Goal: Task Accomplishment & Management: Manage account settings

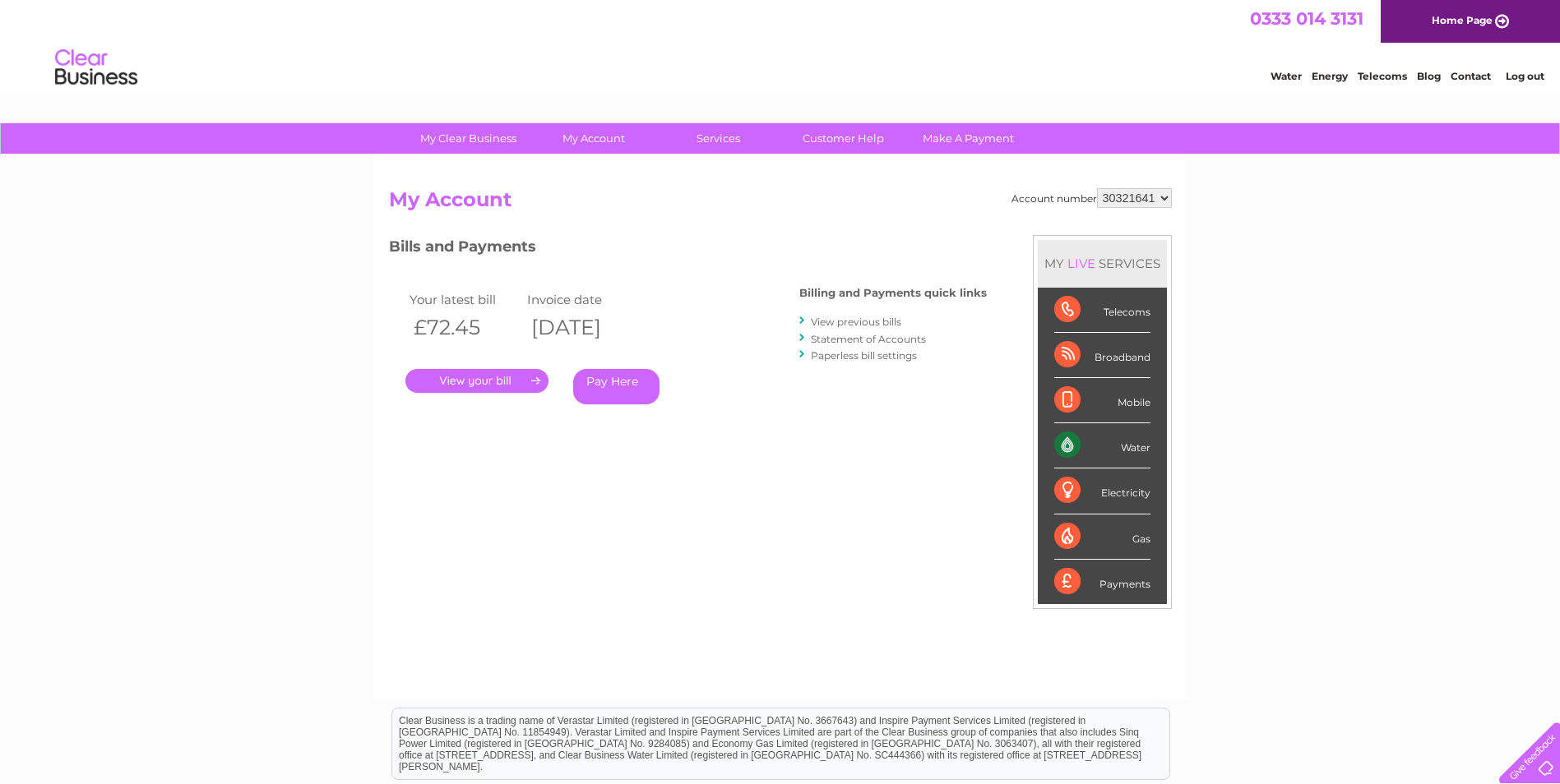
click at [1163, 201] on select "1140899 30321634 30321641" at bounding box center [1134, 197] width 75 height 19
select select "1140899"
click at [1097, 188] on select "1140899 30321634 30321641" at bounding box center [1134, 197] width 75 height 19
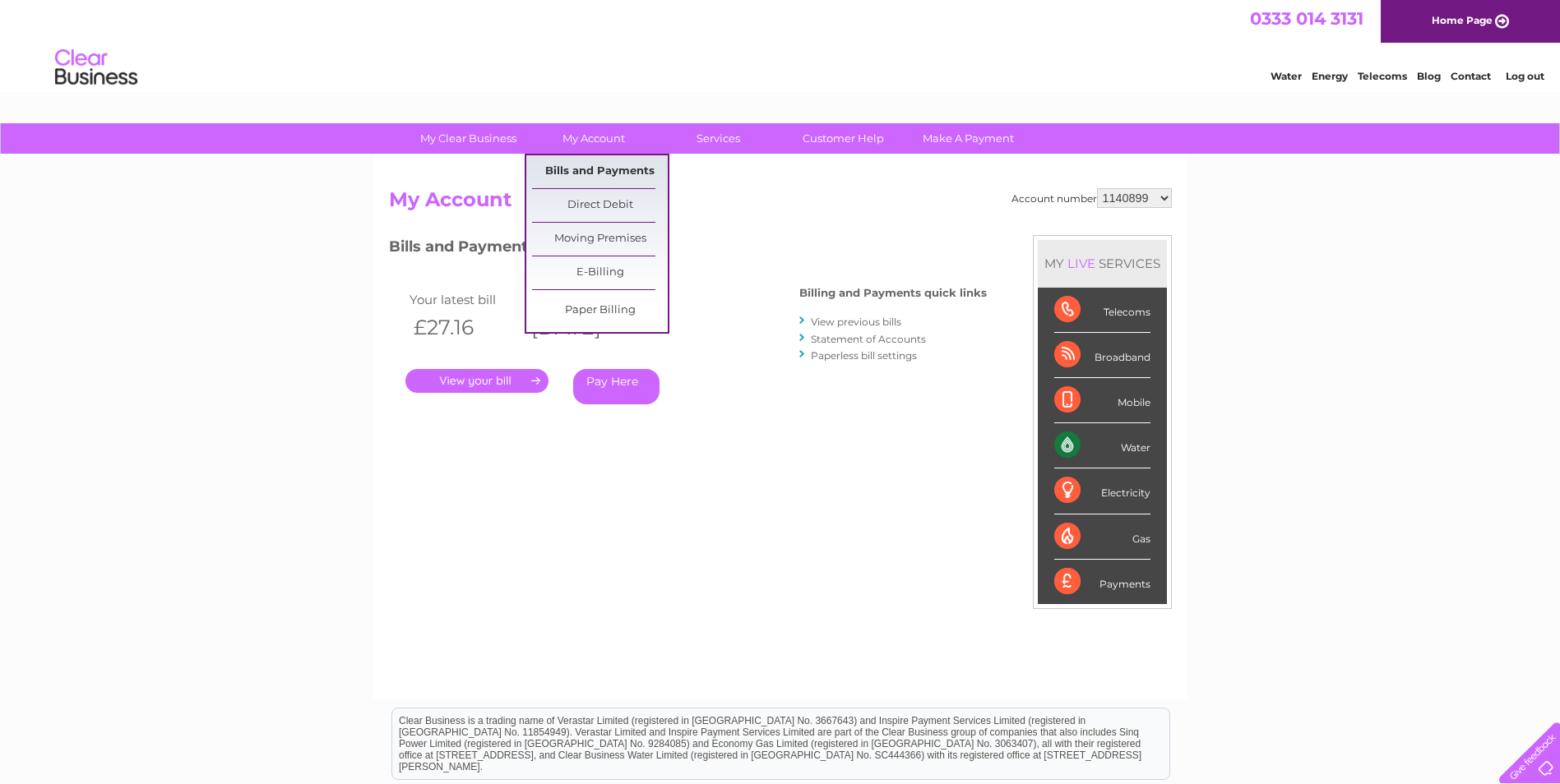
click at [592, 159] on link "Bills and Payments" at bounding box center [600, 171] width 136 height 33
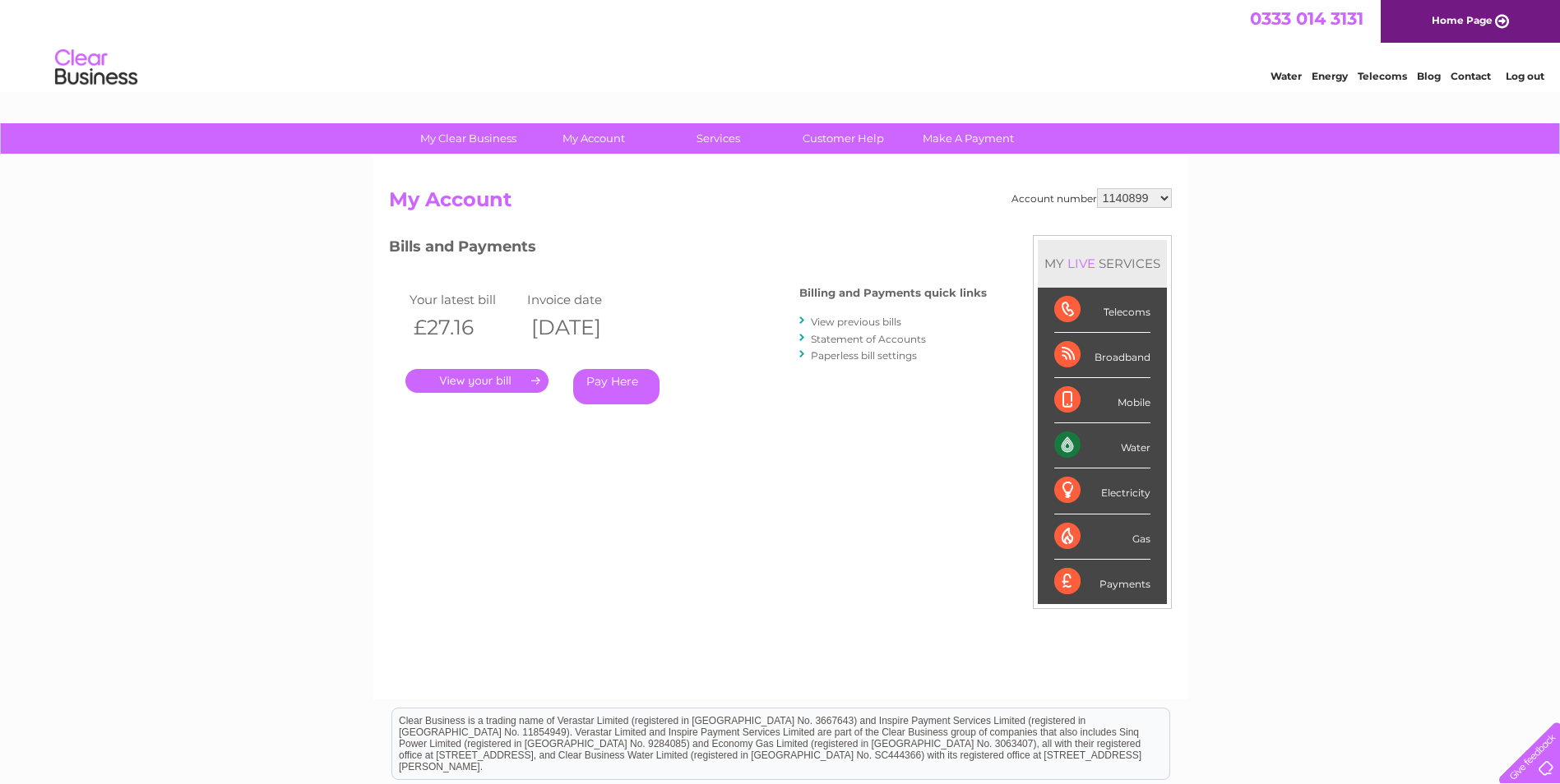
click at [490, 382] on link "." at bounding box center [476, 381] width 143 height 24
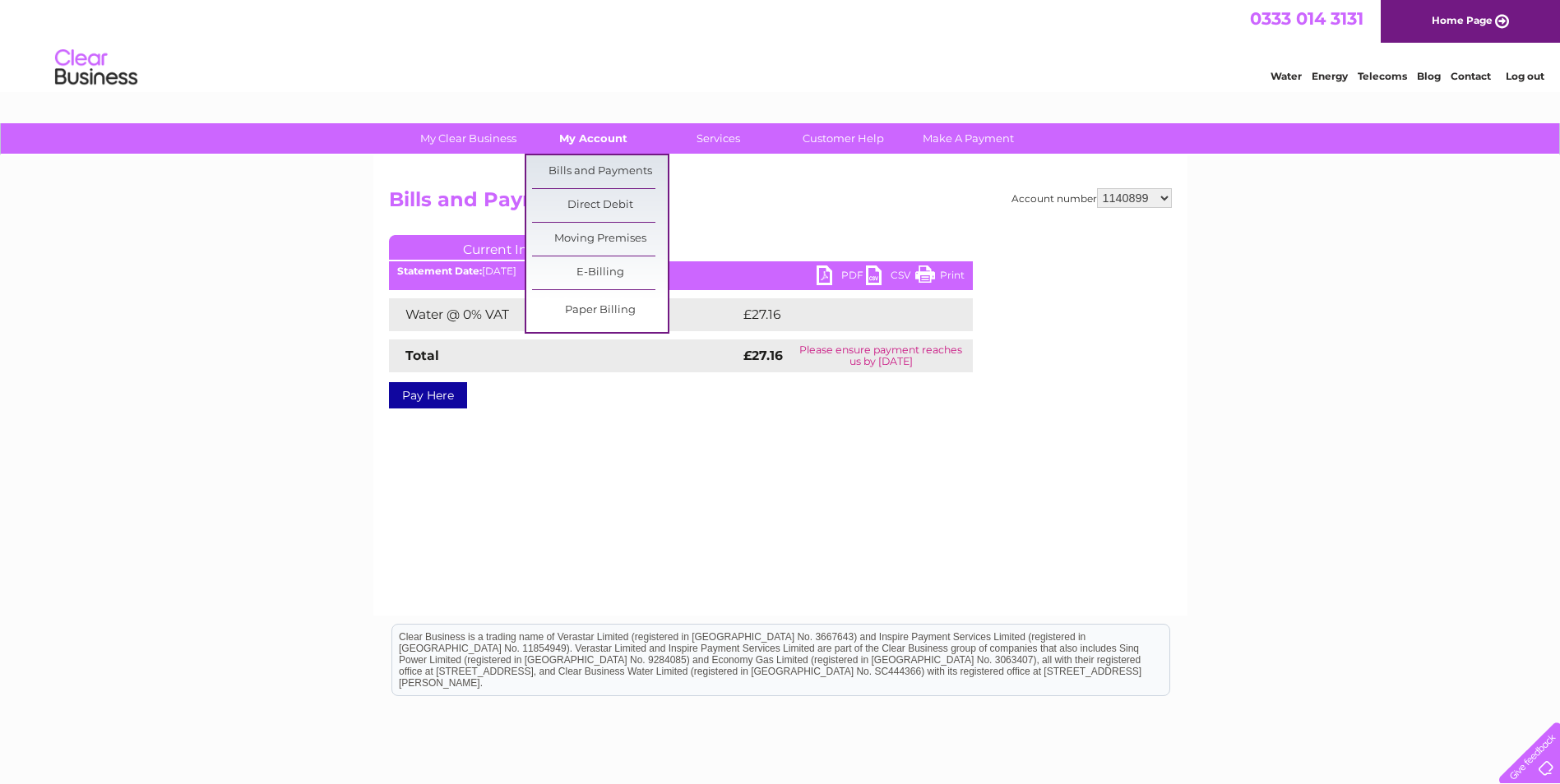
click at [601, 140] on link "My Account" at bounding box center [593, 139] width 136 height 31
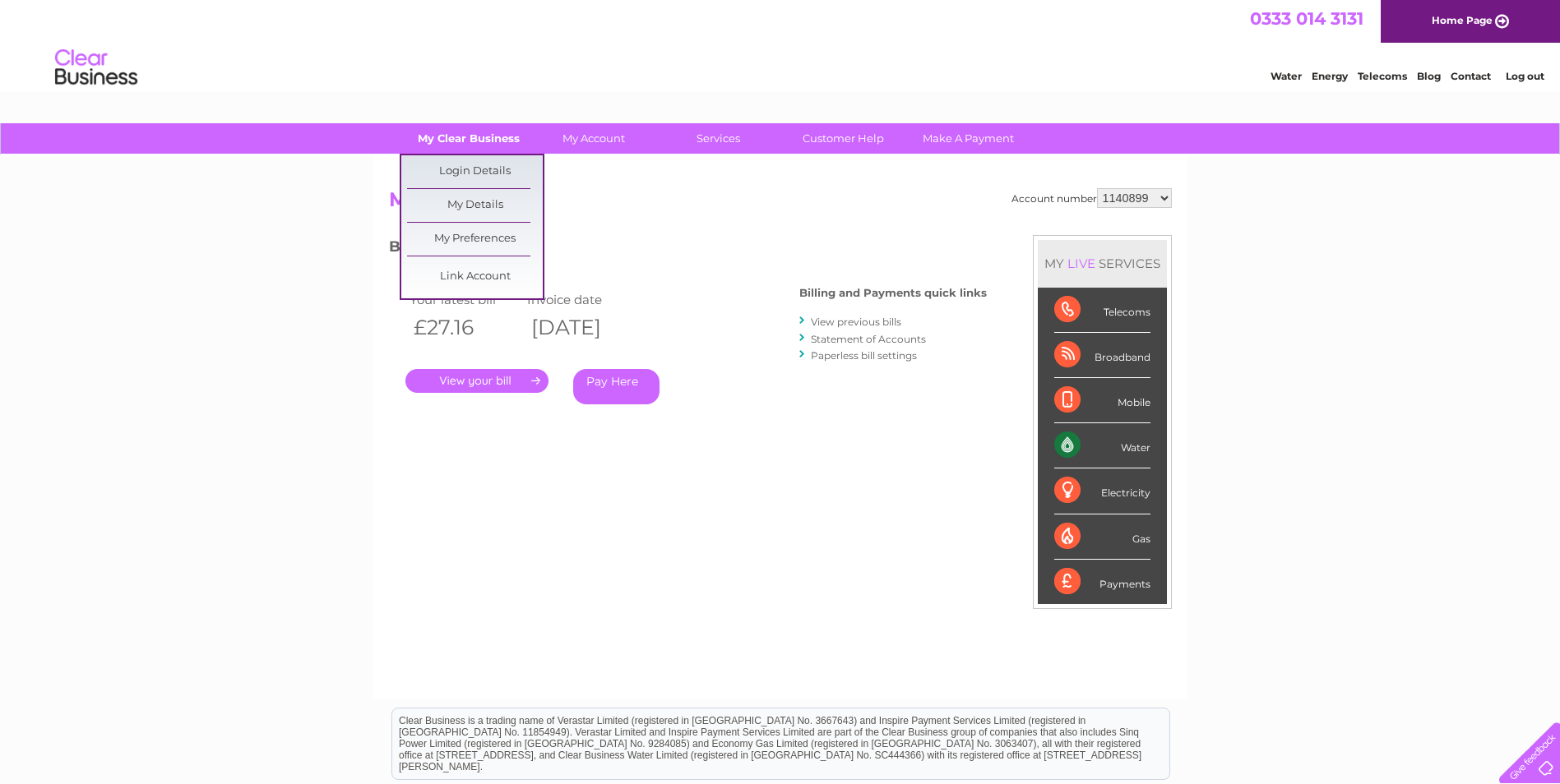
click at [510, 136] on link "My Clear Business" at bounding box center [468, 139] width 136 height 31
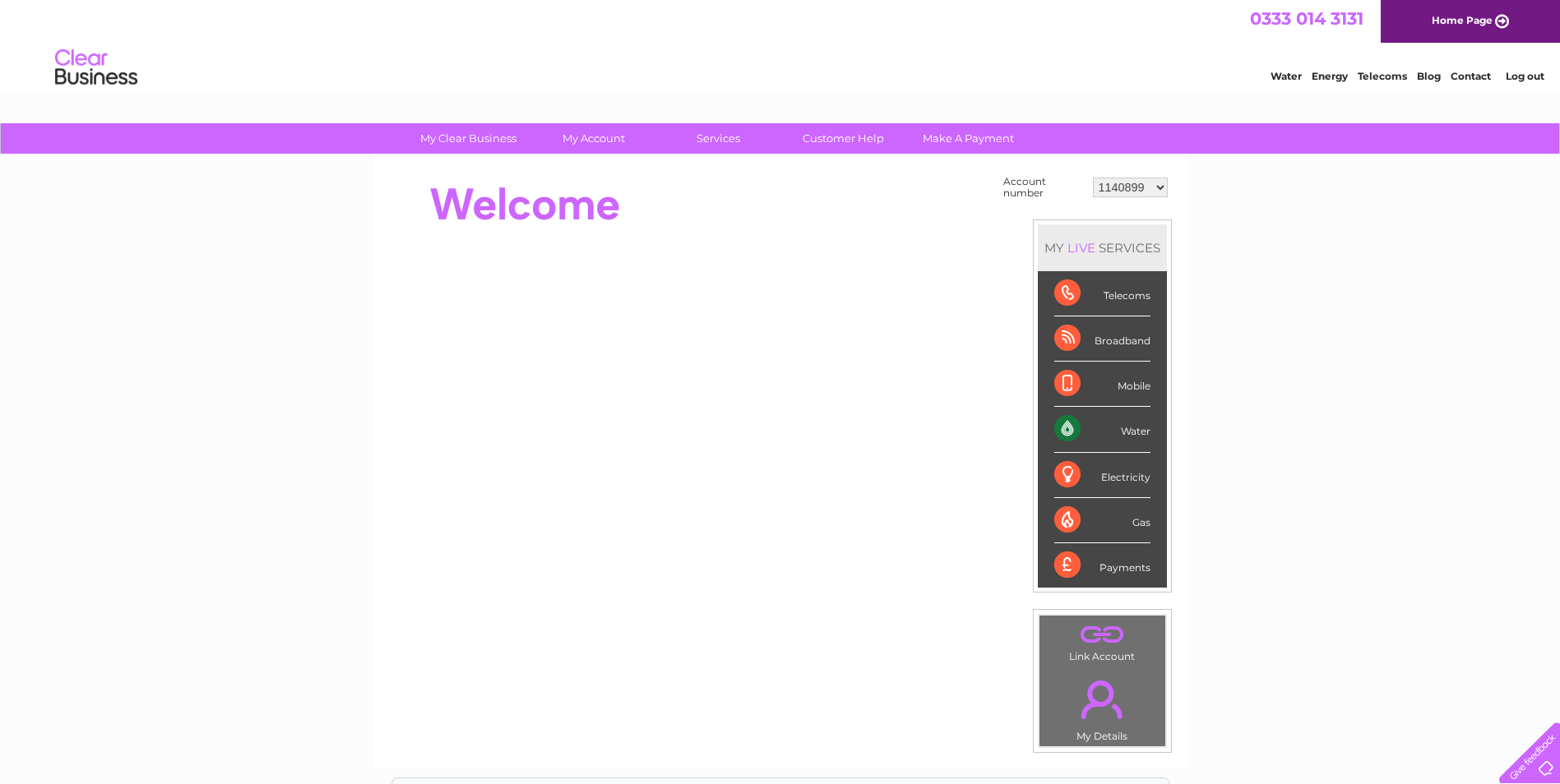
click at [1067, 430] on div "Water" at bounding box center [1102, 429] width 96 height 45
click at [1135, 434] on div "Water" at bounding box center [1102, 429] width 96 height 45
drag, startPoint x: 1135, startPoint y: 434, endPoint x: 1069, endPoint y: 427, distance: 66.4
click at [1069, 427] on div "Water" at bounding box center [1102, 429] width 96 height 45
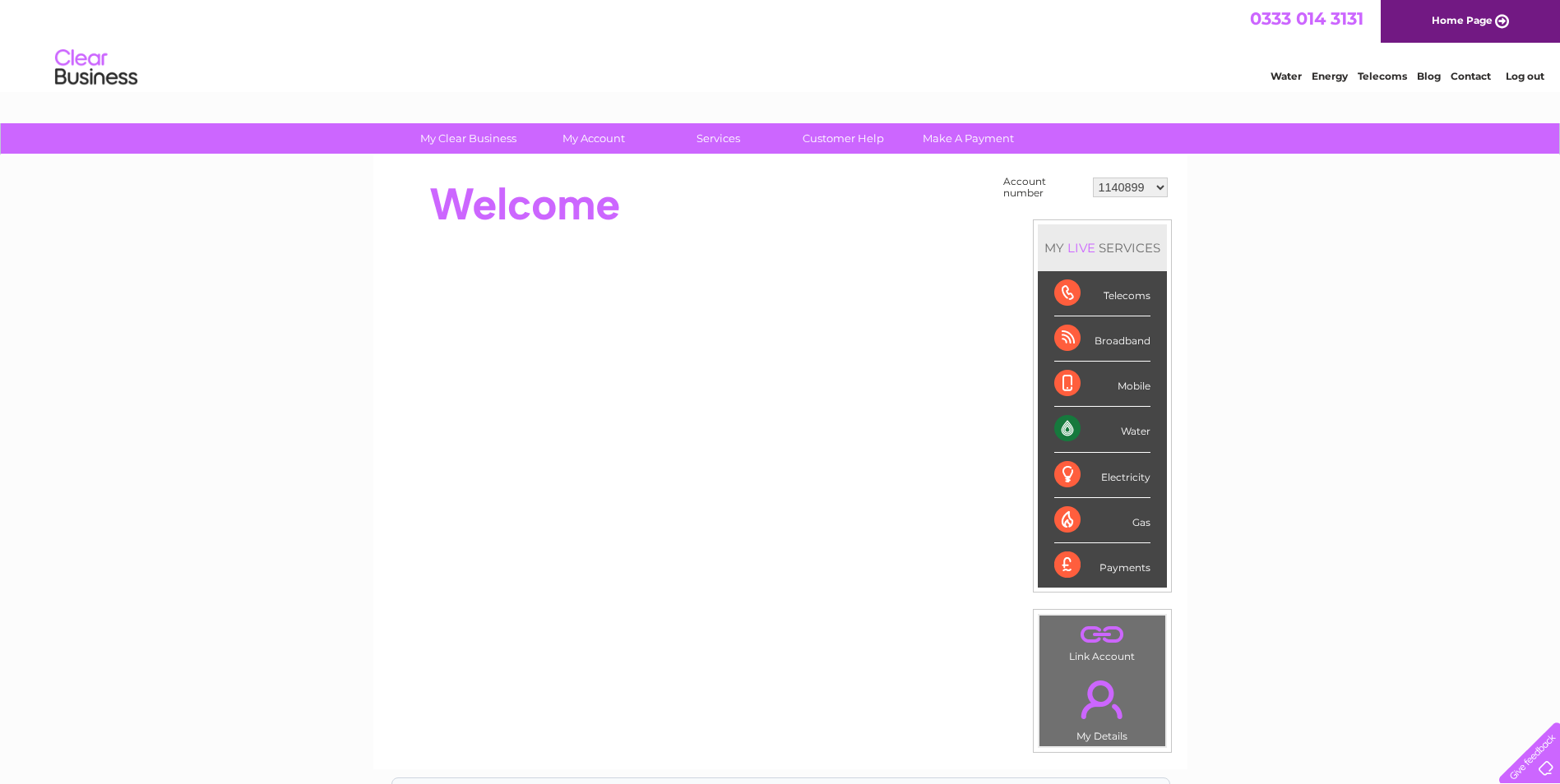
click at [1069, 427] on div "Water" at bounding box center [1102, 429] width 96 height 45
drag, startPoint x: 1069, startPoint y: 427, endPoint x: 1151, endPoint y: 186, distance: 254.6
click at [1151, 186] on select "1140899 30321634 30321641" at bounding box center [1130, 187] width 75 height 19
click at [1093, 178] on select "1140899 30321634 30321641" at bounding box center [1130, 187] width 75 height 19
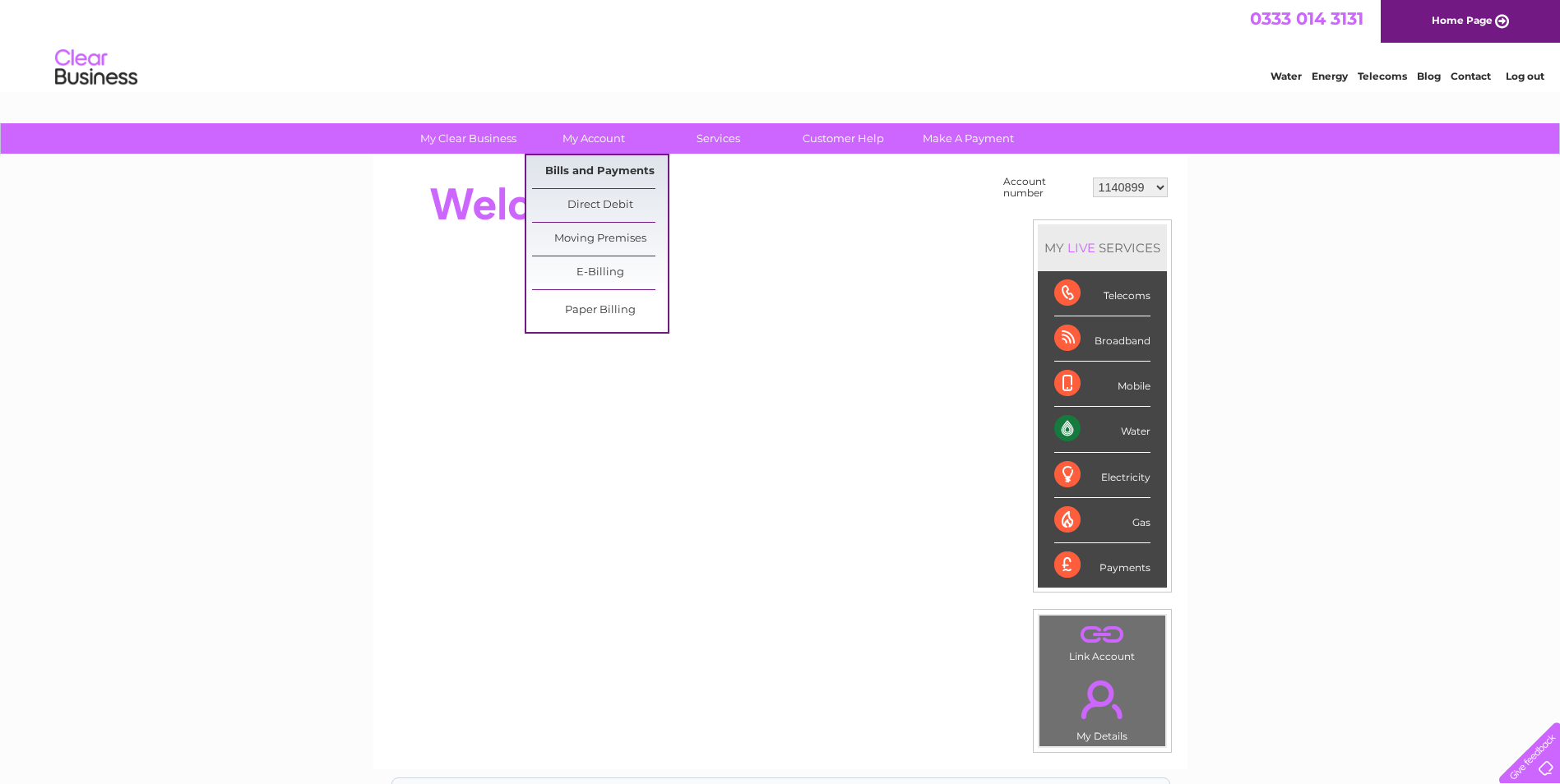
click at [604, 164] on link "Bills and Payments" at bounding box center [600, 171] width 136 height 33
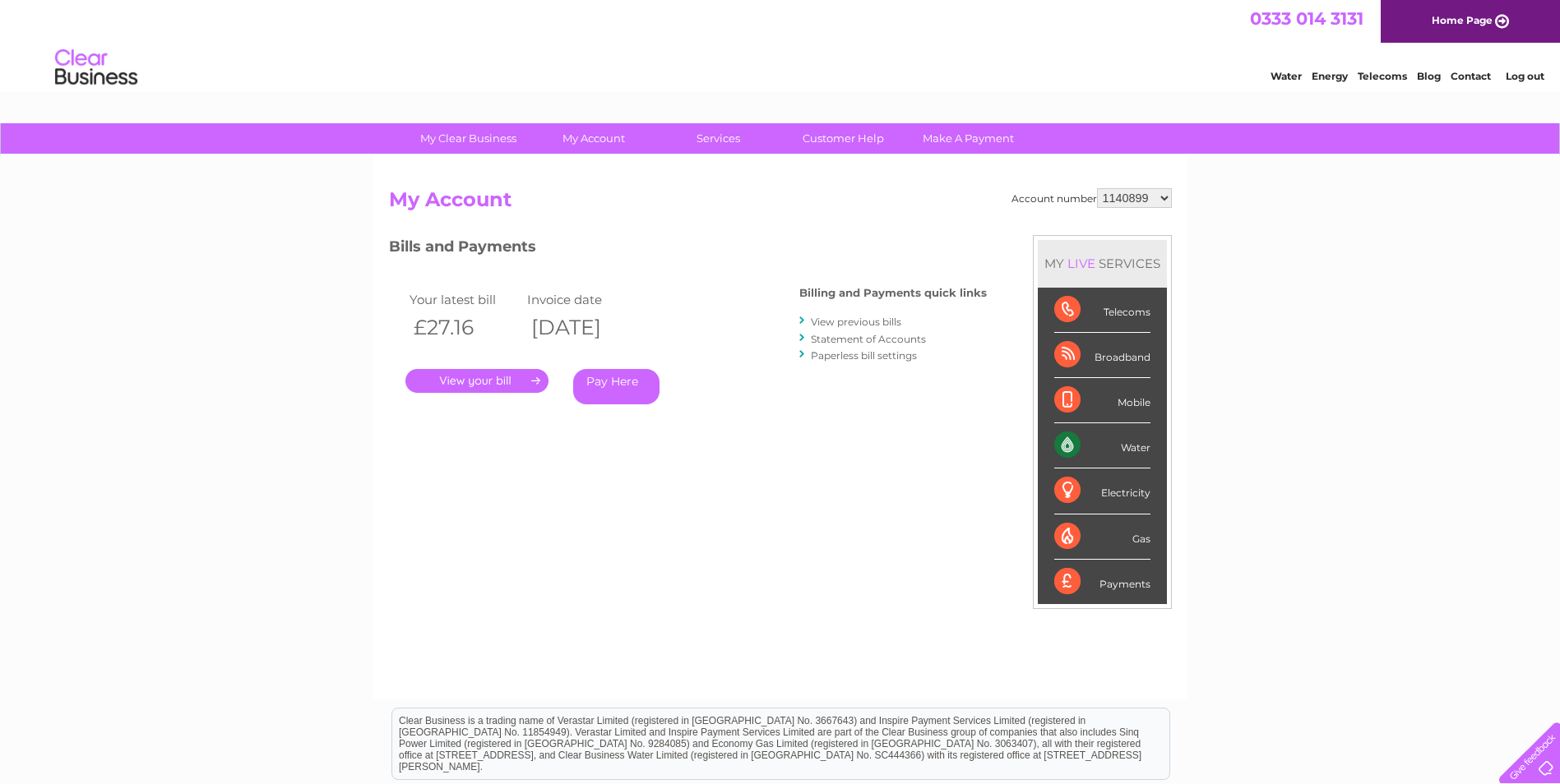
click at [510, 380] on link "." at bounding box center [476, 381] width 143 height 24
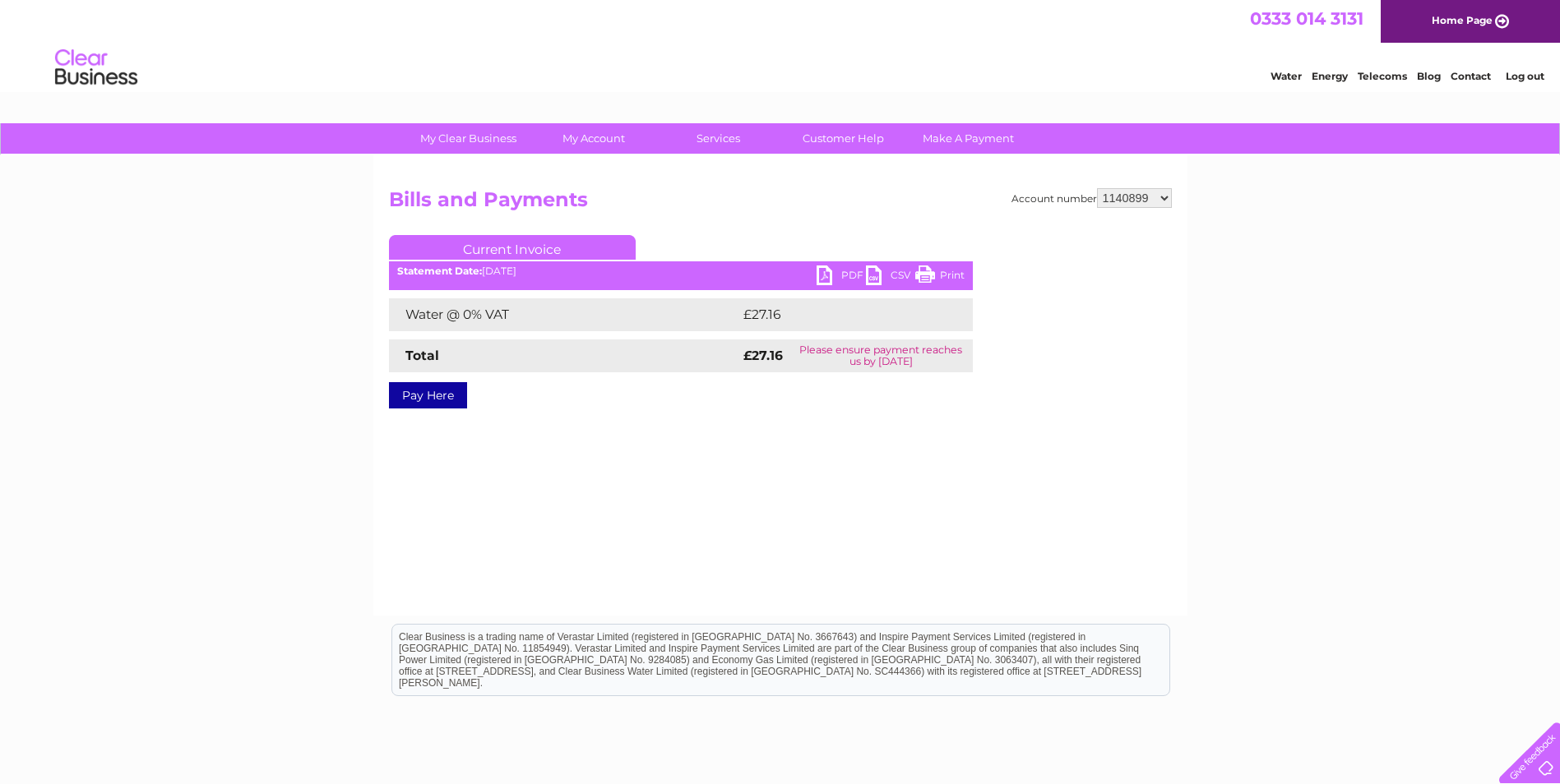
click at [829, 278] on link "PDF" at bounding box center [841, 277] width 49 height 24
click at [1167, 196] on select "1140899 30321634 30321641" at bounding box center [1134, 197] width 75 height 19
select select "30321634"
click at [1097, 188] on select "1140899 30321634 30321641" at bounding box center [1134, 197] width 75 height 19
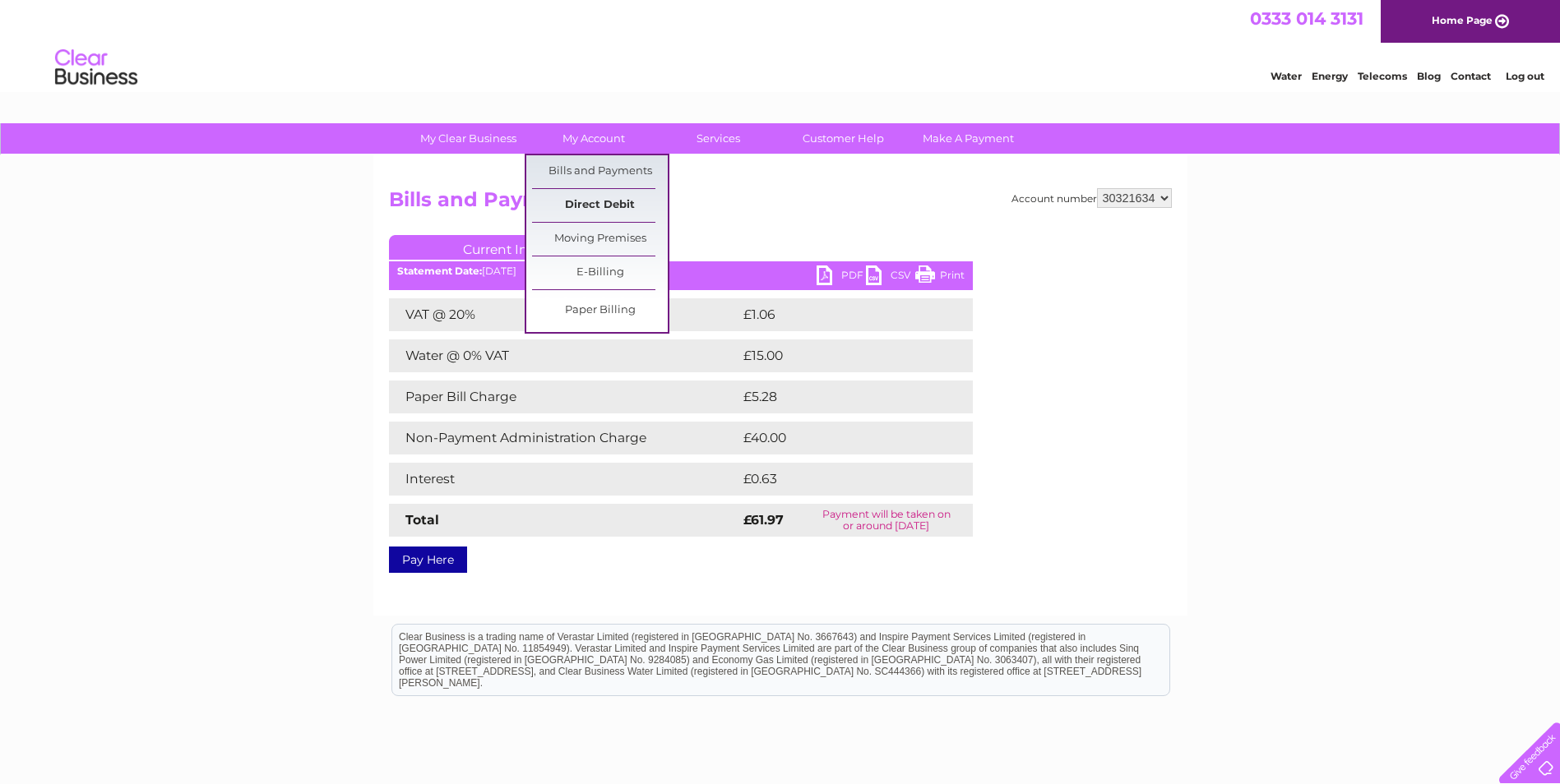
click at [638, 208] on link "Direct Debit" at bounding box center [600, 205] width 136 height 33
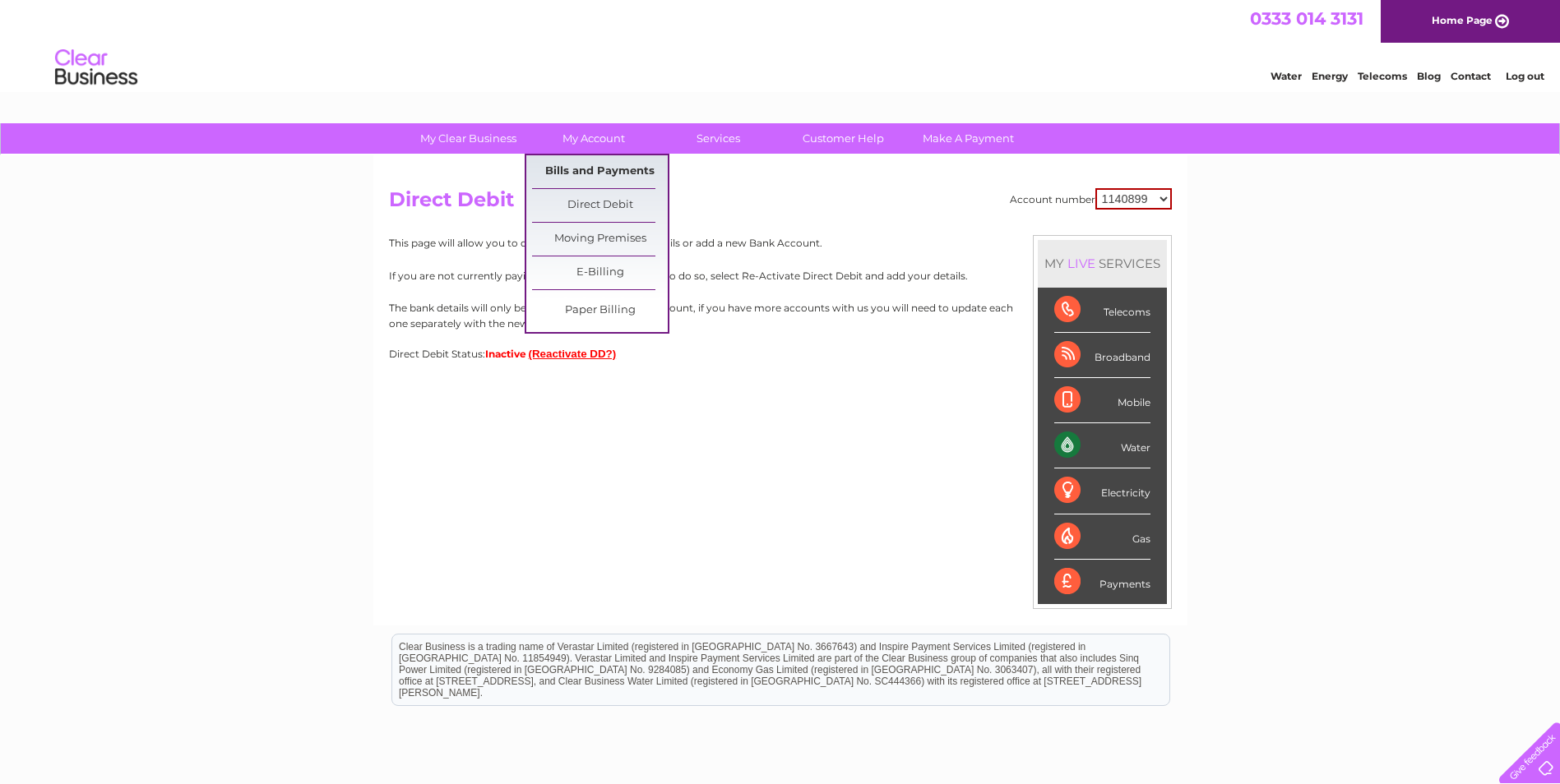
click at [591, 163] on link "Bills and Payments" at bounding box center [600, 171] width 136 height 33
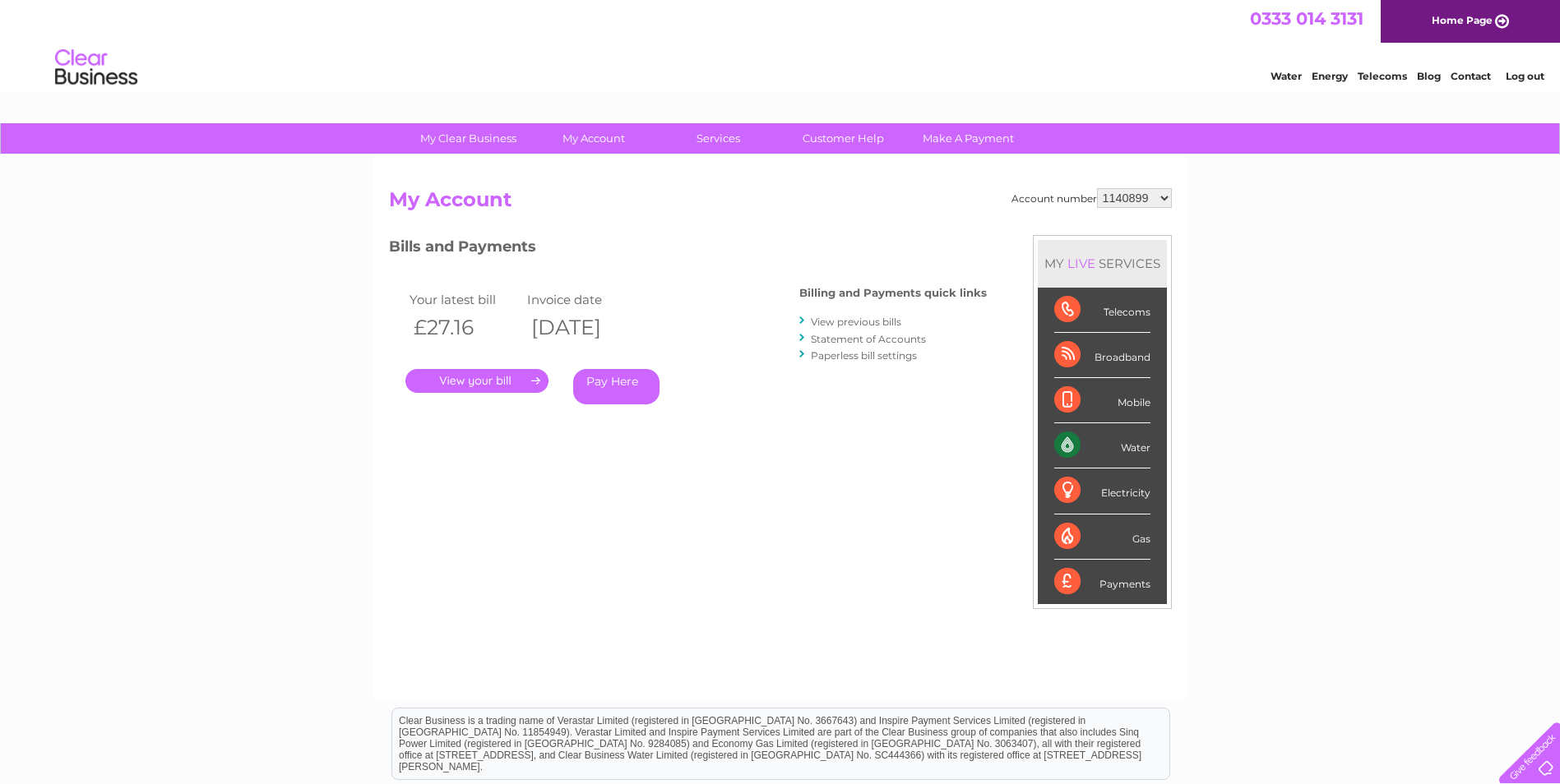
click at [1161, 200] on select "1140899 30321634 30321641" at bounding box center [1134, 197] width 75 height 19
select select "30321634"
click at [1097, 188] on select "1140899 30321634 30321641" at bounding box center [1134, 197] width 75 height 19
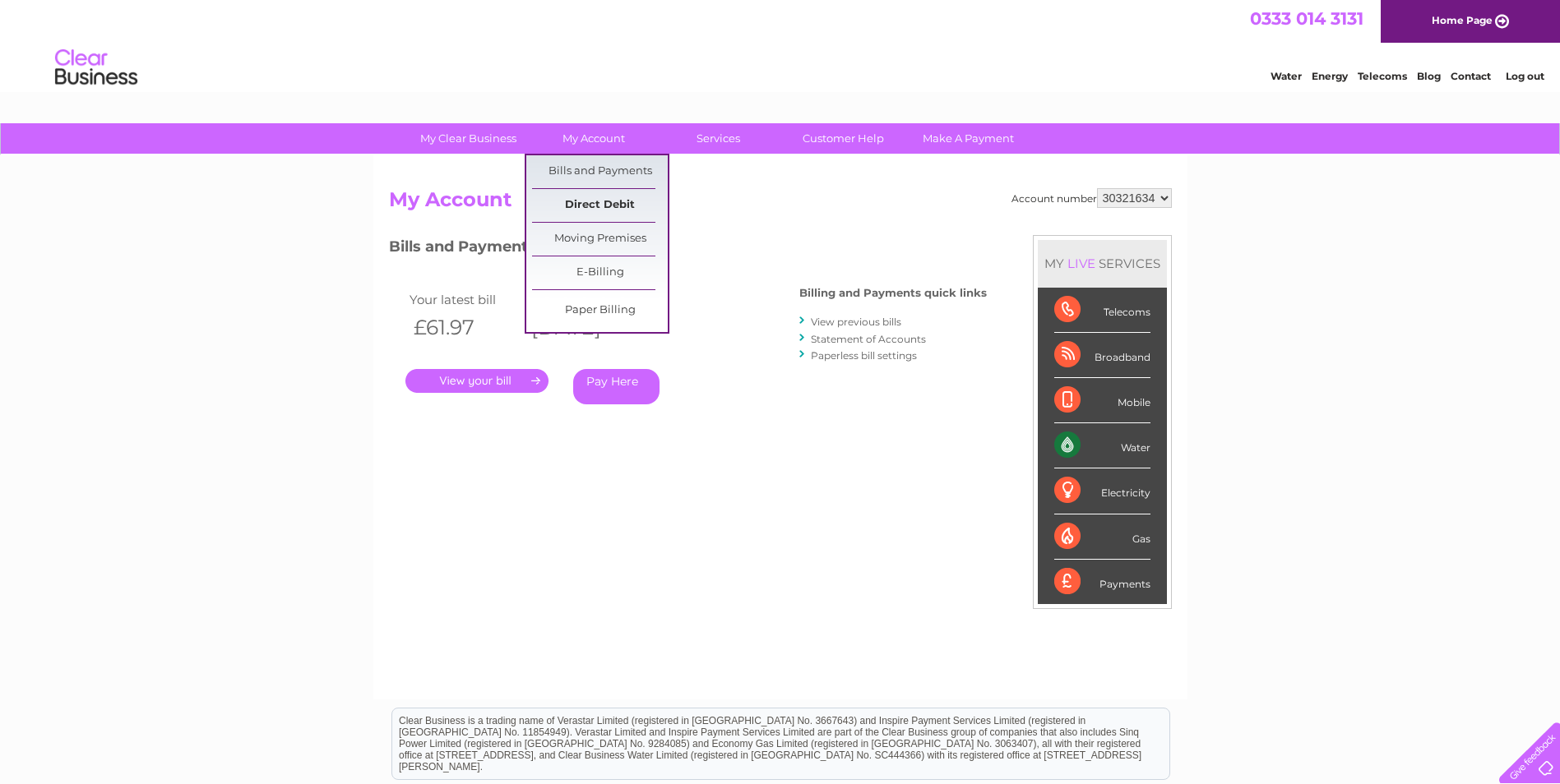
click at [615, 208] on link "Direct Debit" at bounding box center [600, 205] width 136 height 33
click at [599, 202] on link "Direct Debit" at bounding box center [600, 205] width 136 height 33
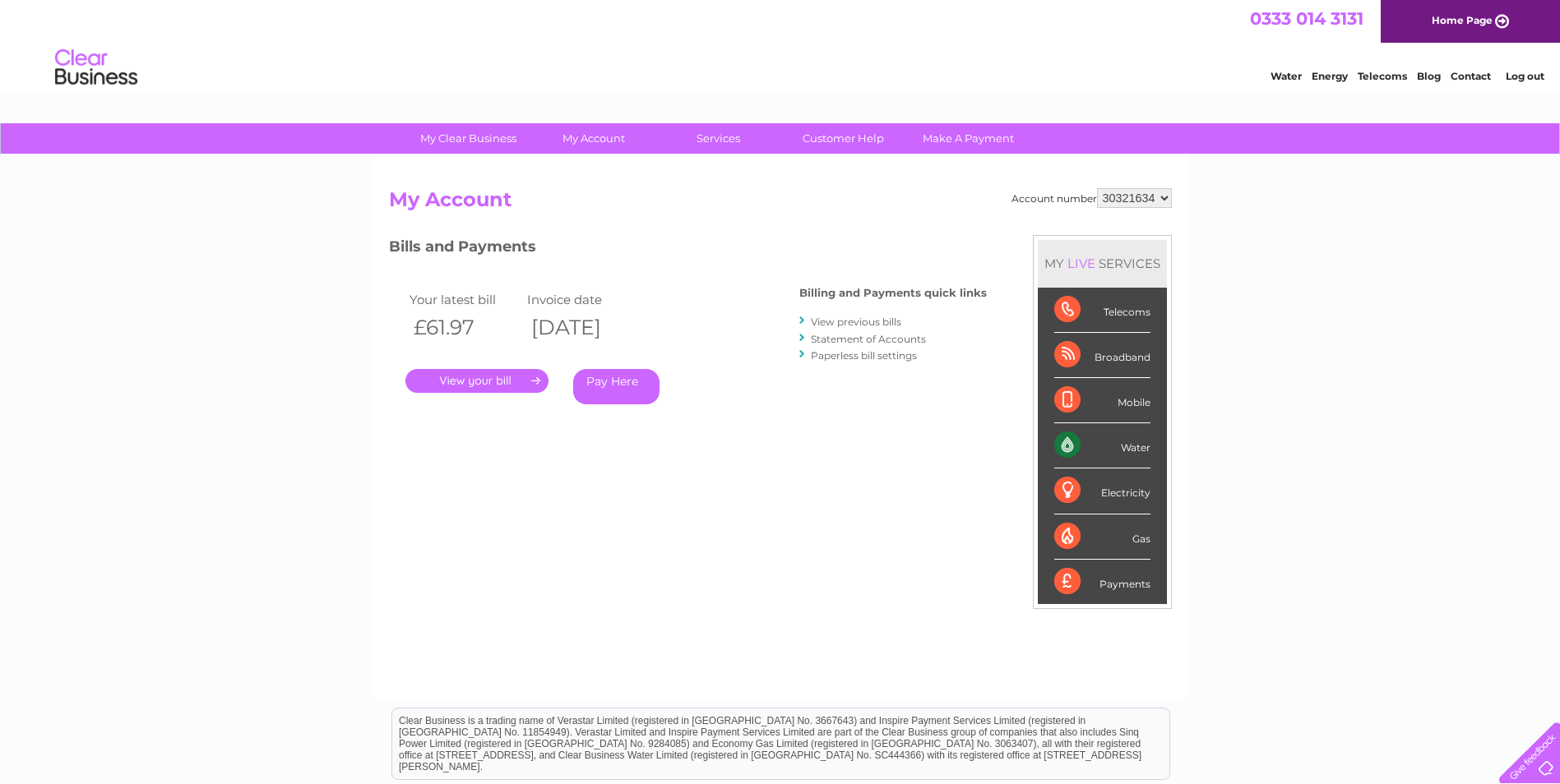
click at [521, 384] on link "." at bounding box center [476, 381] width 143 height 24
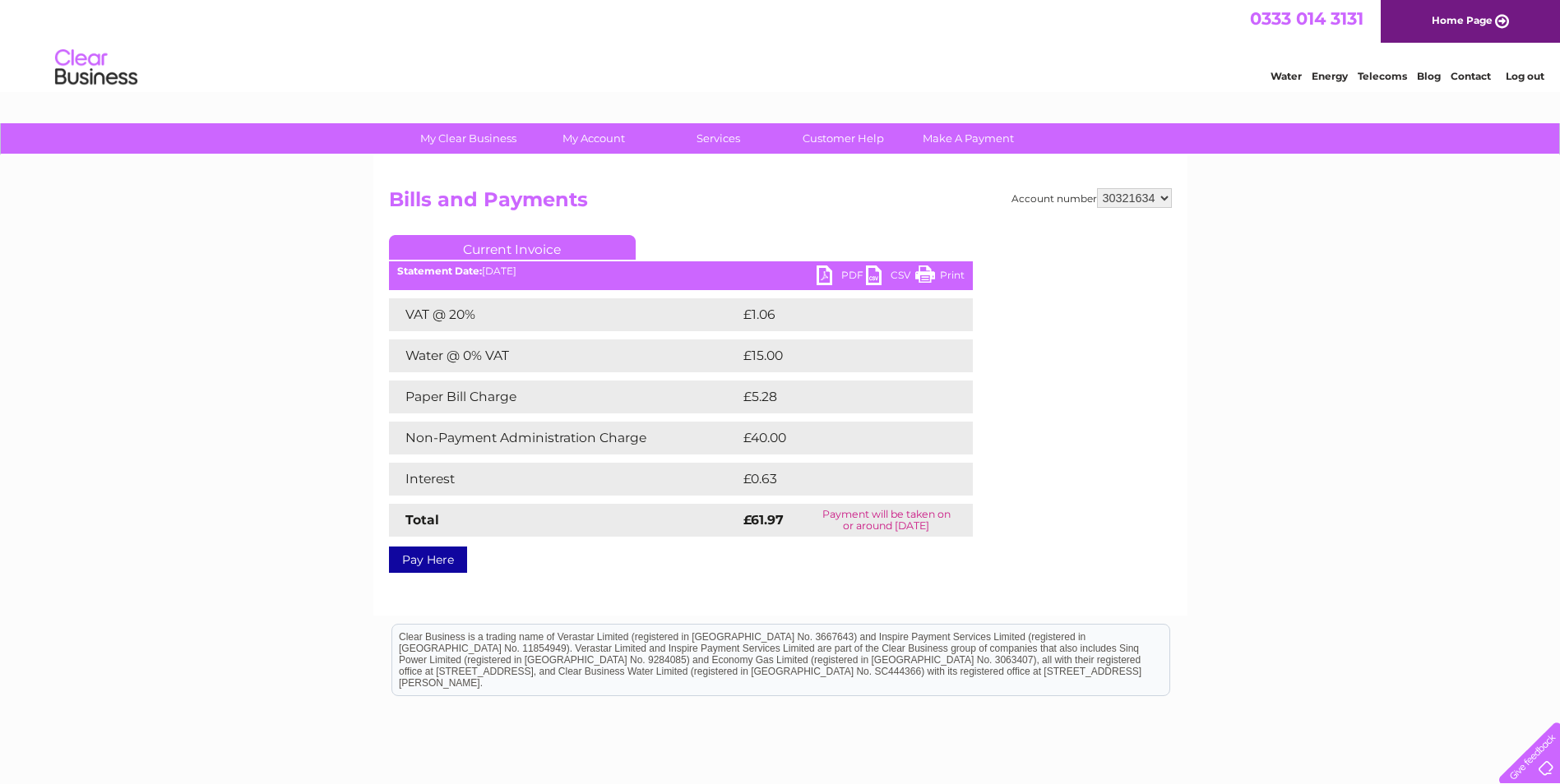
click at [829, 276] on link "PDF" at bounding box center [841, 277] width 49 height 24
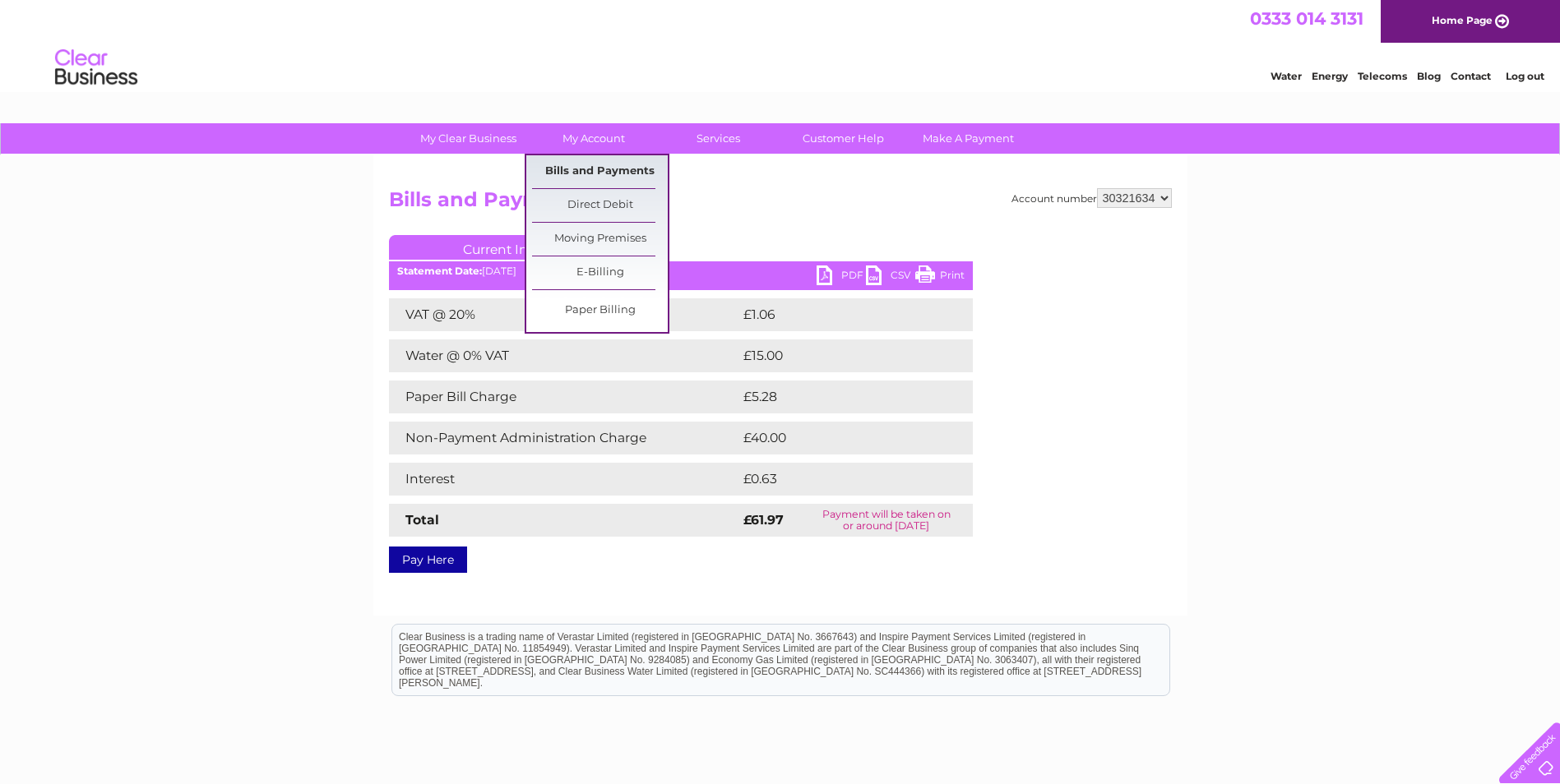
click at [605, 168] on link "Bills and Payments" at bounding box center [600, 171] width 136 height 33
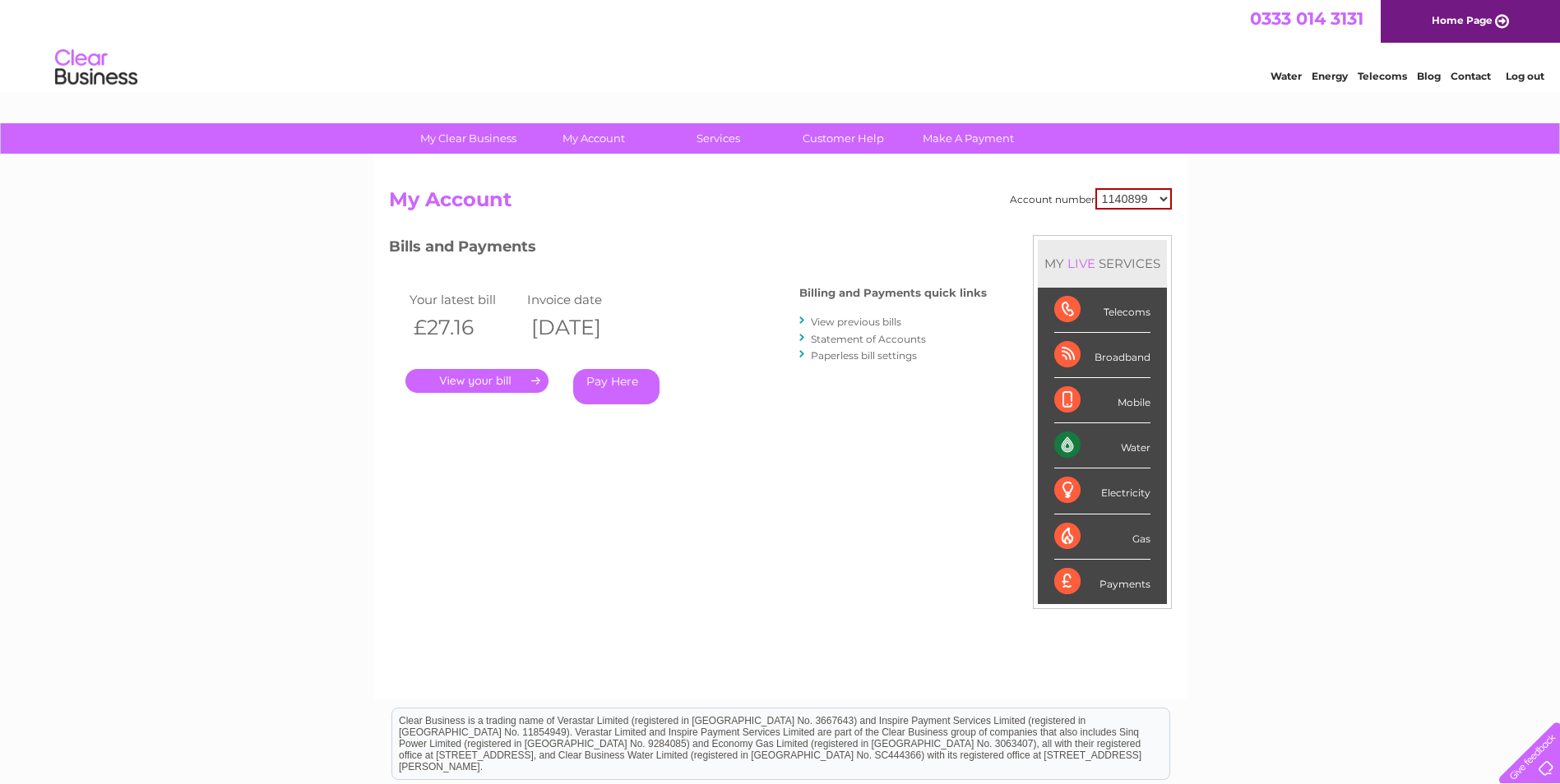
click at [860, 320] on link "View previous bills" at bounding box center [855, 321] width 91 height 13
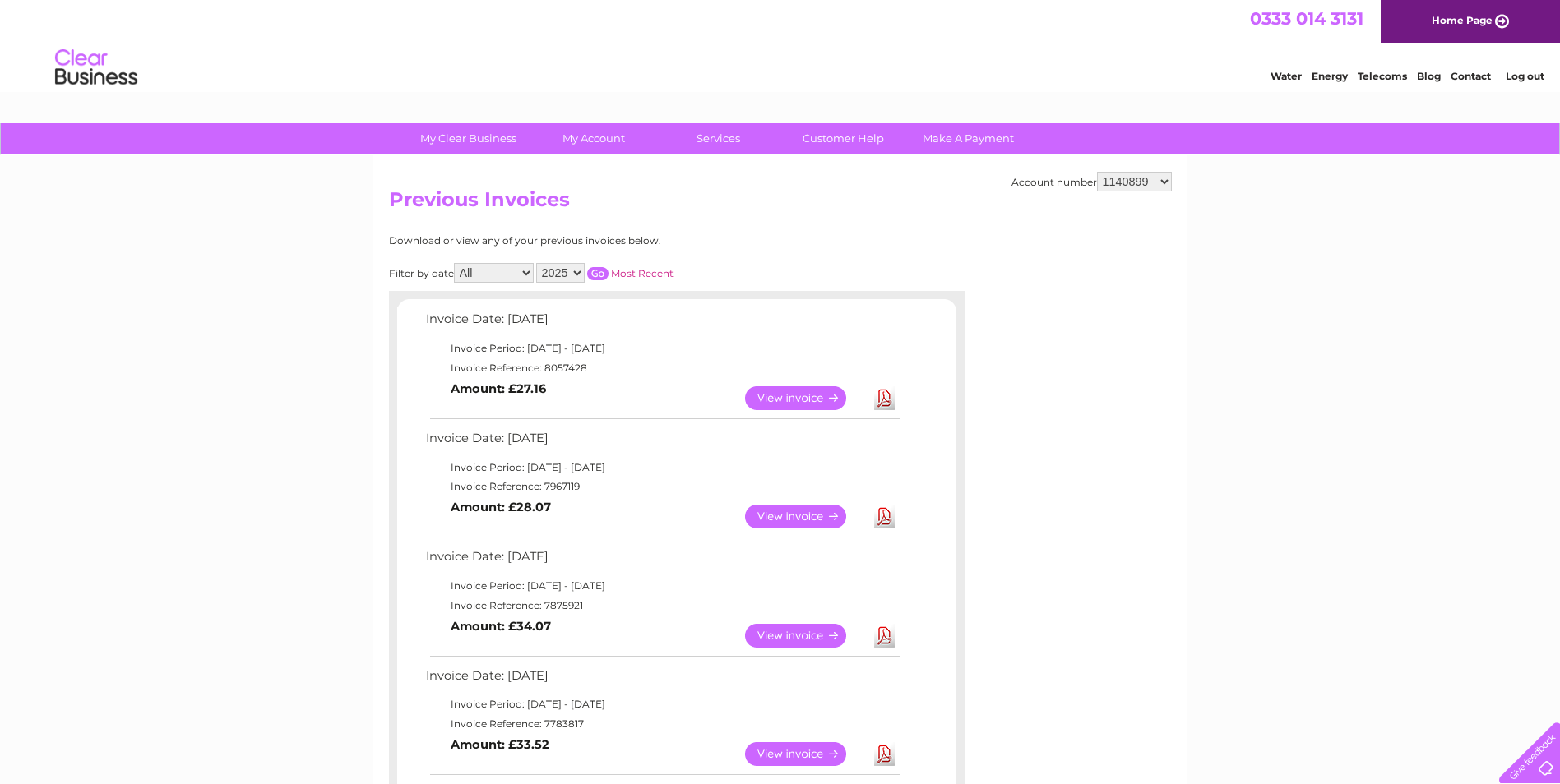
click at [1165, 182] on select "1140899 30321634 30321641" at bounding box center [1134, 181] width 75 height 19
select select "30321634"
click at [1097, 172] on select "1140899 30321634 30321641" at bounding box center [1134, 181] width 75 height 19
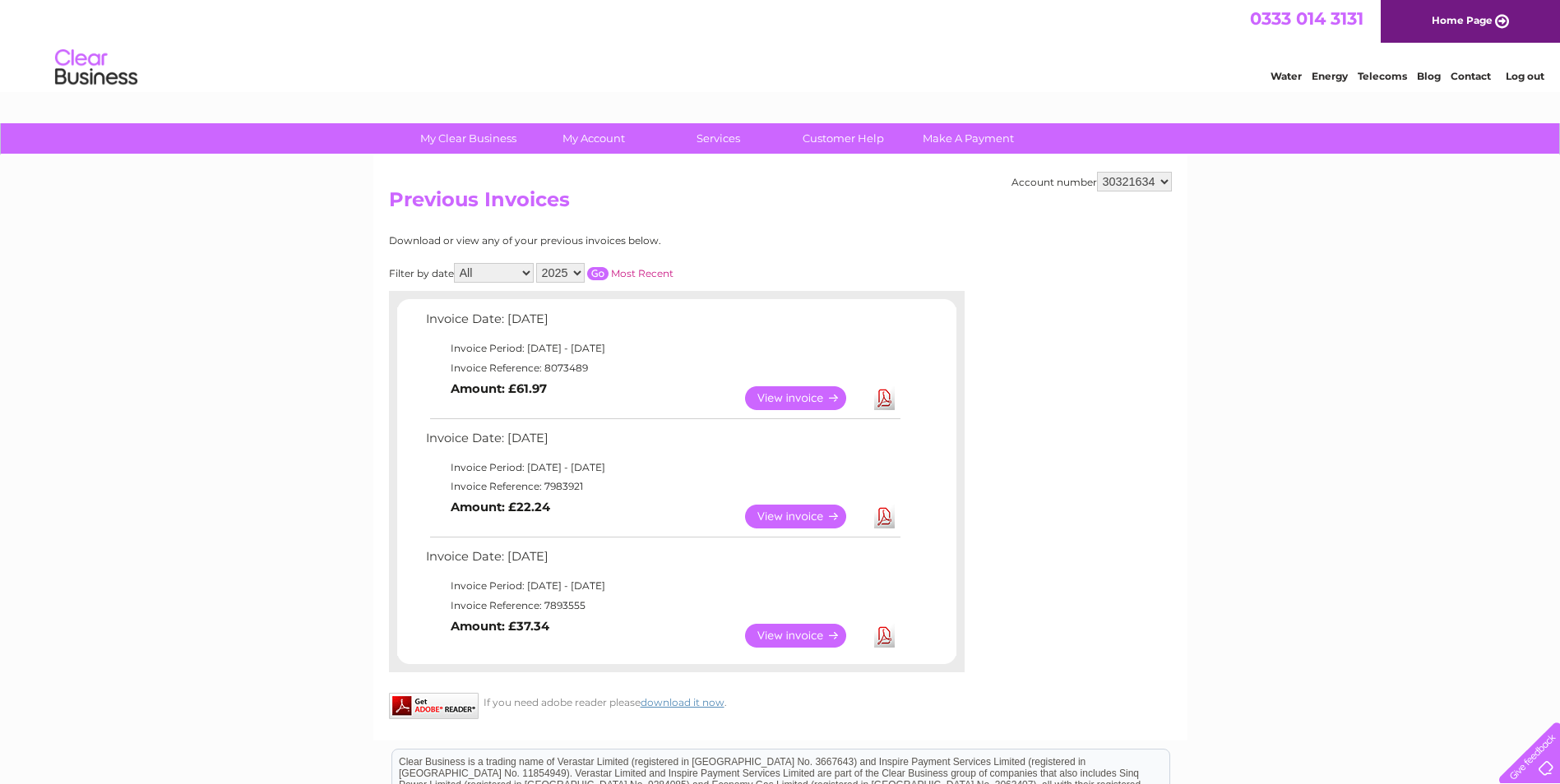
click at [774, 510] on link "View" at bounding box center [805, 517] width 121 height 24
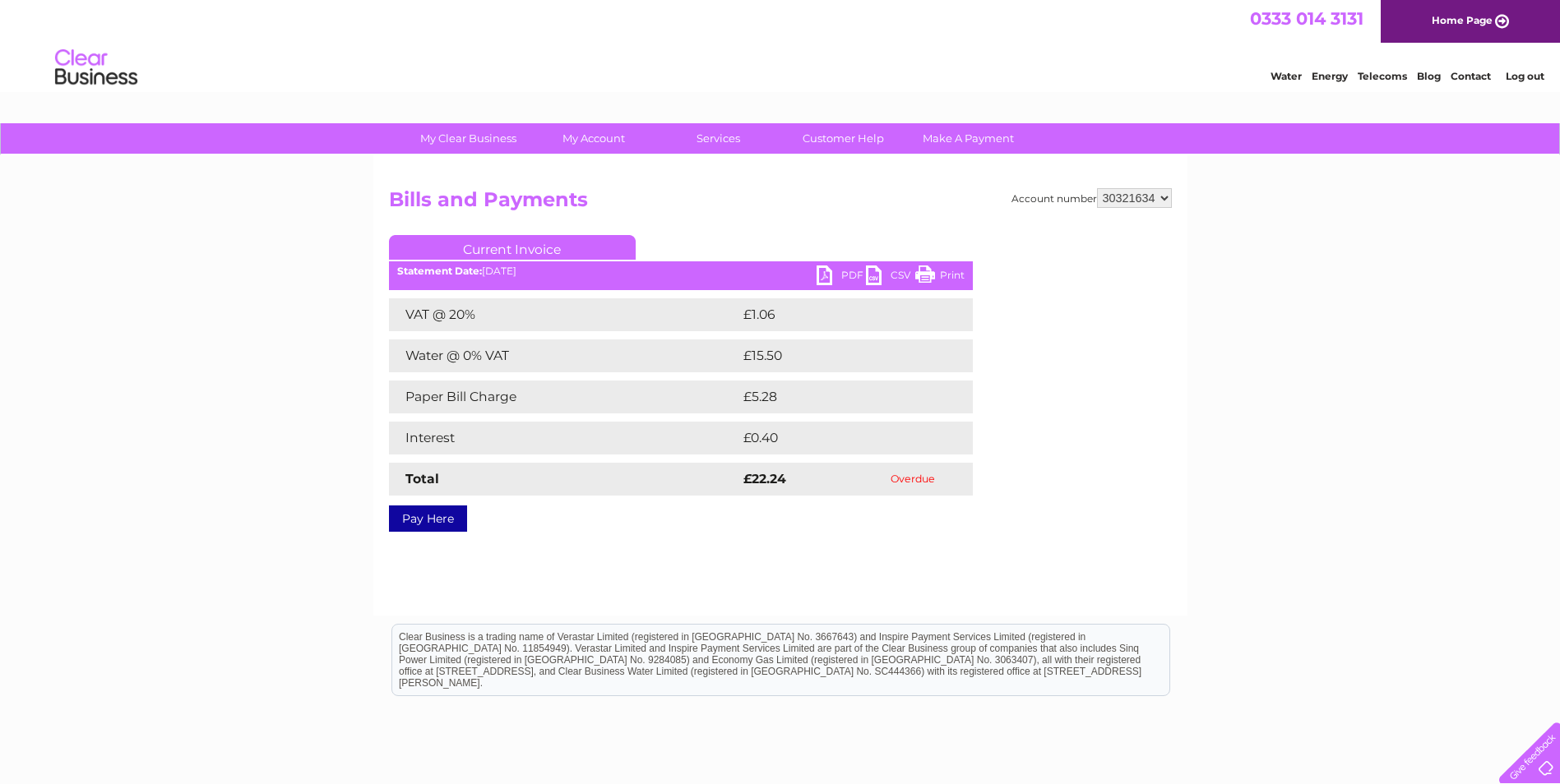
click at [823, 276] on link "PDF" at bounding box center [841, 277] width 49 height 24
click at [1167, 194] on select "1140899 30321634 30321641" at bounding box center [1134, 197] width 75 height 19
select select "30321641"
click at [1097, 188] on select "1140899 30321634 30321641" at bounding box center [1134, 197] width 75 height 19
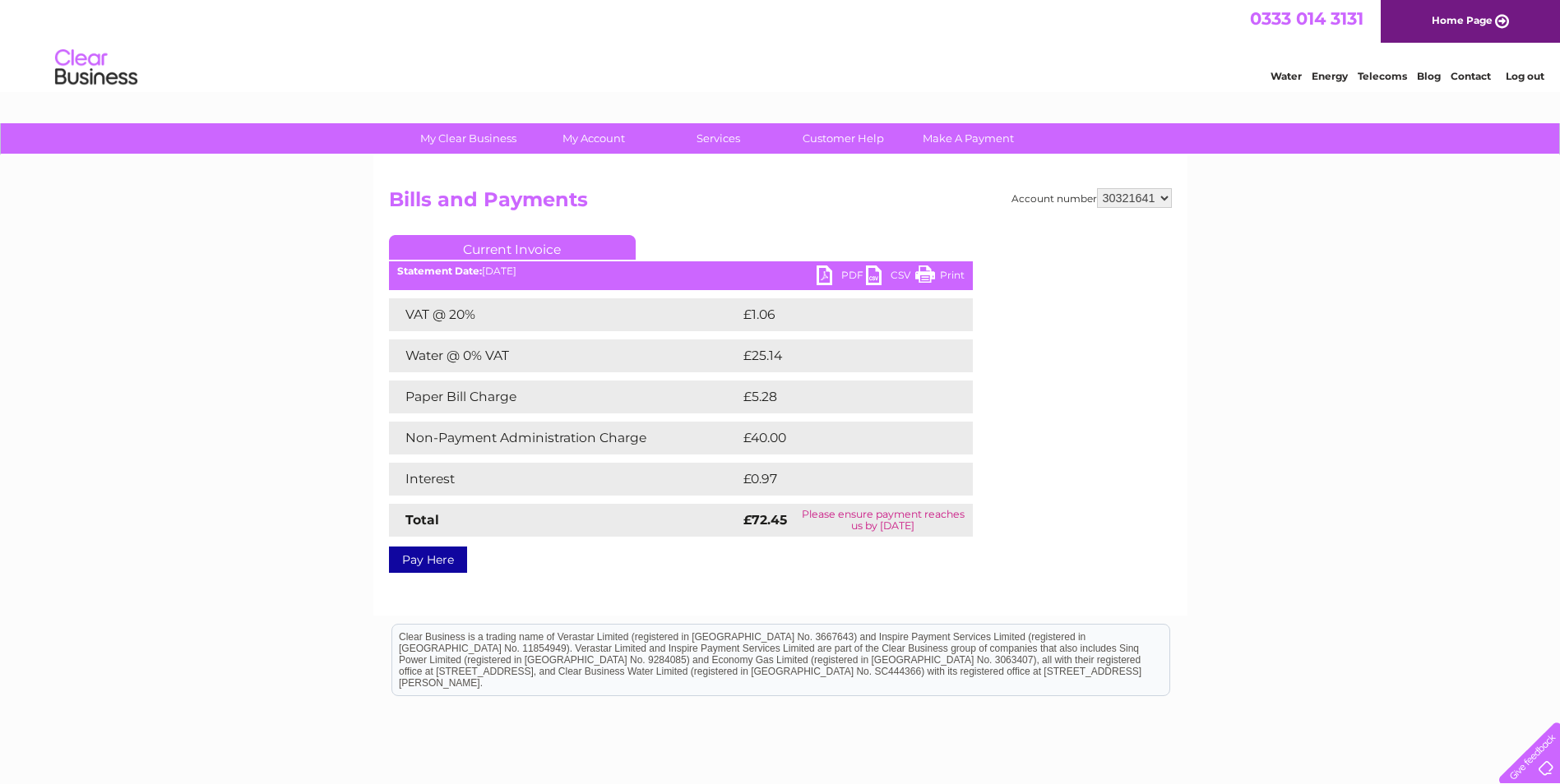
click at [830, 266] on link "PDF" at bounding box center [841, 277] width 49 height 24
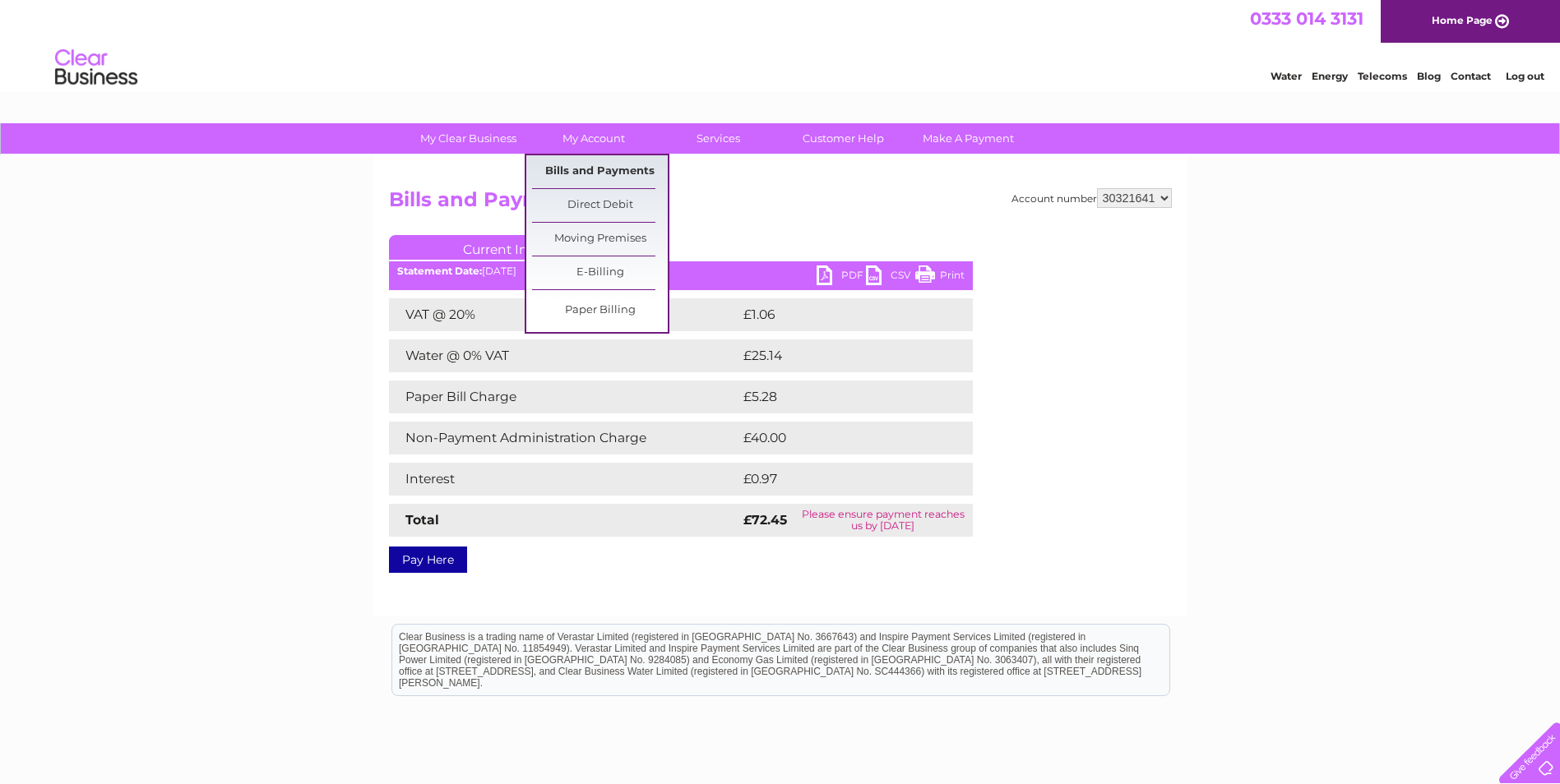
click at [594, 176] on link "Bills and Payments" at bounding box center [600, 171] width 136 height 33
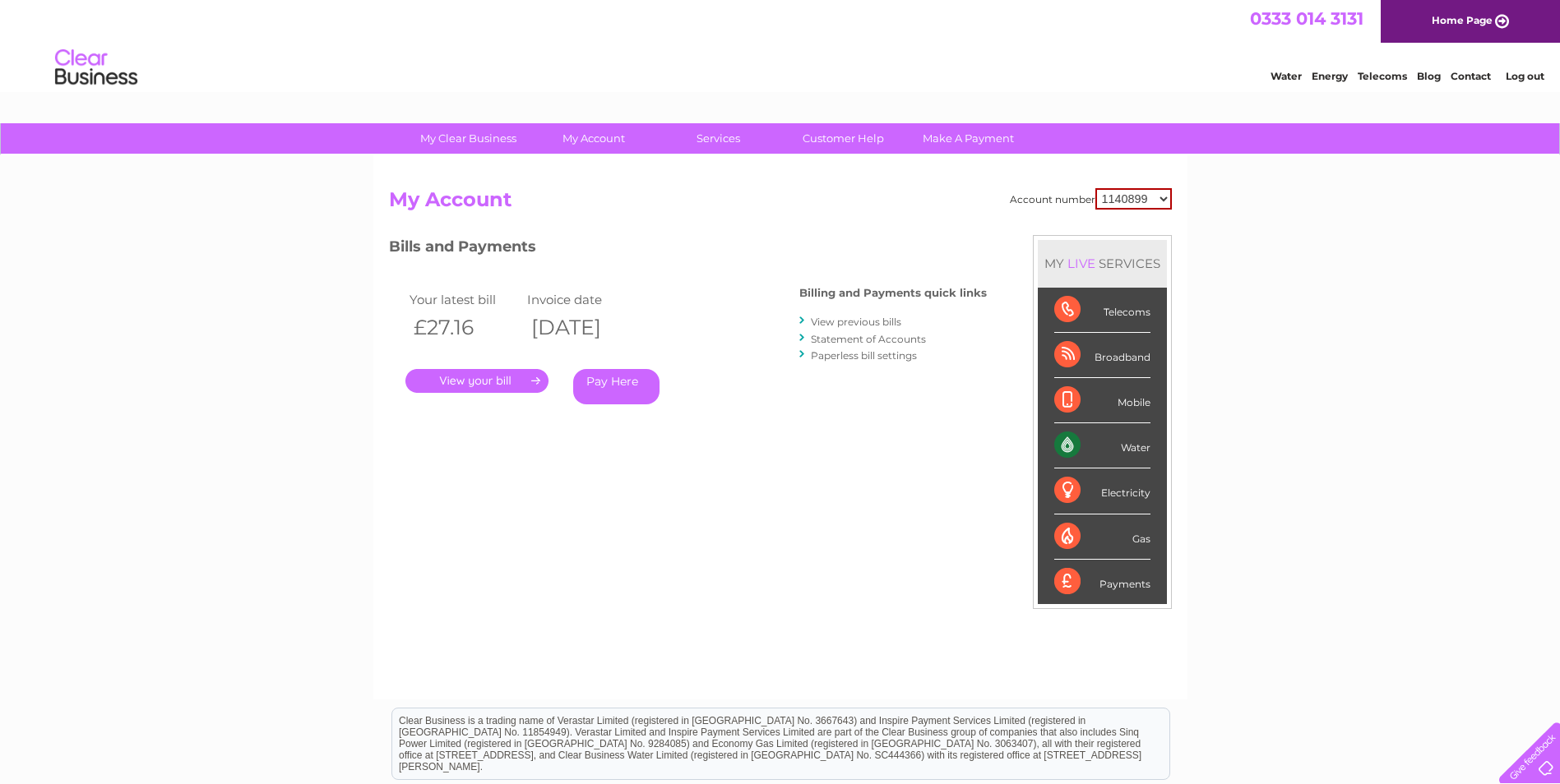
click at [851, 320] on link "View previous bills" at bounding box center [855, 321] width 91 height 13
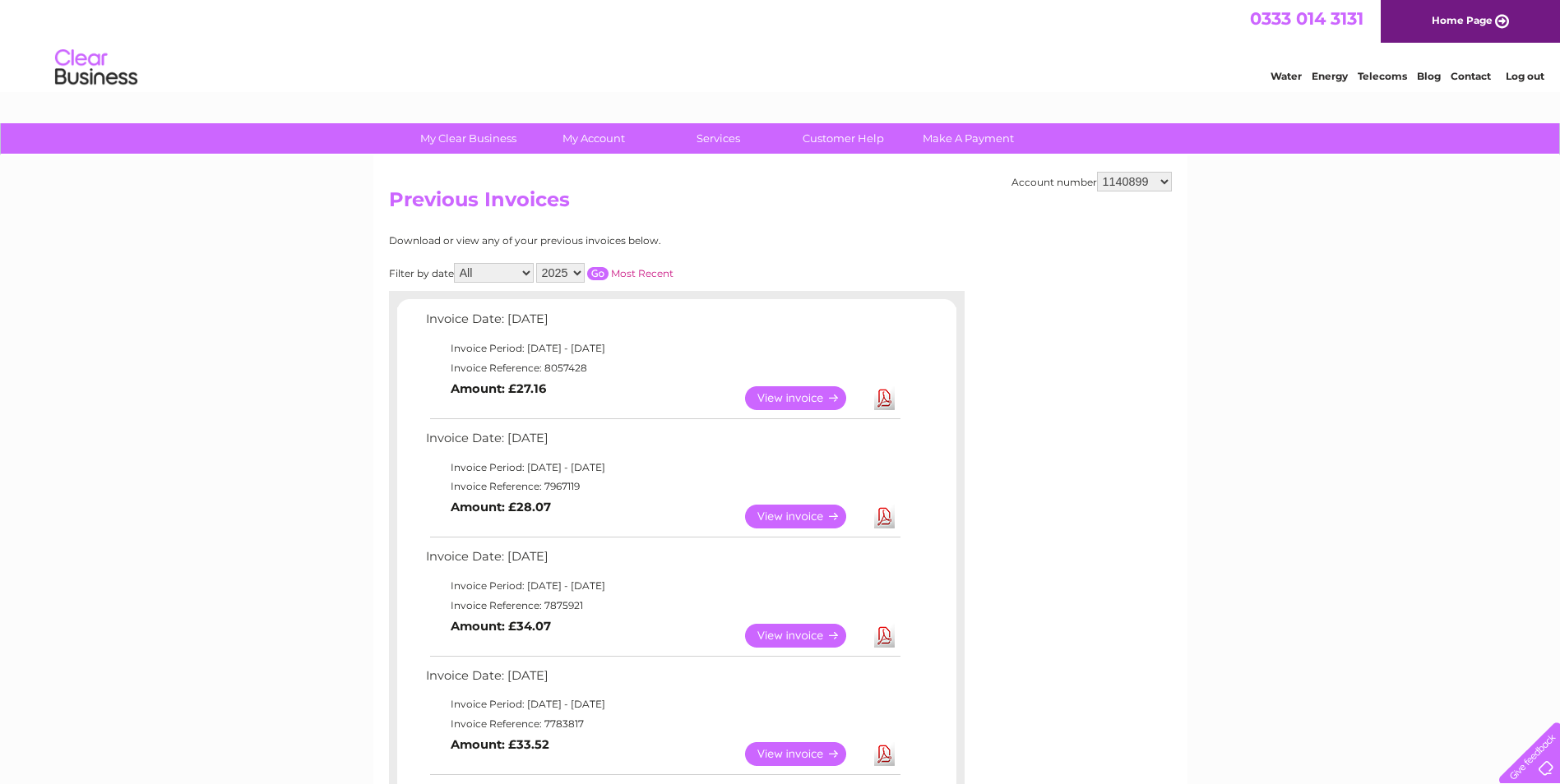
click at [1168, 177] on select "1140899 30321634 30321641" at bounding box center [1134, 181] width 75 height 19
select select "30321641"
click at [1097, 172] on select "1140899 30321634 30321641" at bounding box center [1134, 181] width 75 height 19
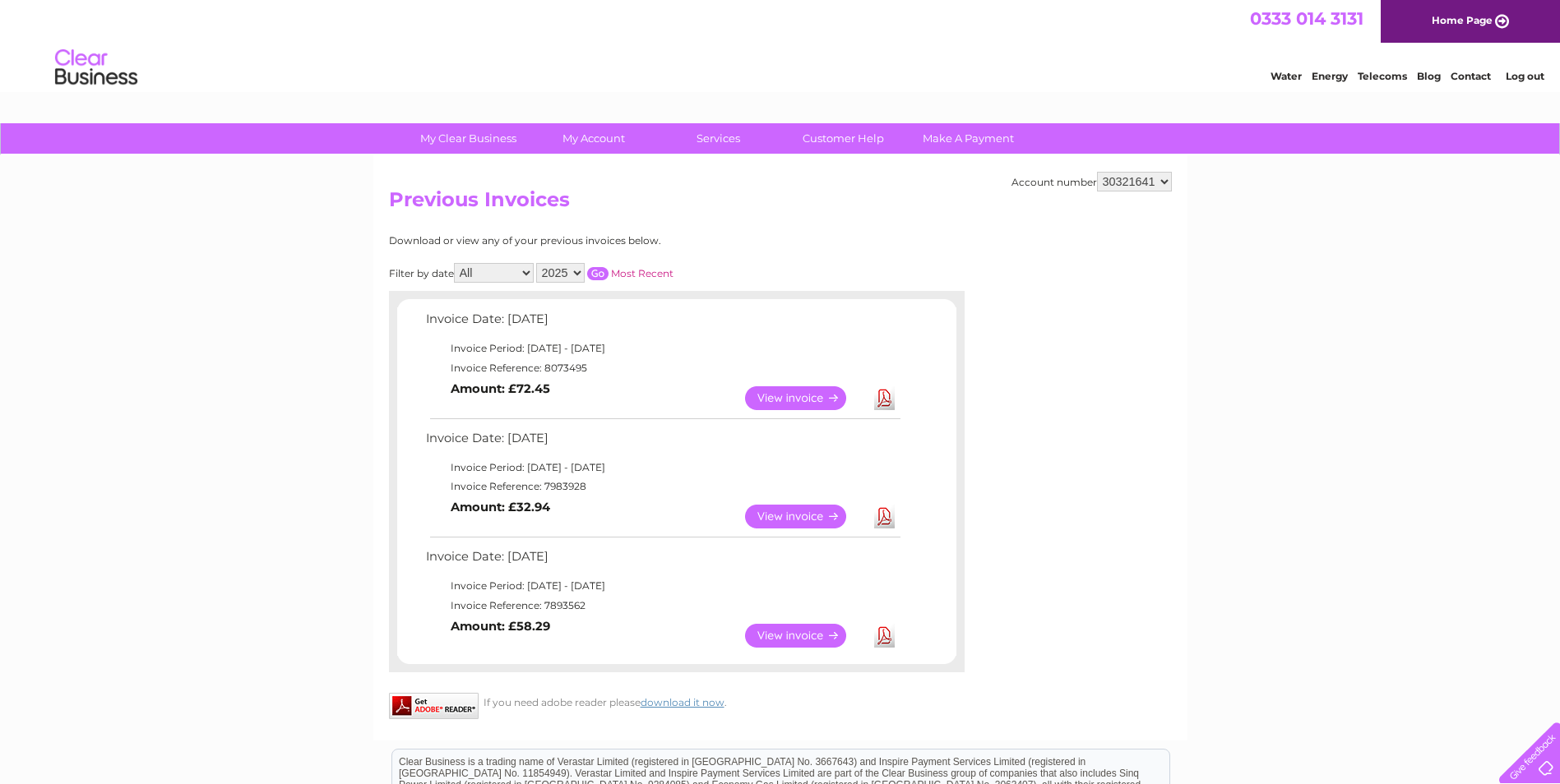
click at [817, 518] on link "View" at bounding box center [805, 517] width 121 height 24
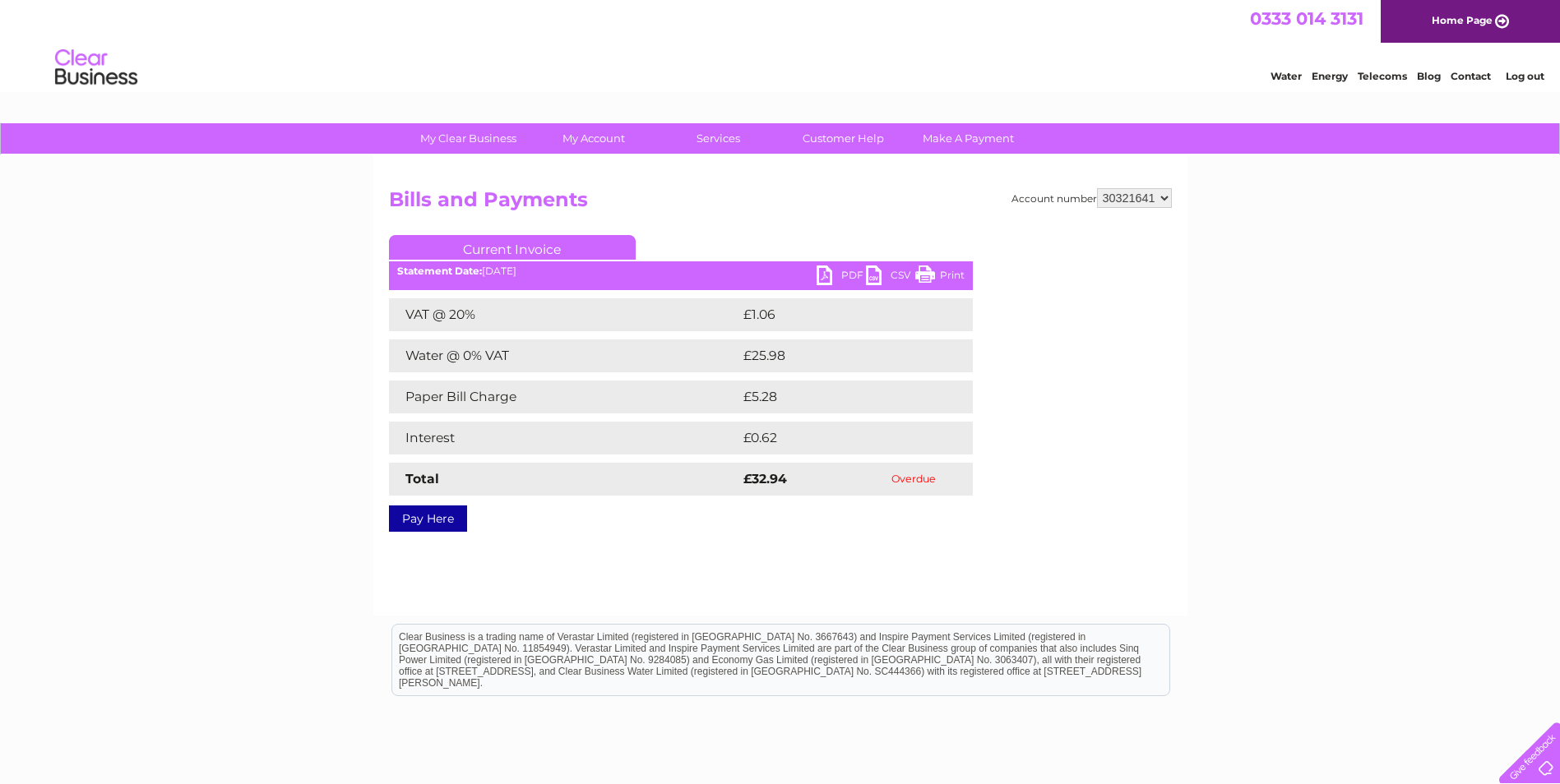
click at [825, 279] on link "PDF" at bounding box center [841, 277] width 49 height 24
click at [1171, 198] on select "1140899 30321634 30321641" at bounding box center [1134, 197] width 75 height 19
select select "1140899"
click at [1097, 188] on select "1140899 30321634 30321641" at bounding box center [1134, 197] width 75 height 19
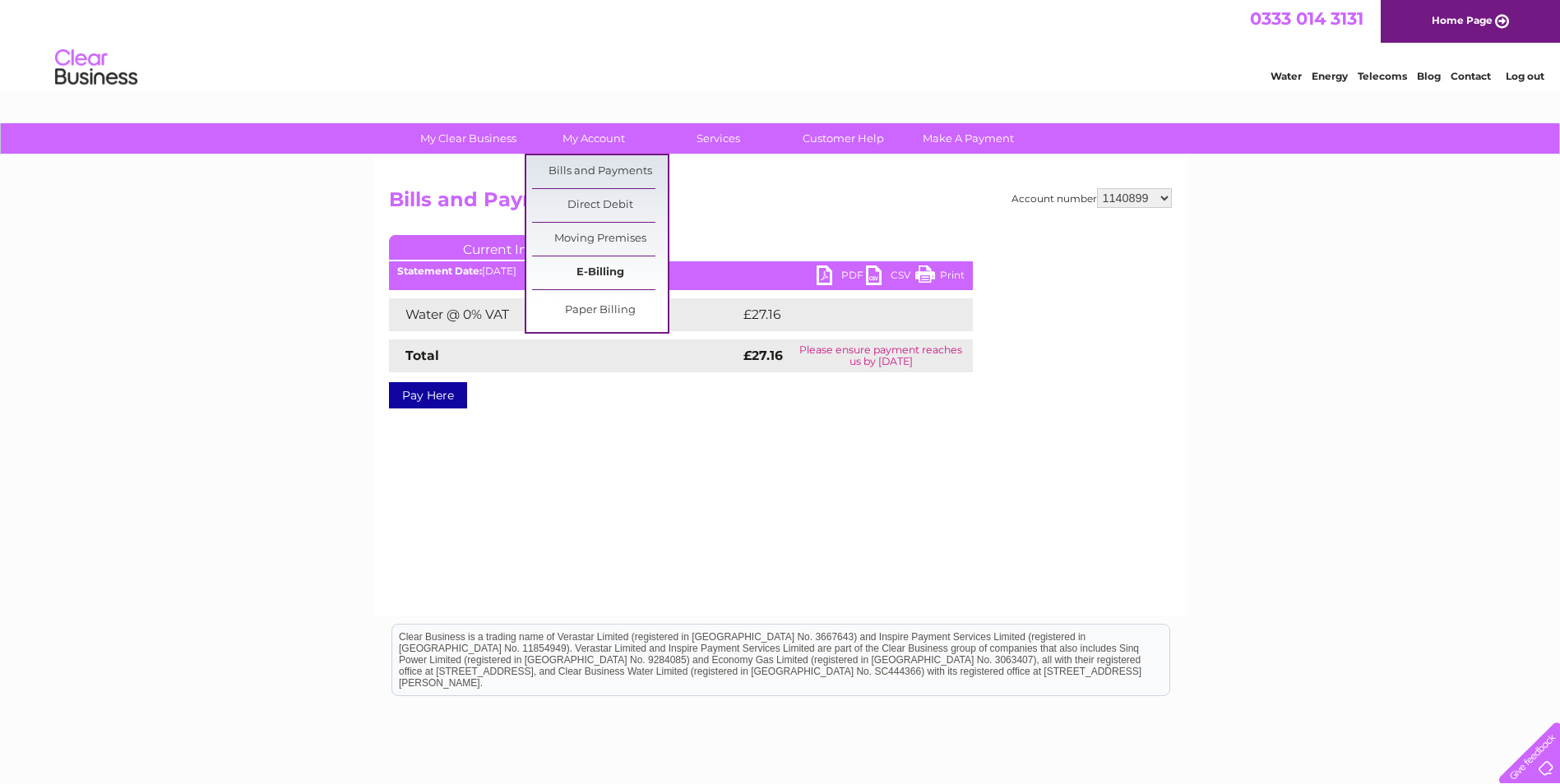
click at [633, 262] on link "E-Billing" at bounding box center [600, 273] width 136 height 33
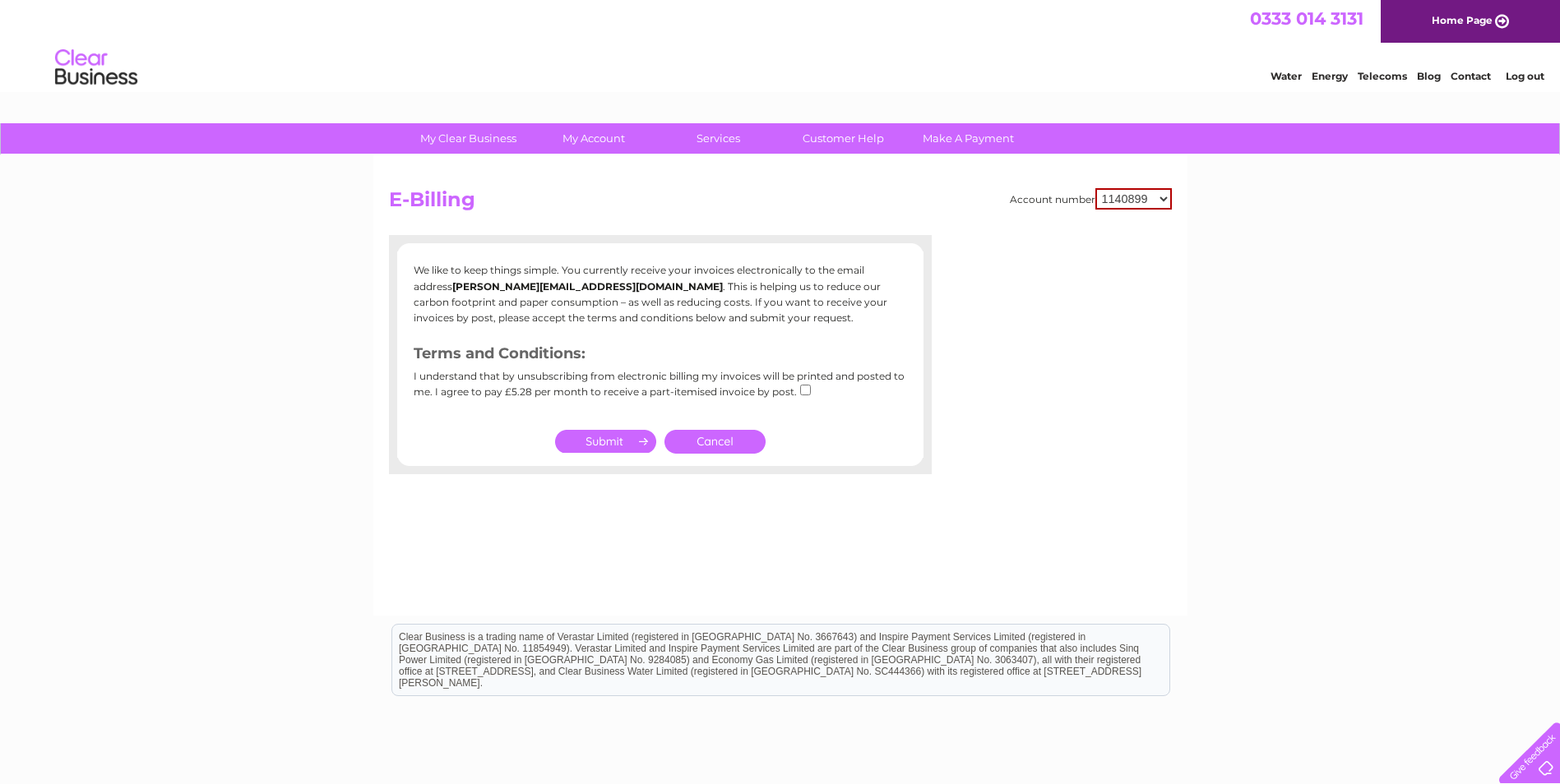
click at [1164, 203] on select "1140899 30321634 30321641" at bounding box center [1134, 198] width 76 height 21
select select "30321634"
click at [1095, 188] on select "1140899 30321634 30321641" at bounding box center [1134, 198] width 76 height 21
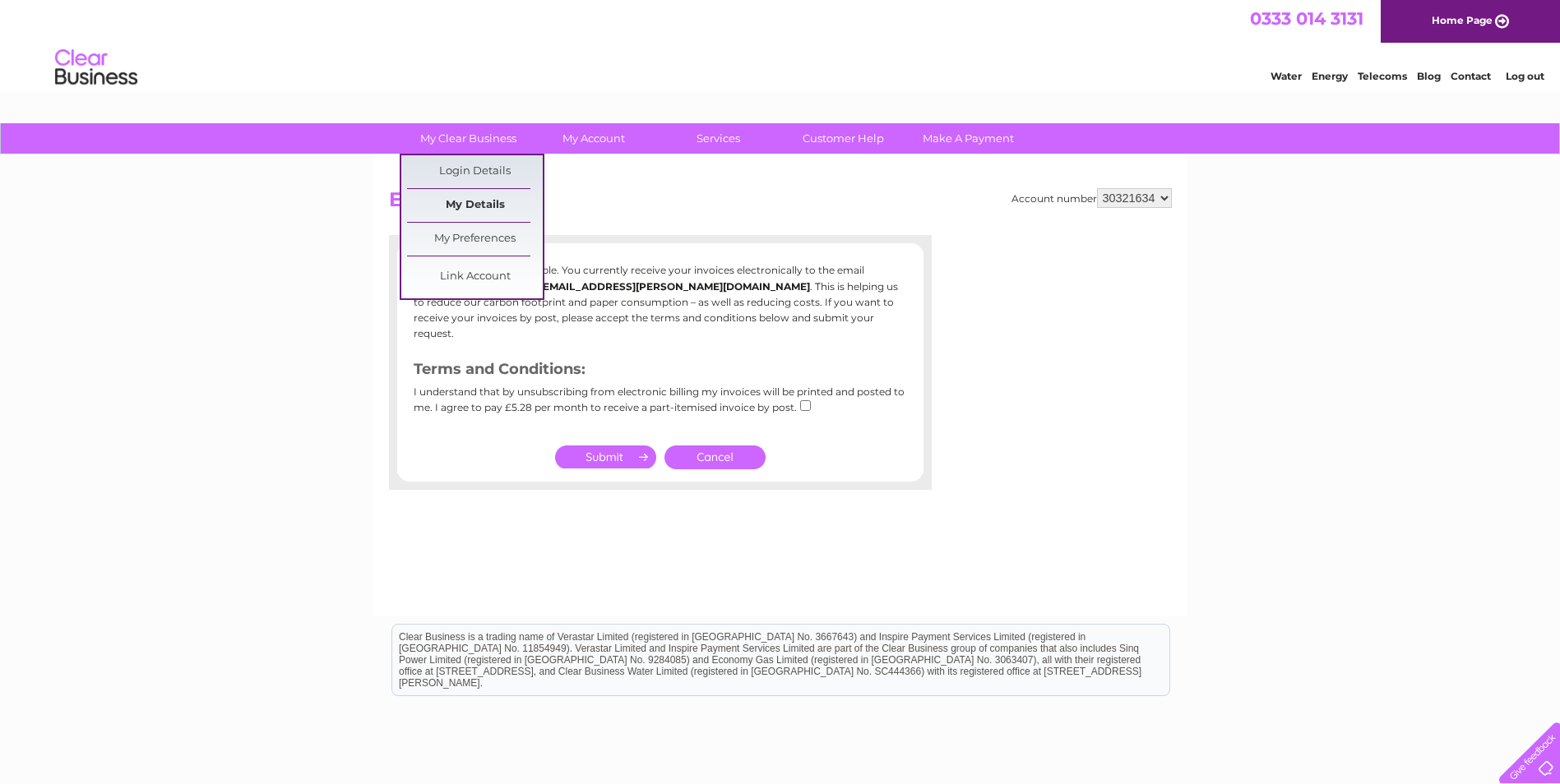
click at [483, 201] on link "My Details" at bounding box center [475, 205] width 136 height 33
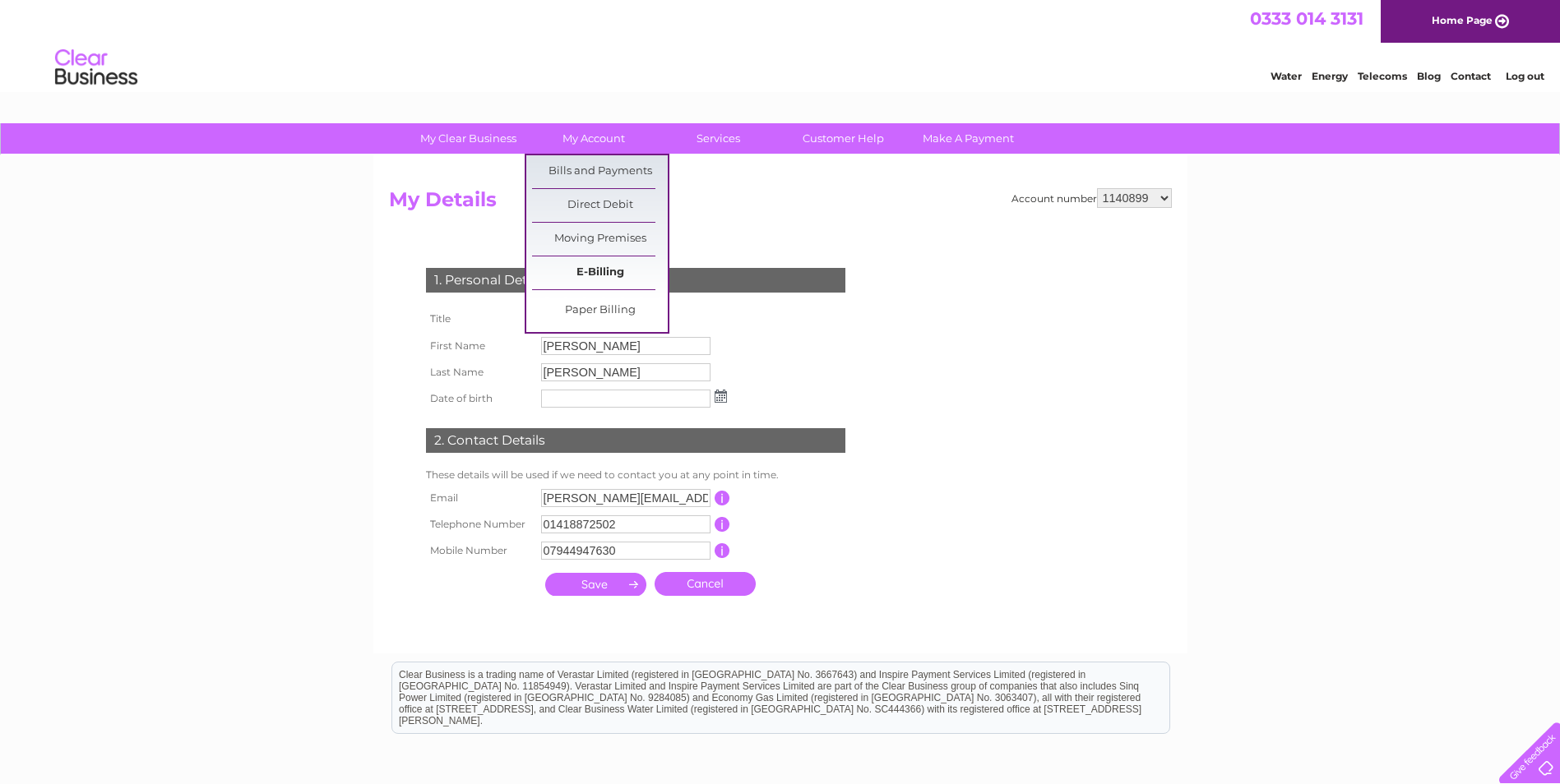
click at [594, 265] on link "E-Billing" at bounding box center [600, 273] width 136 height 33
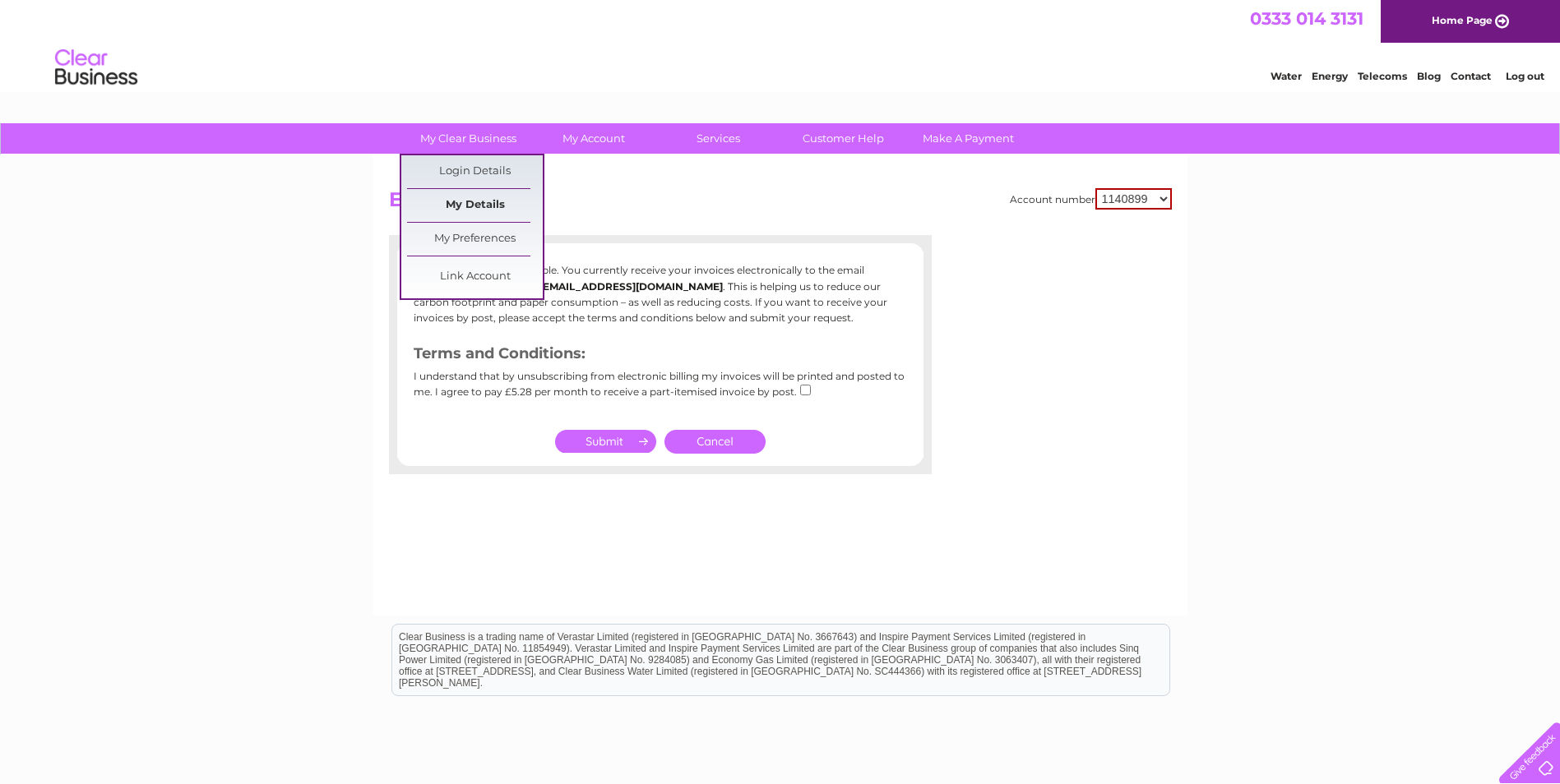
click at [481, 206] on link "My Details" at bounding box center [475, 205] width 136 height 33
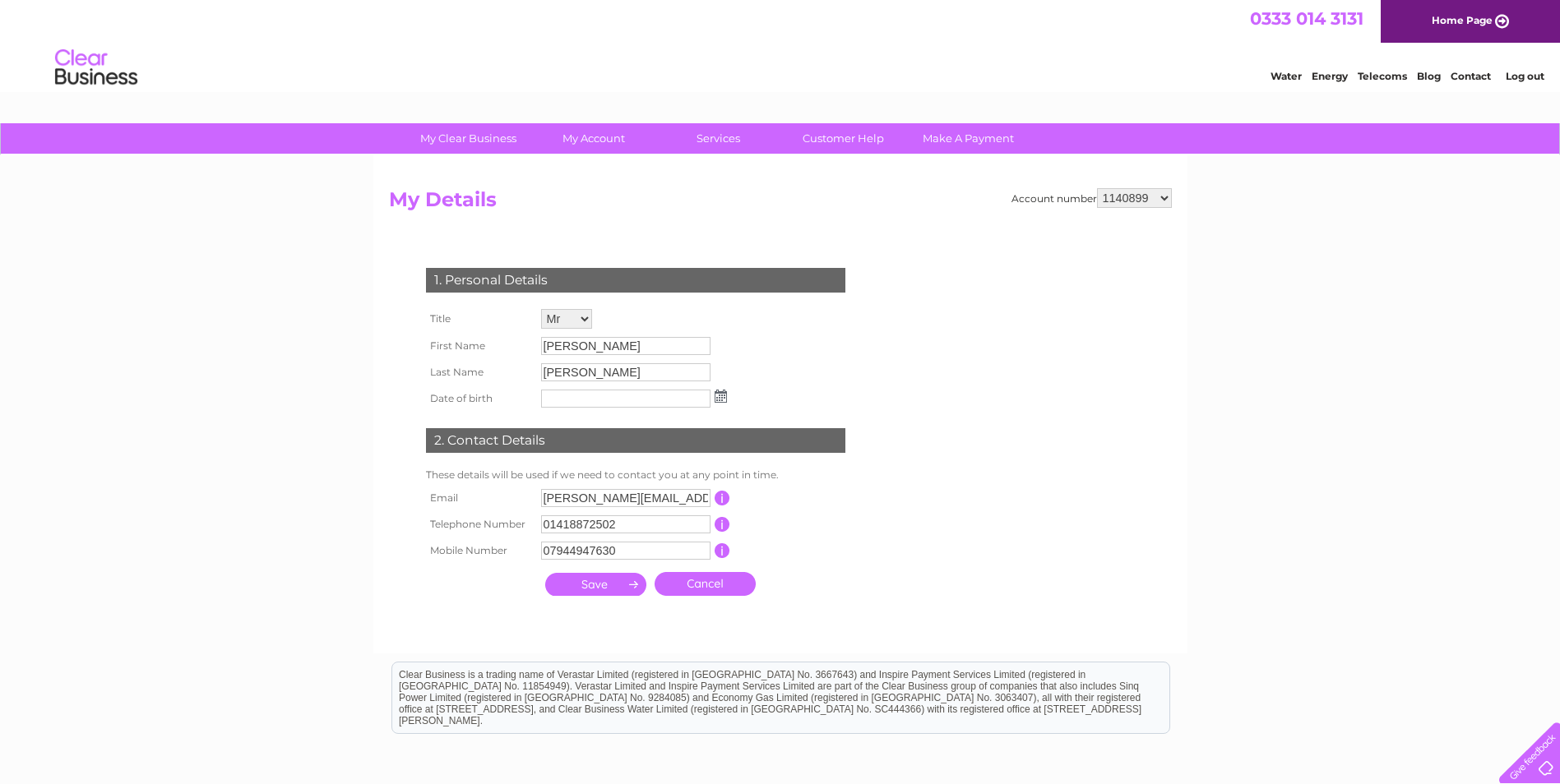
click at [1165, 195] on select "1140899 30321634 30321641" at bounding box center [1134, 197] width 75 height 19
select select "30321634"
click at [1097, 188] on select "1140899 30321634 30321641" at bounding box center [1134, 197] width 75 height 19
drag, startPoint x: 699, startPoint y: 503, endPoint x: 528, endPoint y: 503, distance: 171.0
click at [528, 503] on tr "Email [PERSON_NAME][EMAIL_ADDRESS][PERSON_NAME][DOMAIN_NAME] This should be a v…" at bounding box center [643, 498] width 442 height 28
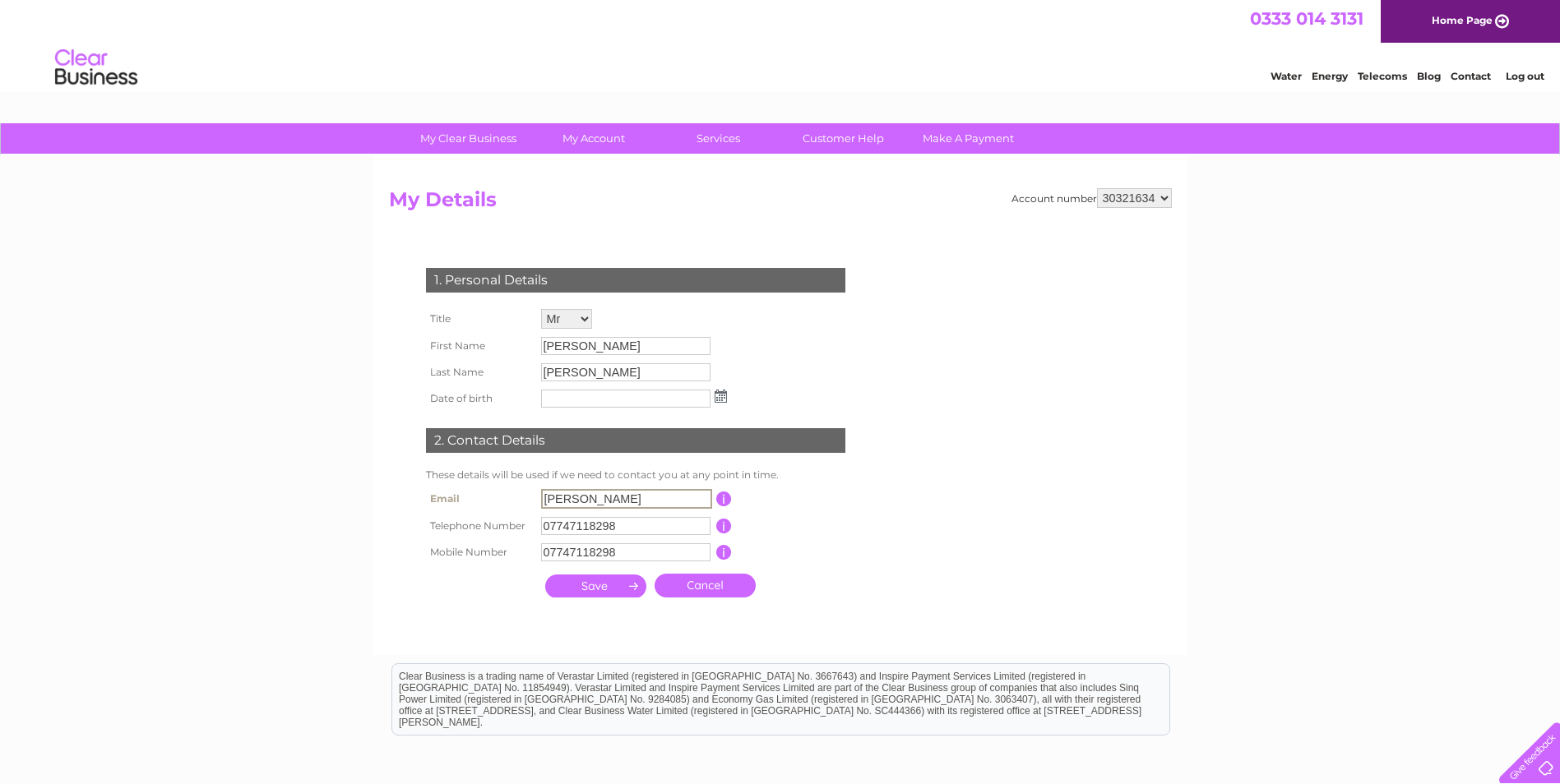
type input "[PERSON_NAME][EMAIL_ADDRESS][DOMAIN_NAME]"
click at [614, 588] on input "submit" at bounding box center [595, 584] width 101 height 23
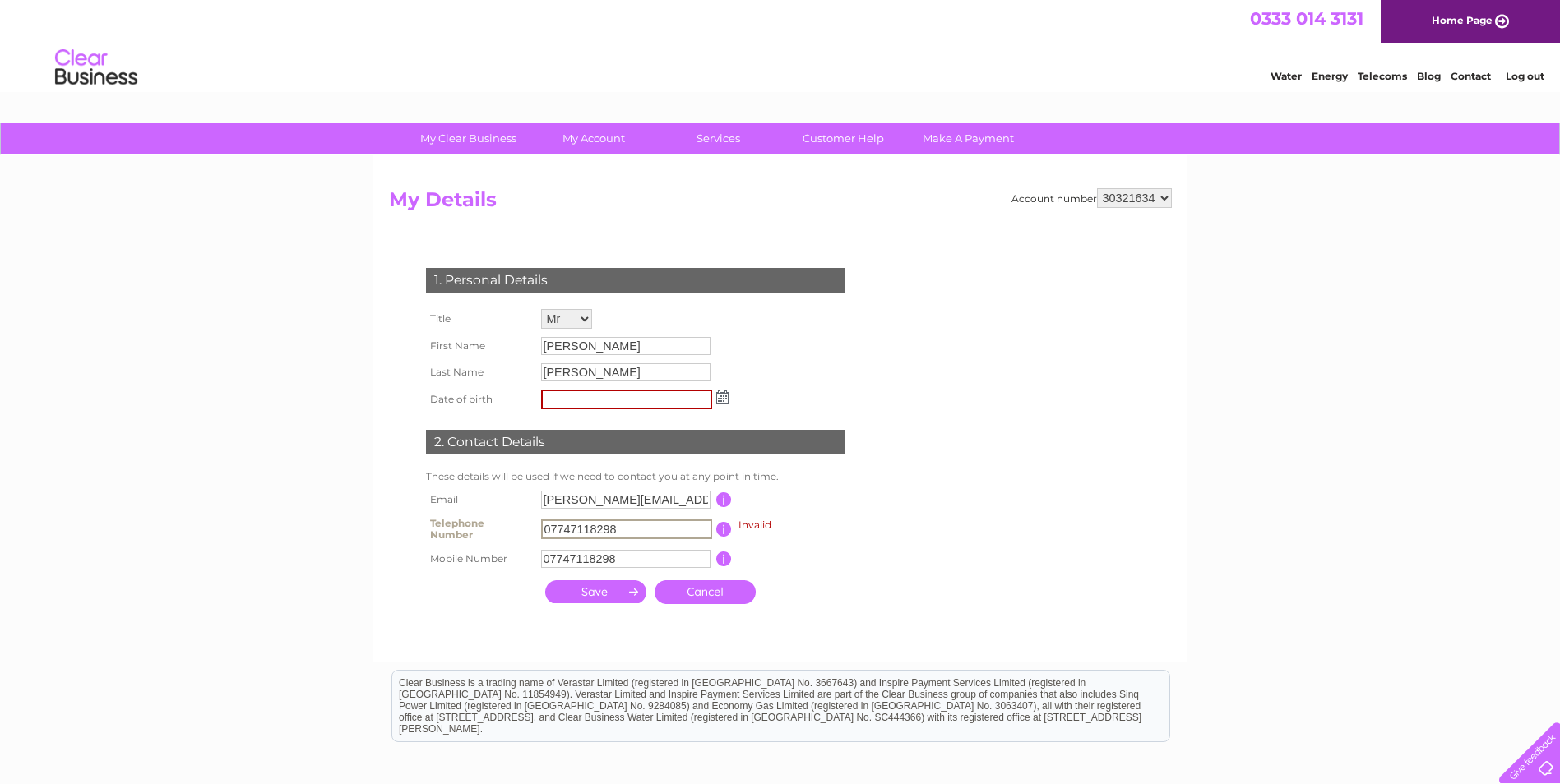
drag, startPoint x: 627, startPoint y: 528, endPoint x: 496, endPoint y: 524, distance: 131.1
click at [496, 524] on tr "Telephone Number 07747118298 Invalid This should be a valid landline telephone …" at bounding box center [643, 529] width 442 height 33
type input "01418872502"
click at [605, 398] on input "text" at bounding box center [627, 399] width 171 height 19
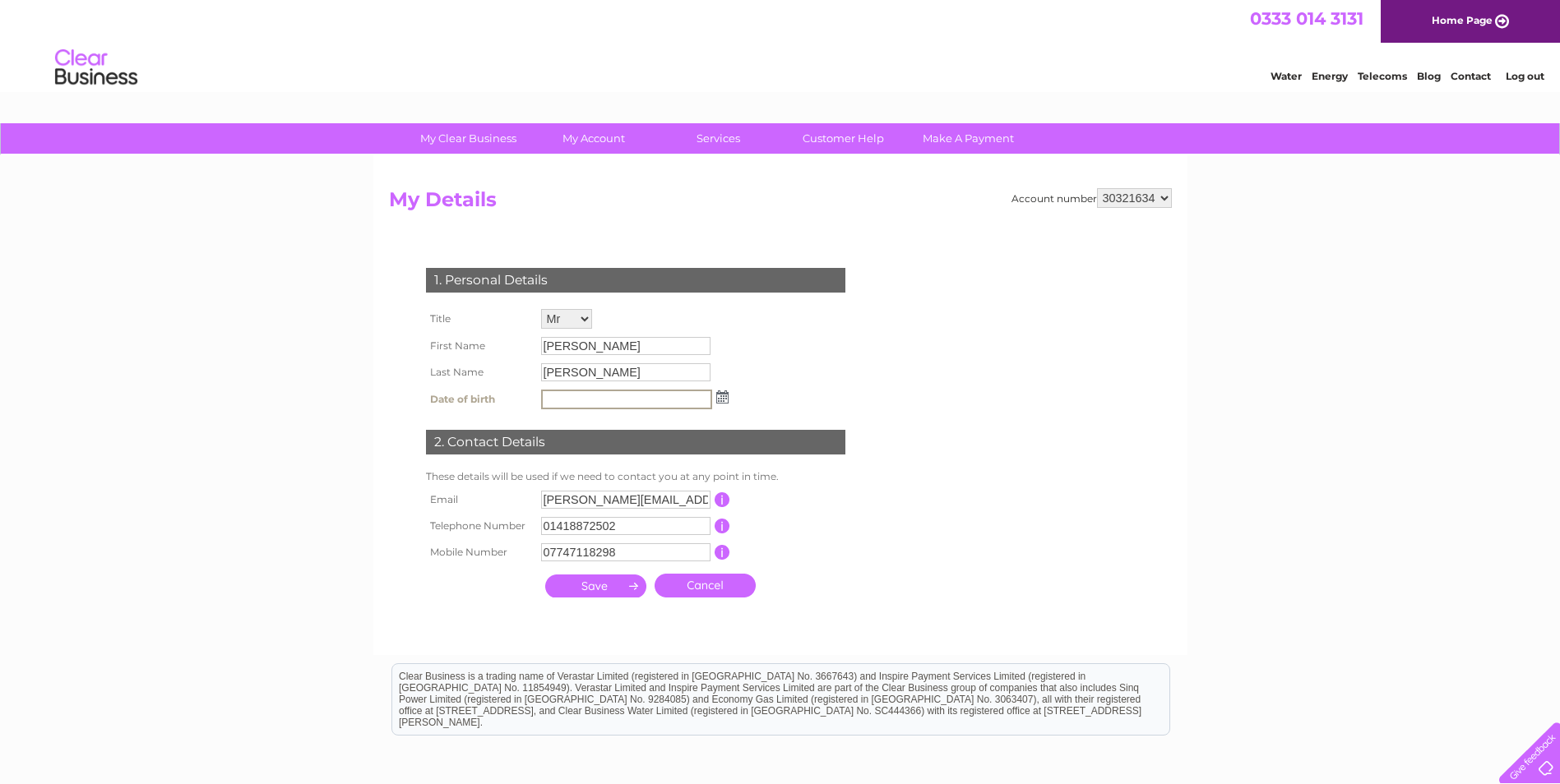
click at [639, 548] on input "07747118298" at bounding box center [626, 552] width 170 height 18
click at [590, 396] on input "text" at bounding box center [627, 399] width 171 height 19
type input "01/10/2014"
click at [619, 555] on input "07747118298" at bounding box center [626, 552] width 170 height 18
drag, startPoint x: 619, startPoint y: 555, endPoint x: 453, endPoint y: 553, distance: 166.0
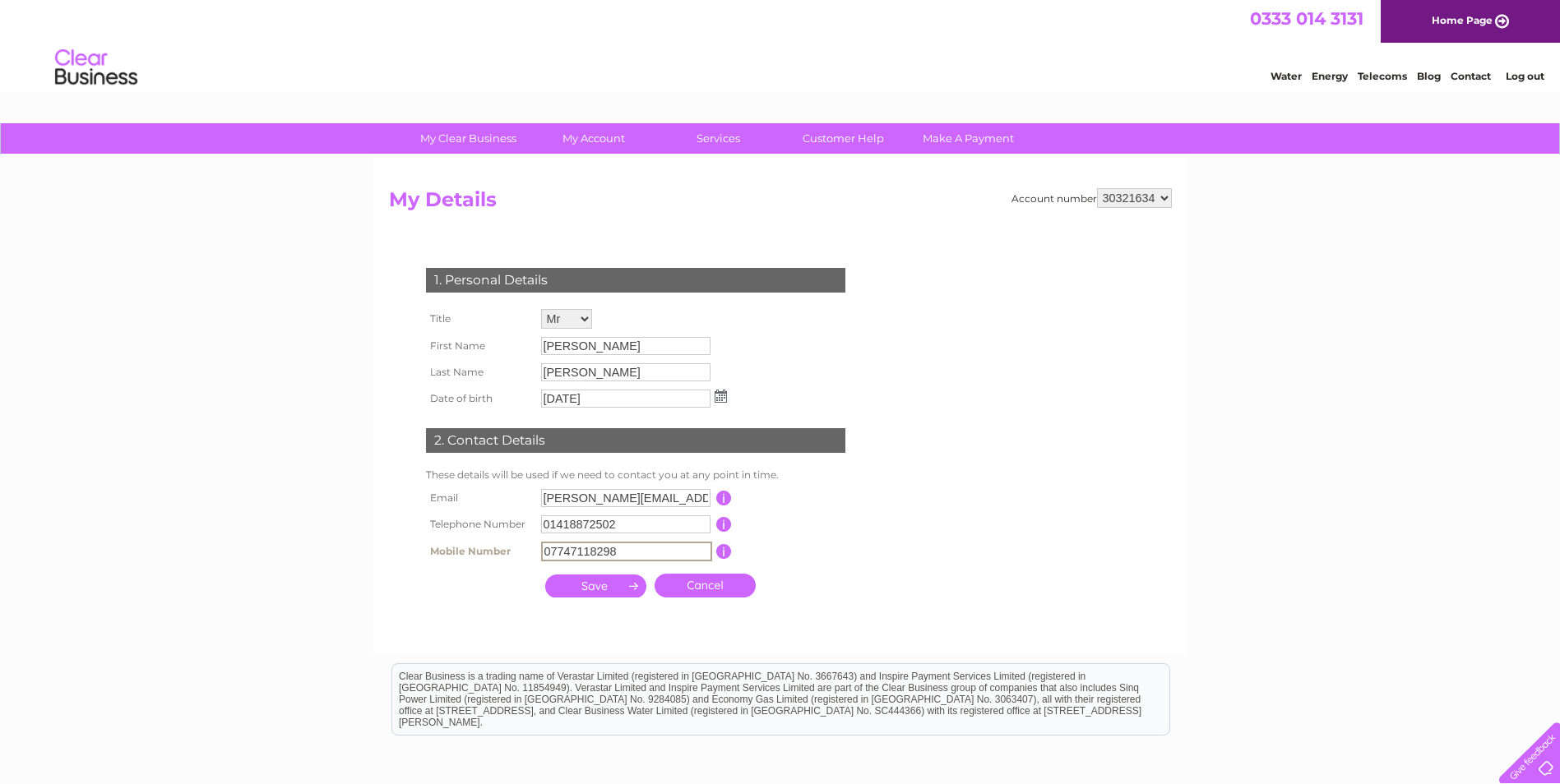
click at [453, 553] on tr "Mobile Number 07747118298 This should be a valid mobile number starting with 07…" at bounding box center [643, 551] width 442 height 28
type input "07944947630"
click at [563, 581] on input "submit" at bounding box center [595, 586] width 101 height 23
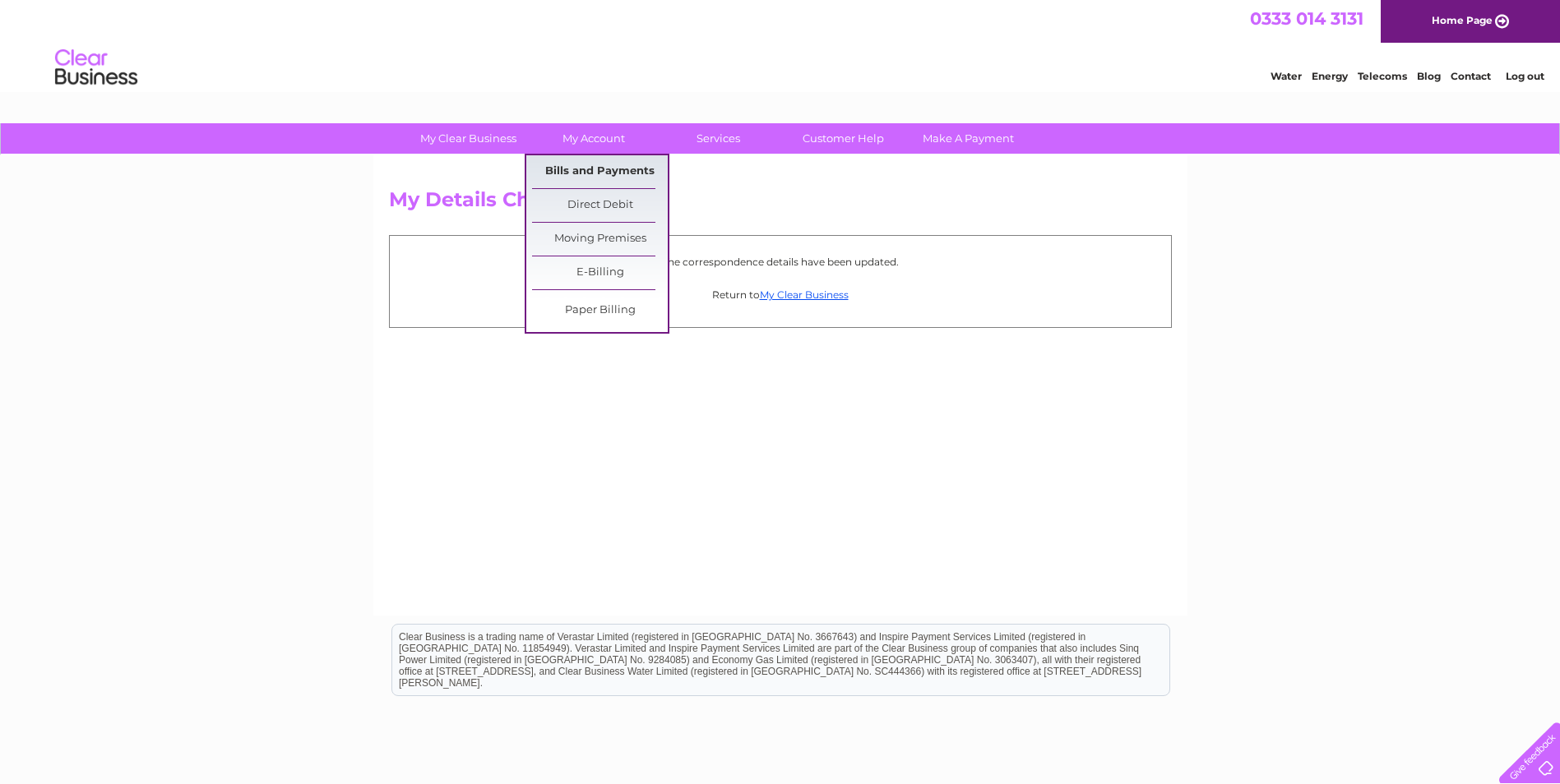
click at [618, 172] on link "Bills and Payments" at bounding box center [600, 171] width 136 height 33
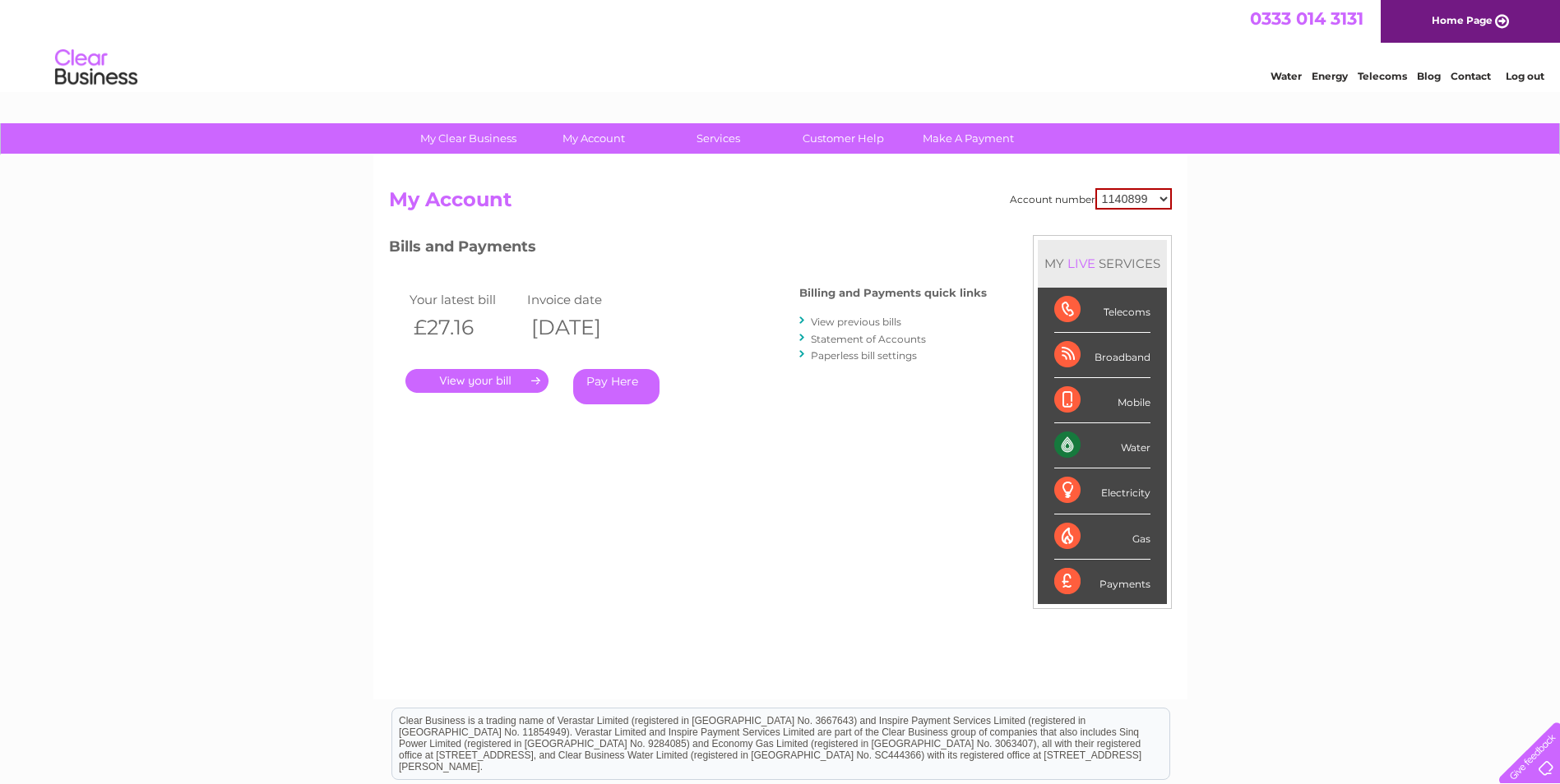
click at [1167, 197] on select "1140899 30321634 30321641" at bounding box center [1134, 198] width 76 height 21
select select "30321634"
click at [1095, 188] on select "1140899 30321634 30321641" at bounding box center [1134, 198] width 76 height 21
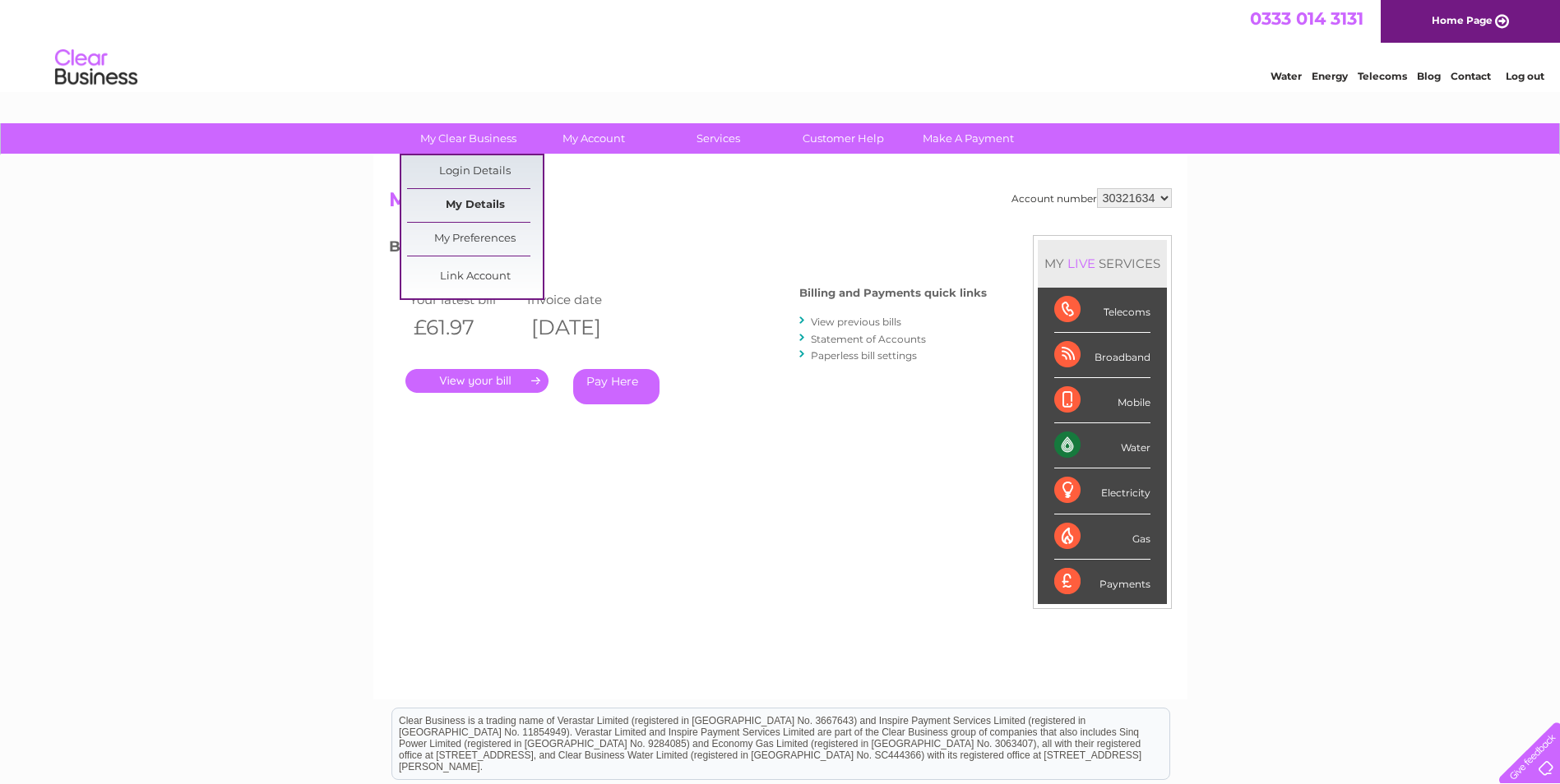
click at [464, 200] on link "My Details" at bounding box center [475, 205] width 136 height 33
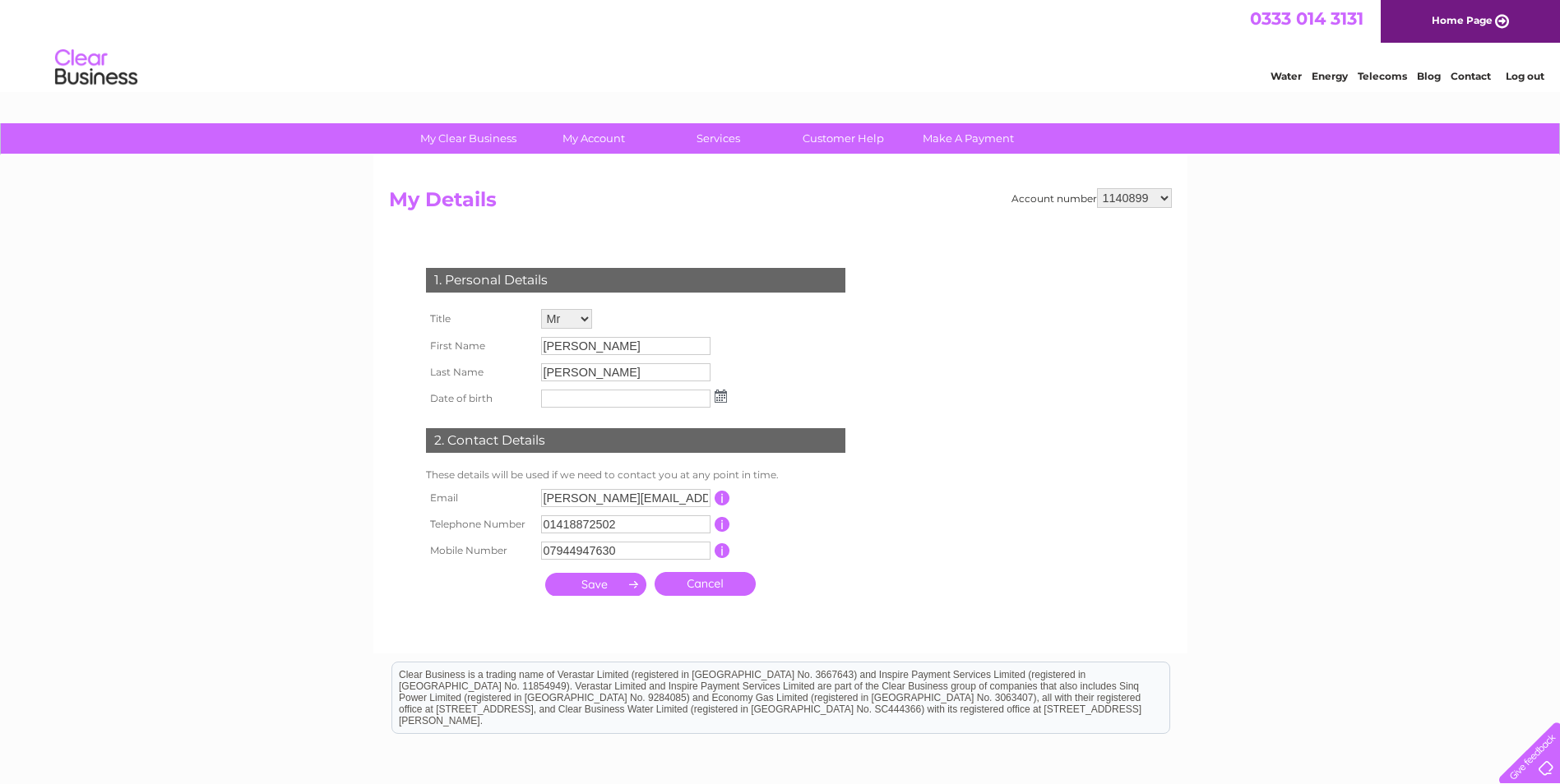
click at [1167, 196] on select "1140899 30321634 30321641" at bounding box center [1134, 197] width 75 height 19
select select "30321634"
click at [1097, 188] on select "1140899 30321634 30321641" at bounding box center [1134, 197] width 75 height 19
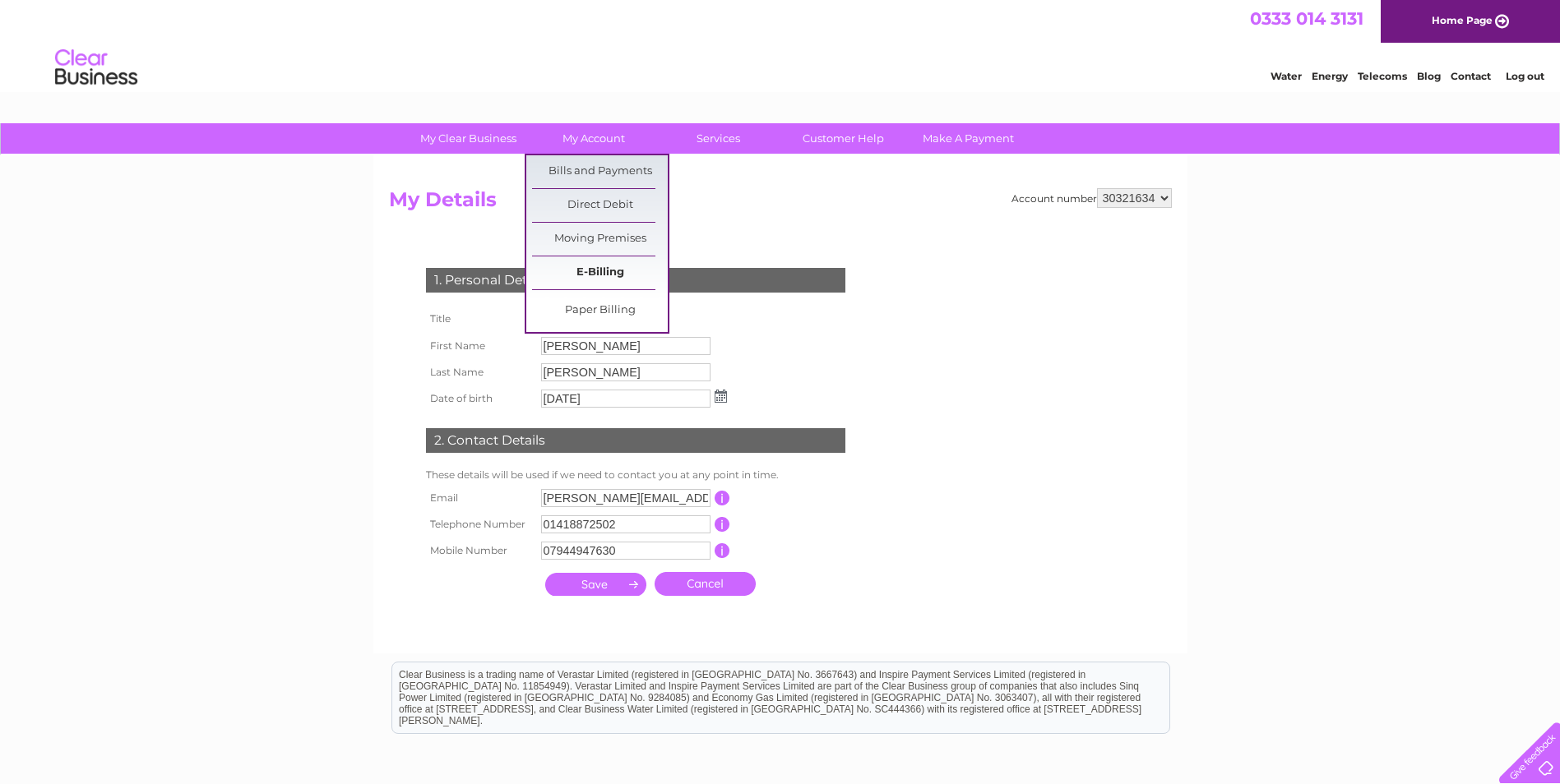
click at [594, 268] on link "E-Billing" at bounding box center [600, 273] width 136 height 33
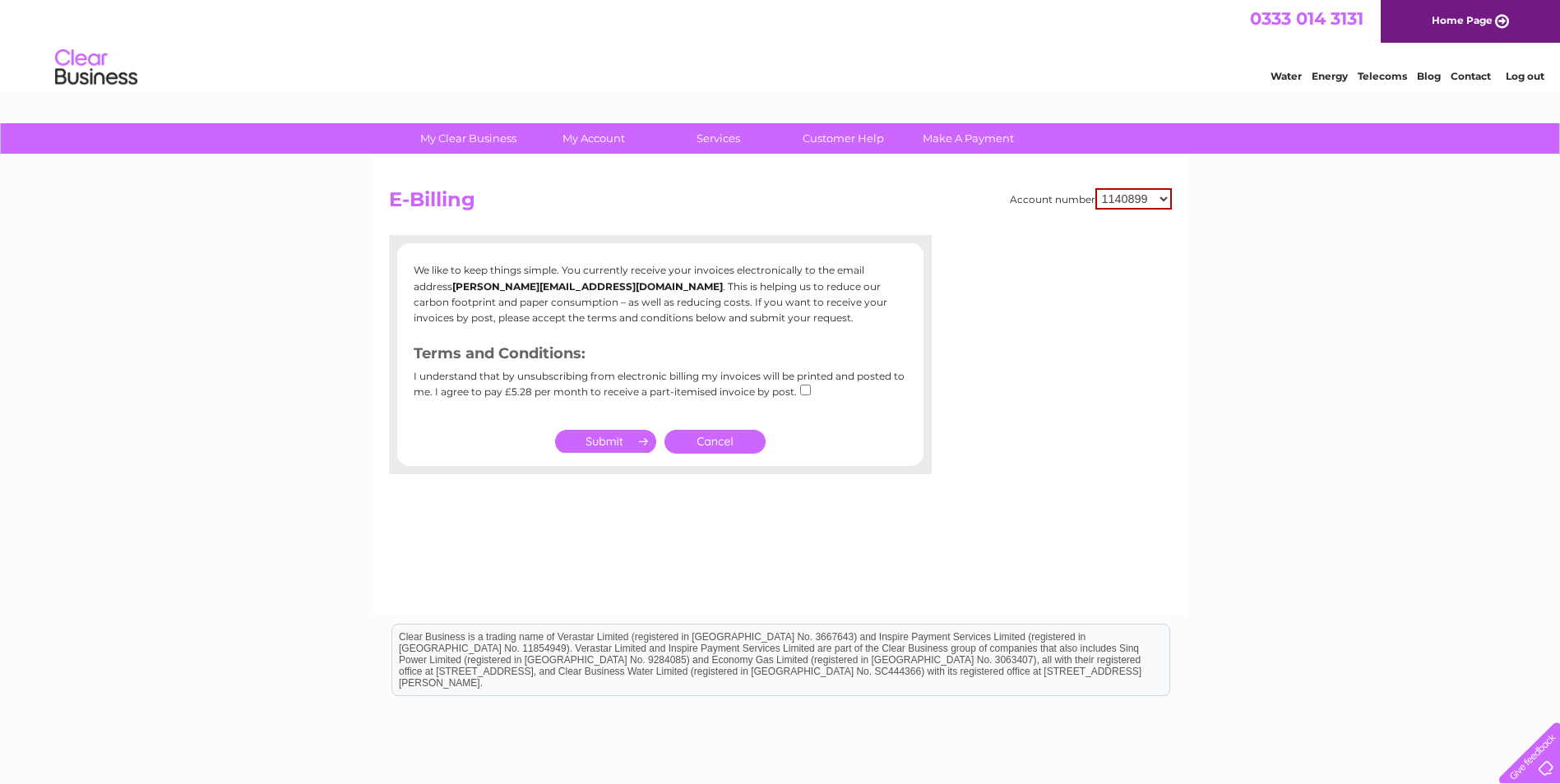
click at [1165, 198] on select "1140899 30321634 30321641" at bounding box center [1134, 198] width 76 height 21
select select "30321634"
click at [1095, 188] on select "1140899 30321634 30321641" at bounding box center [1134, 198] width 76 height 21
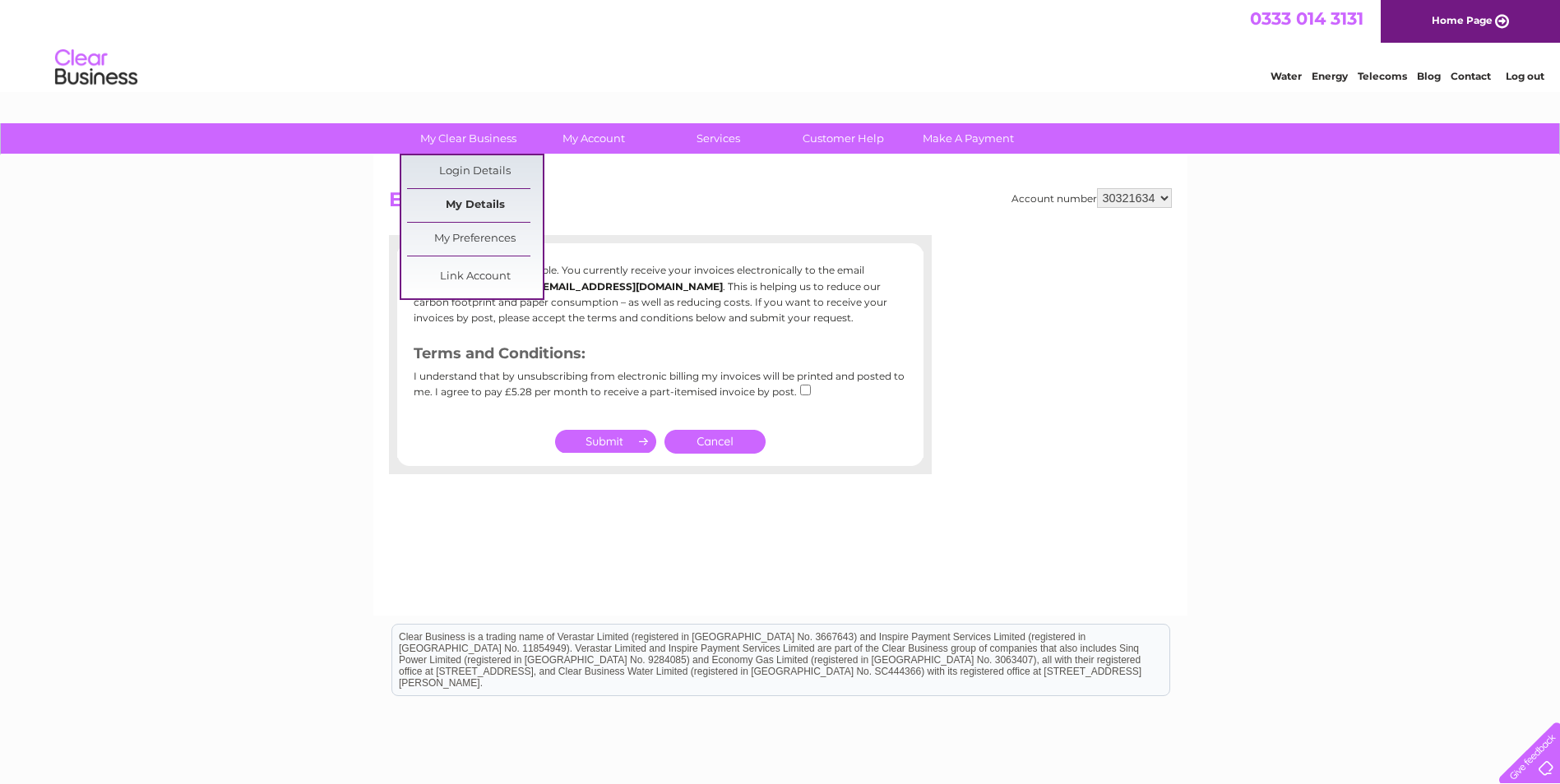
click at [488, 196] on link "My Details" at bounding box center [475, 205] width 136 height 33
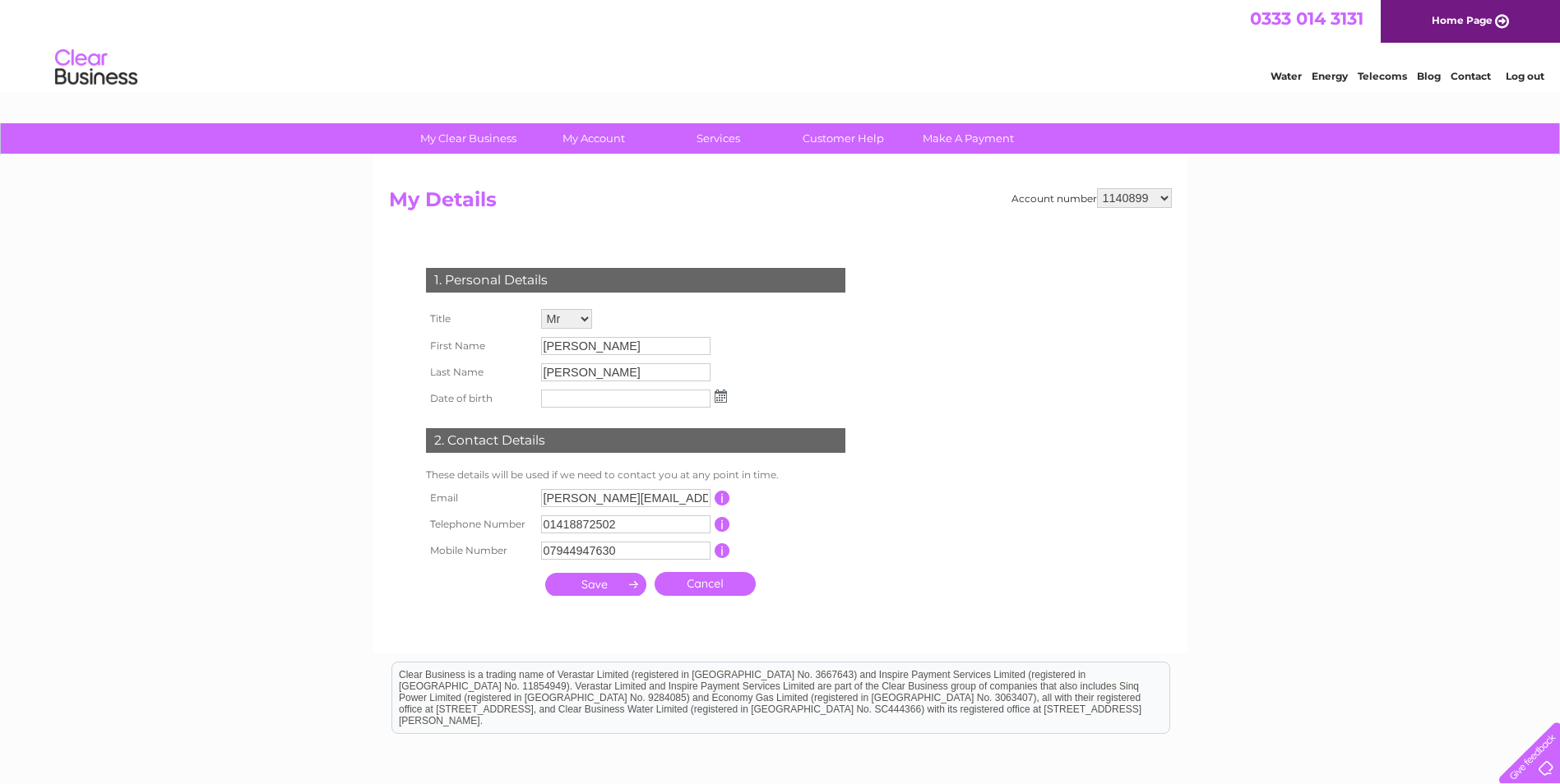
click at [1165, 199] on select "1140899 30321634 30321641" at bounding box center [1134, 197] width 75 height 19
select select "30321641"
click at [1097, 188] on select "1140899 30321634 30321641" at bounding box center [1134, 197] width 75 height 19
click at [602, 498] on input "text" at bounding box center [627, 498] width 171 height 19
type input "[PERSON_NAME][EMAIL_ADDRESS][DOMAIN_NAME]"
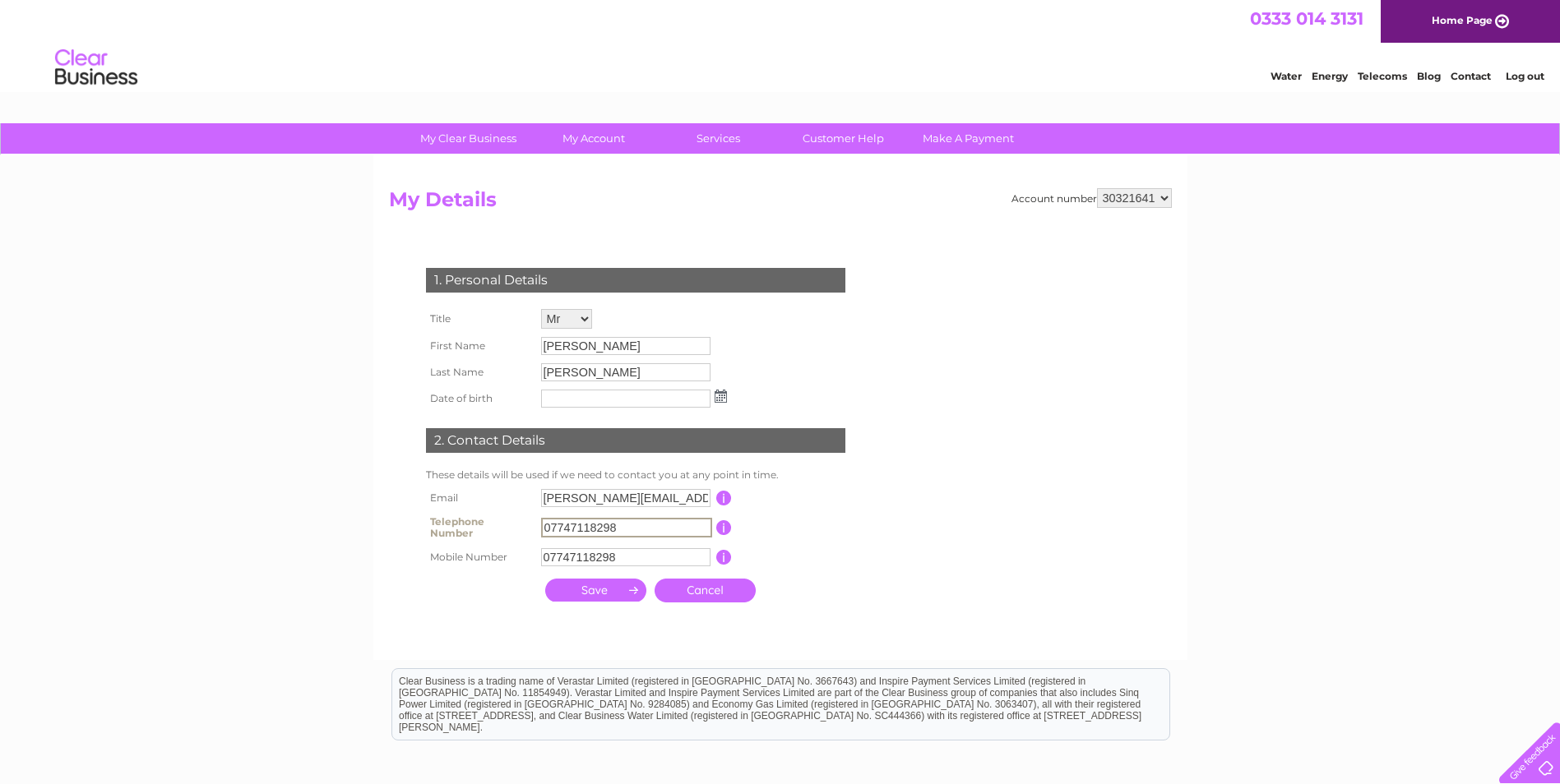
drag, startPoint x: 638, startPoint y: 527, endPoint x: 524, endPoint y: 525, distance: 114.0
click at [524, 525] on tr "Telephone Number 07747118298 This should be a valid landline telephone number s…" at bounding box center [643, 527] width 442 height 33
type input "01418872502"
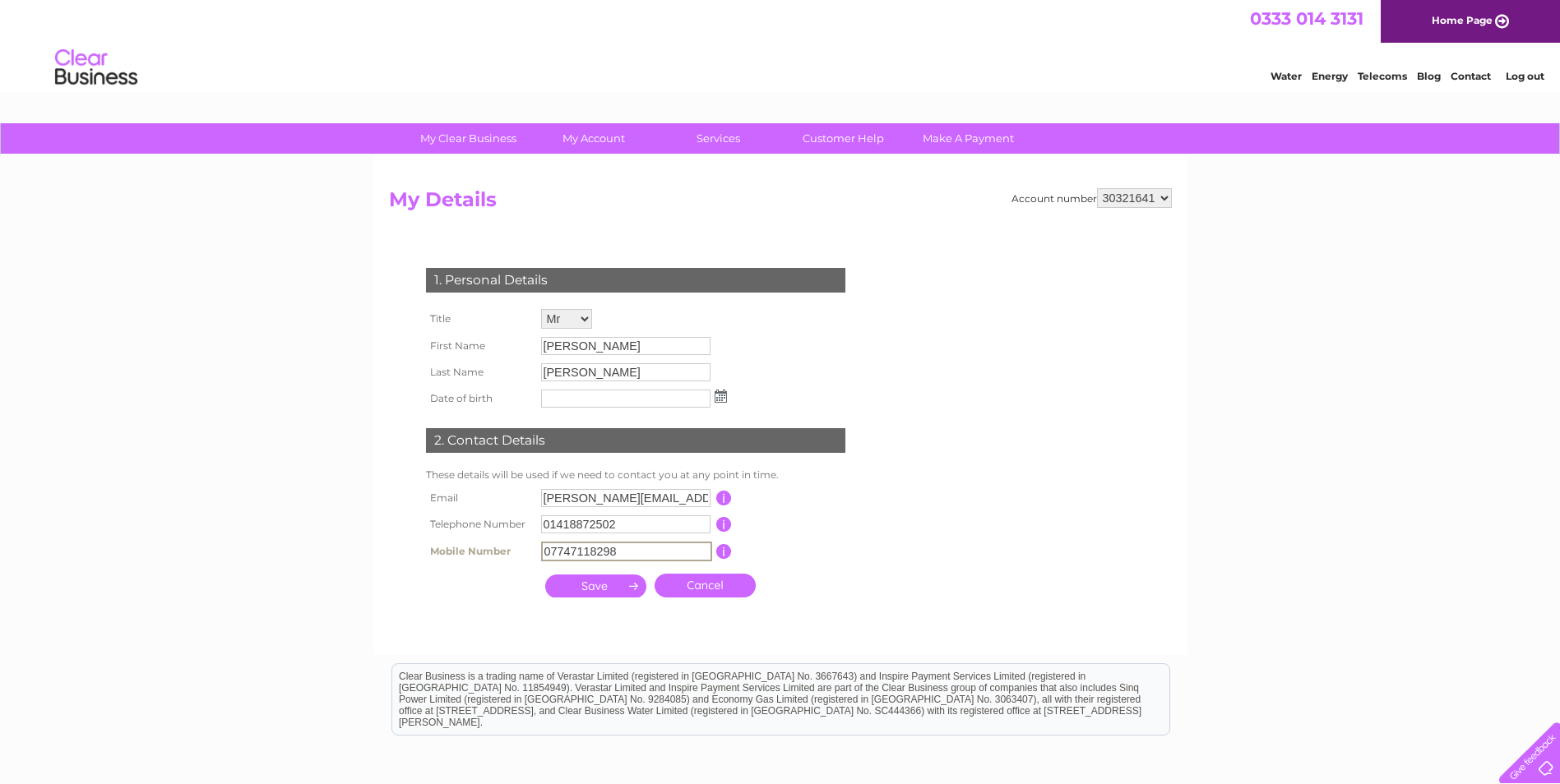
drag, startPoint x: 638, startPoint y: 561, endPoint x: 488, endPoint y: 553, distance: 150.2
click at [490, 554] on tr "Mobile Number 07747118298 This should be a valid mobile number starting with 07…" at bounding box center [643, 551] width 442 height 28
type input "07944947630"
click at [560, 582] on input "submit" at bounding box center [595, 586] width 101 height 23
type input "01/10/2014"
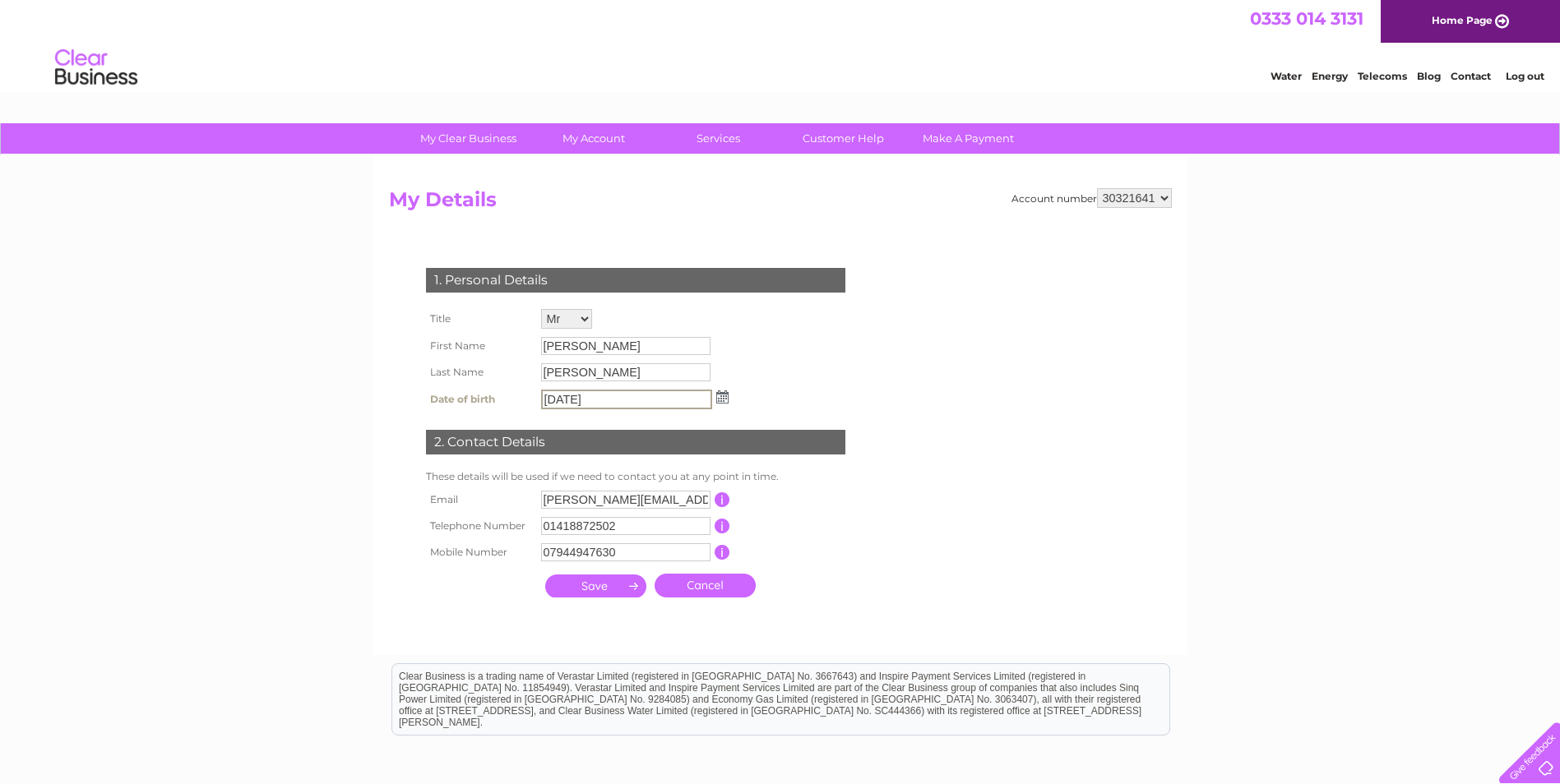
click at [590, 593] on input "submit" at bounding box center [595, 586] width 101 height 23
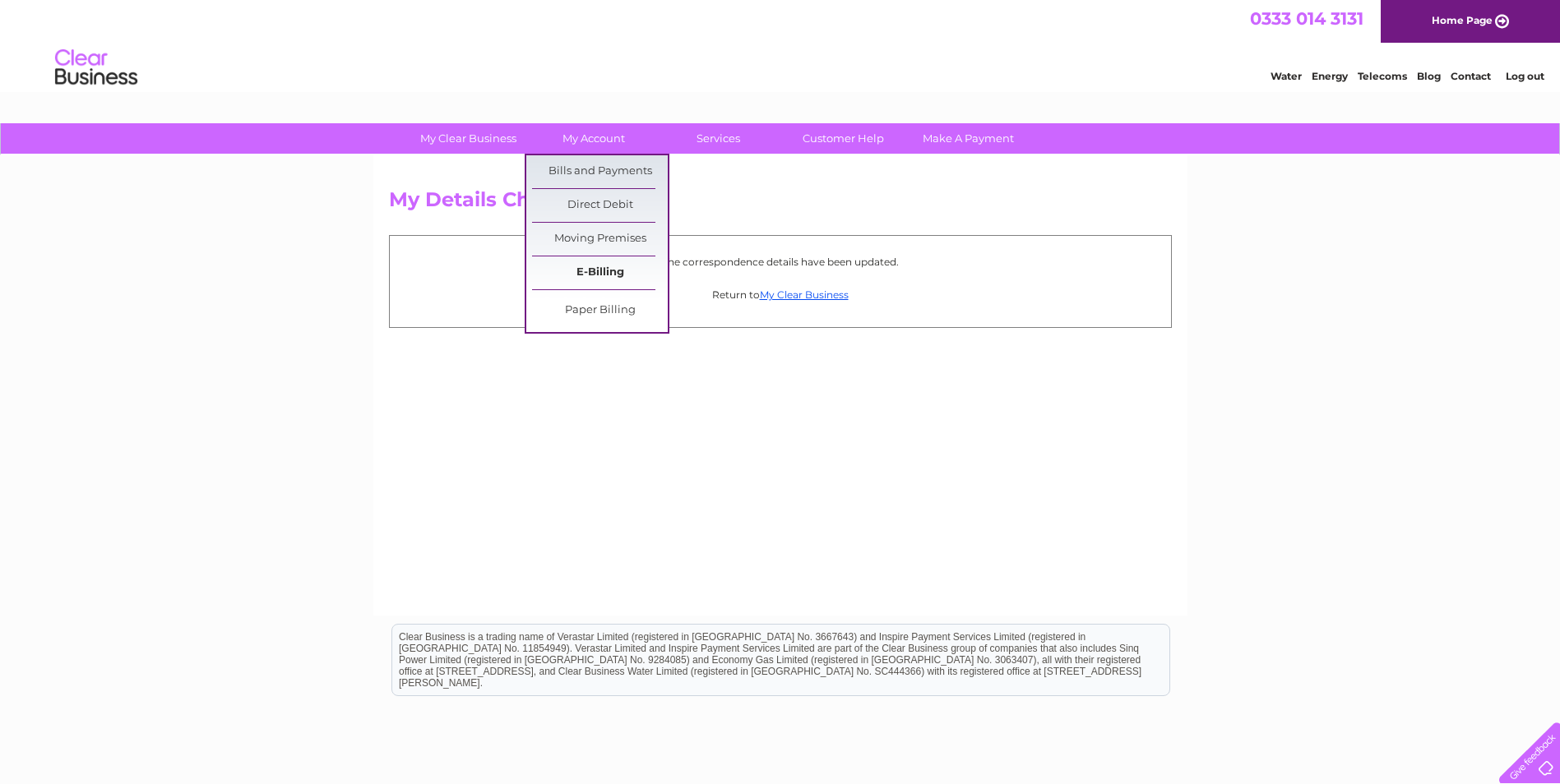
click at [610, 268] on link "E-Billing" at bounding box center [600, 273] width 136 height 33
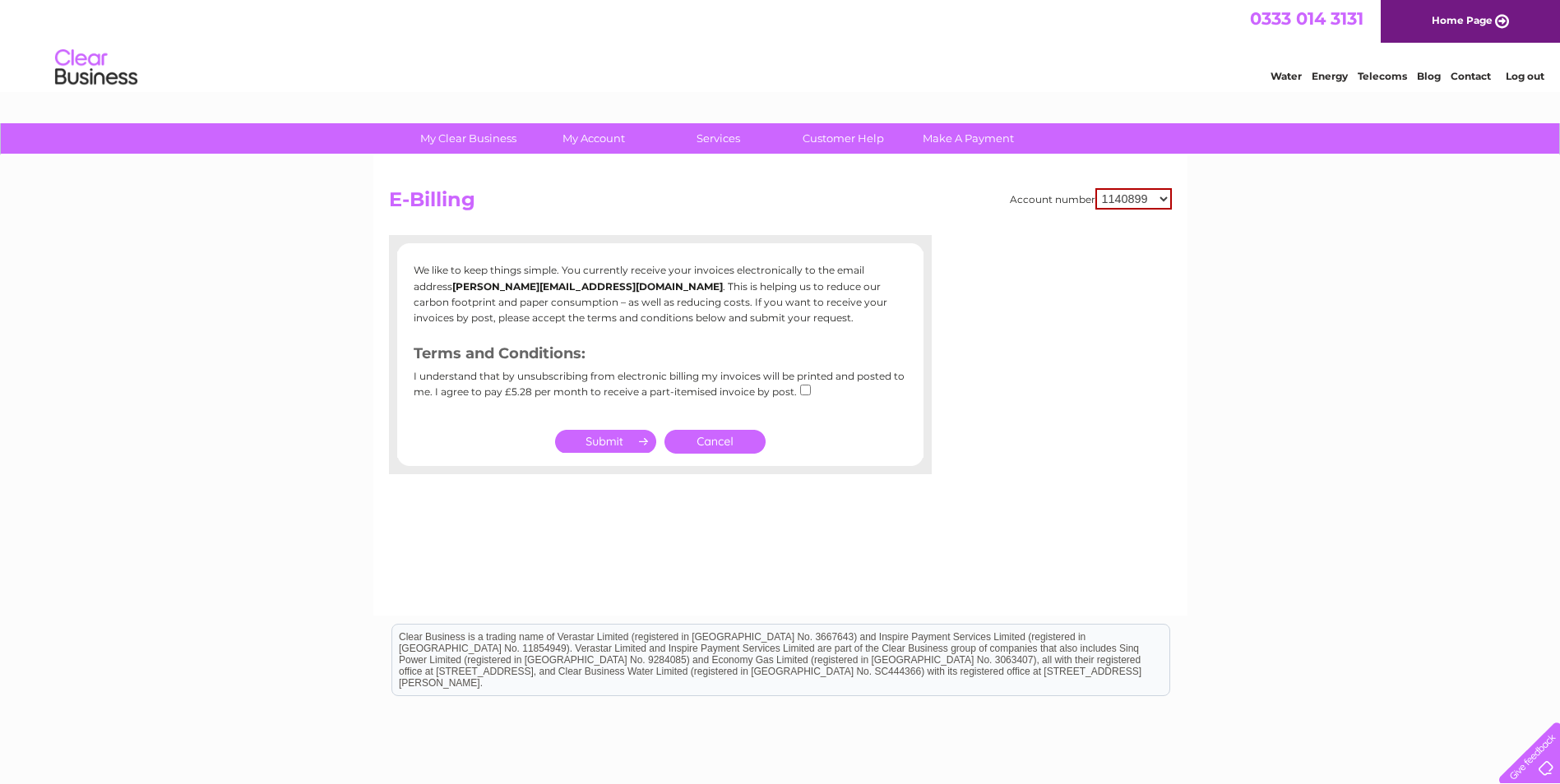
click at [1177, 199] on div "Account number 1140899 30321634 30321641 E-Billing We like to keep things simpl…" at bounding box center [780, 385] width 814 height 460
click at [1166, 200] on select "1140899 30321634 30321641" at bounding box center [1134, 198] width 76 height 21
select select "30321641"
click at [1095, 188] on select "1140899 30321634 30321641" at bounding box center [1134, 198] width 76 height 21
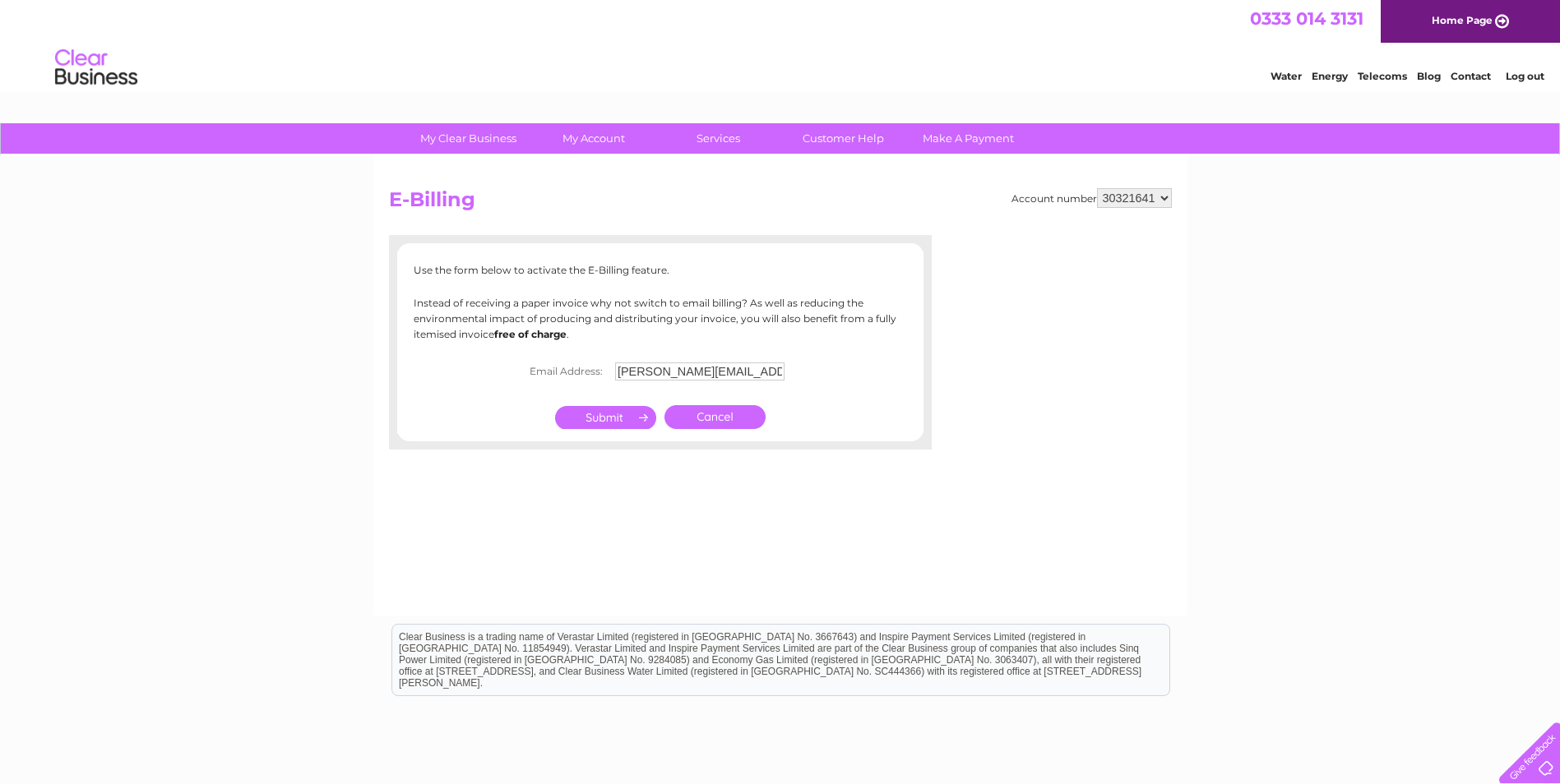
click at [626, 414] on input "submit" at bounding box center [605, 417] width 101 height 23
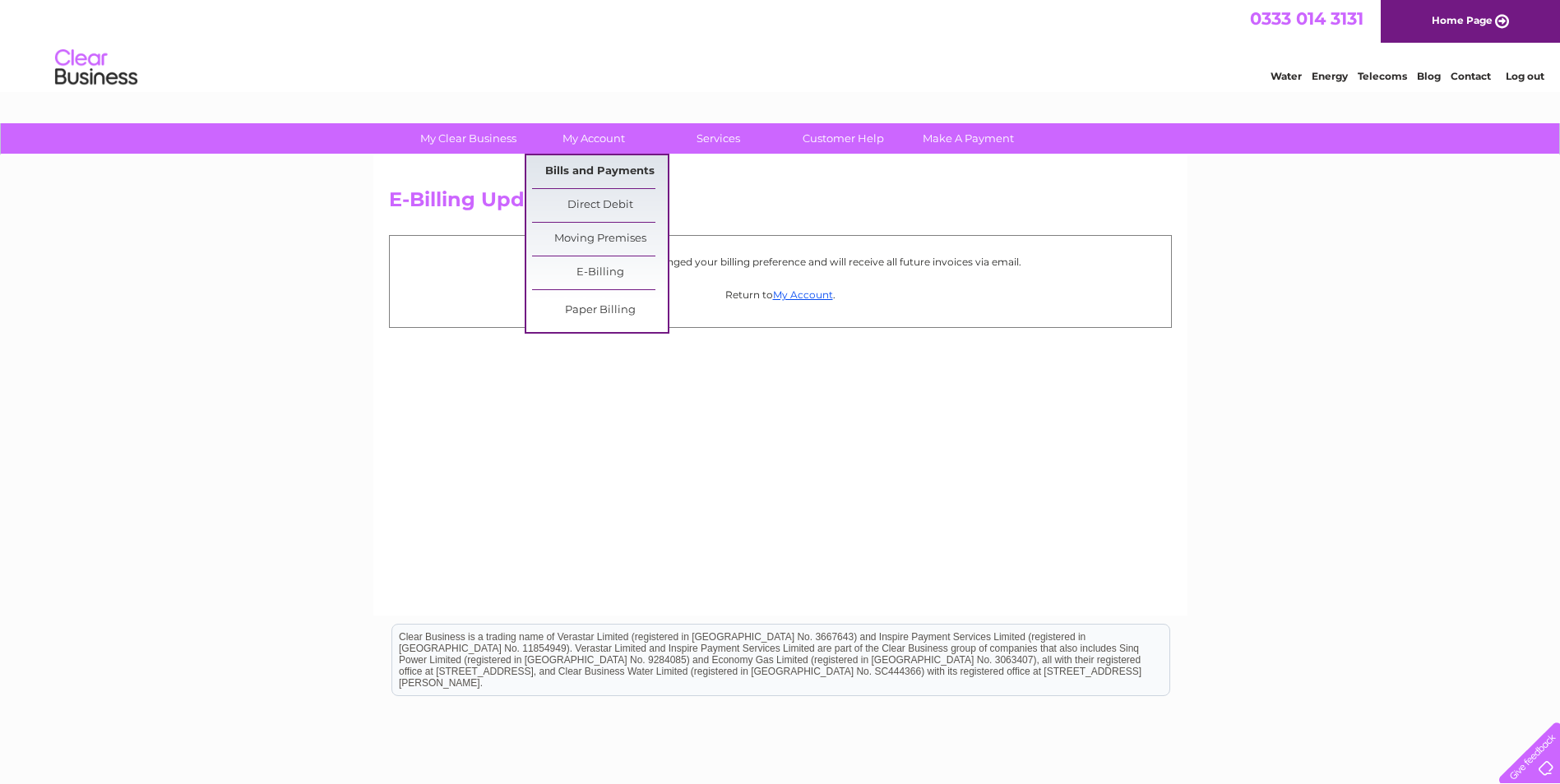
click at [574, 162] on link "Bills and Payments" at bounding box center [600, 171] width 136 height 33
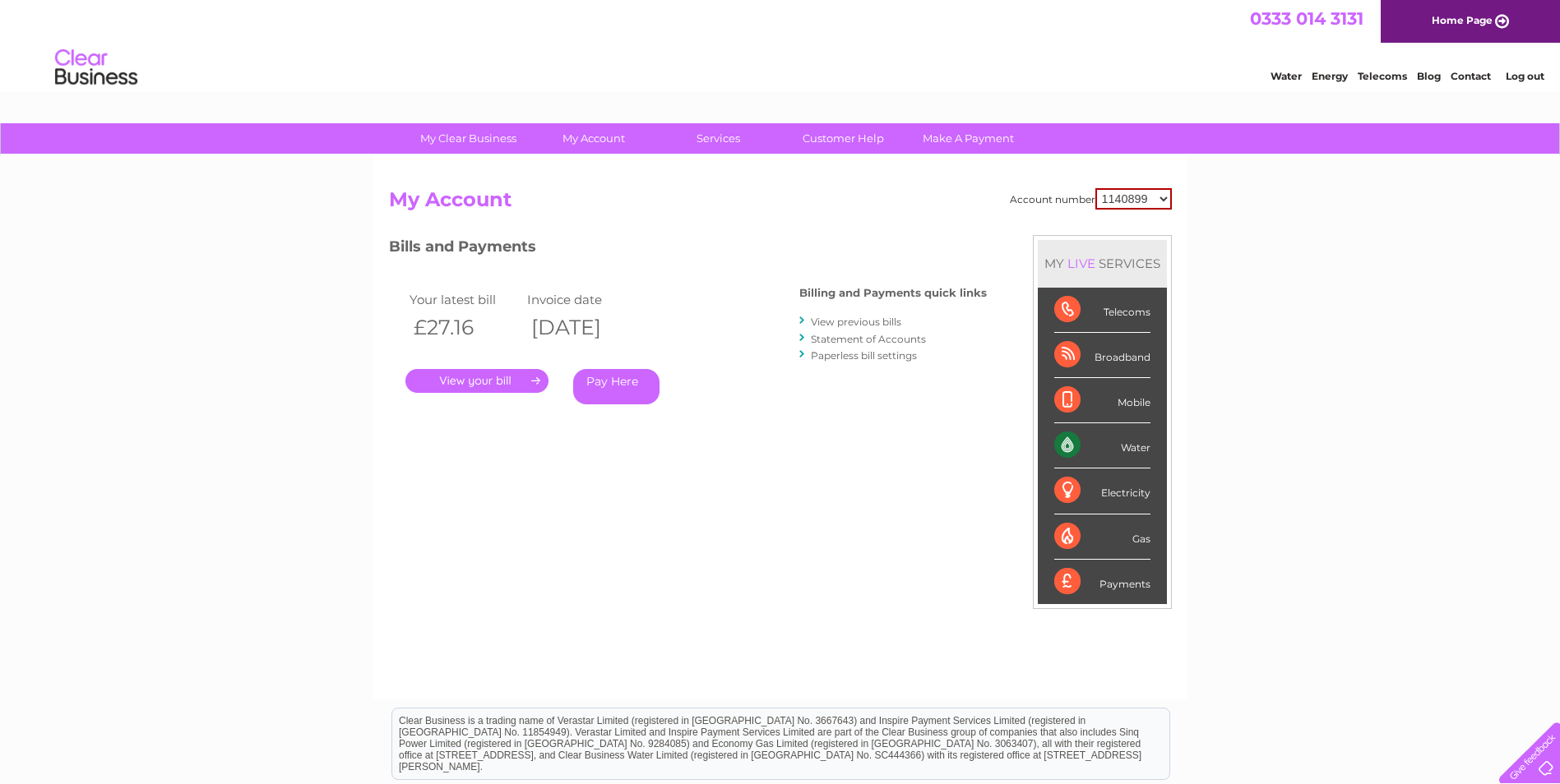
click at [469, 375] on link "." at bounding box center [476, 381] width 143 height 24
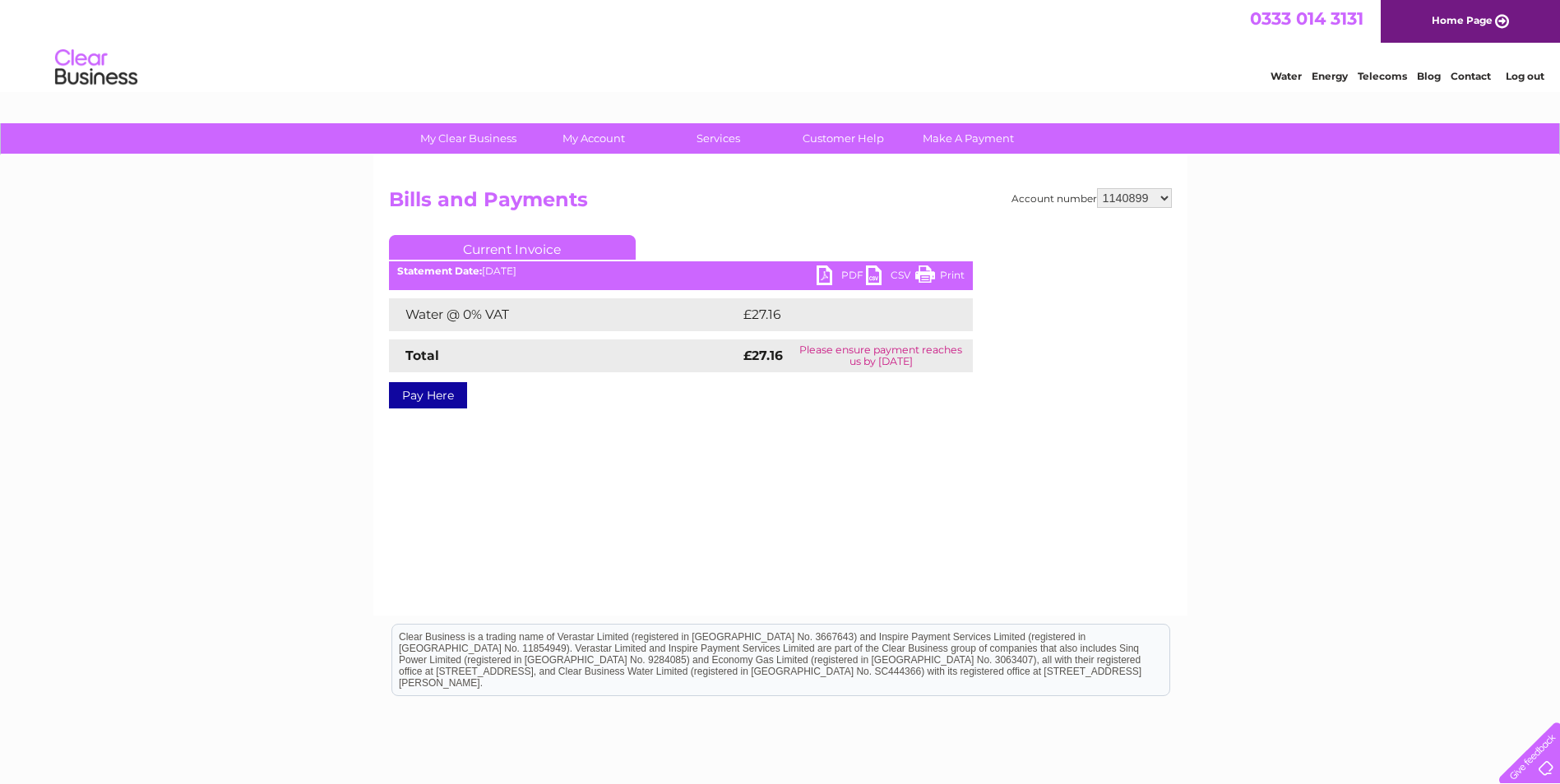
click at [821, 274] on link "PDF" at bounding box center [841, 277] width 49 height 24
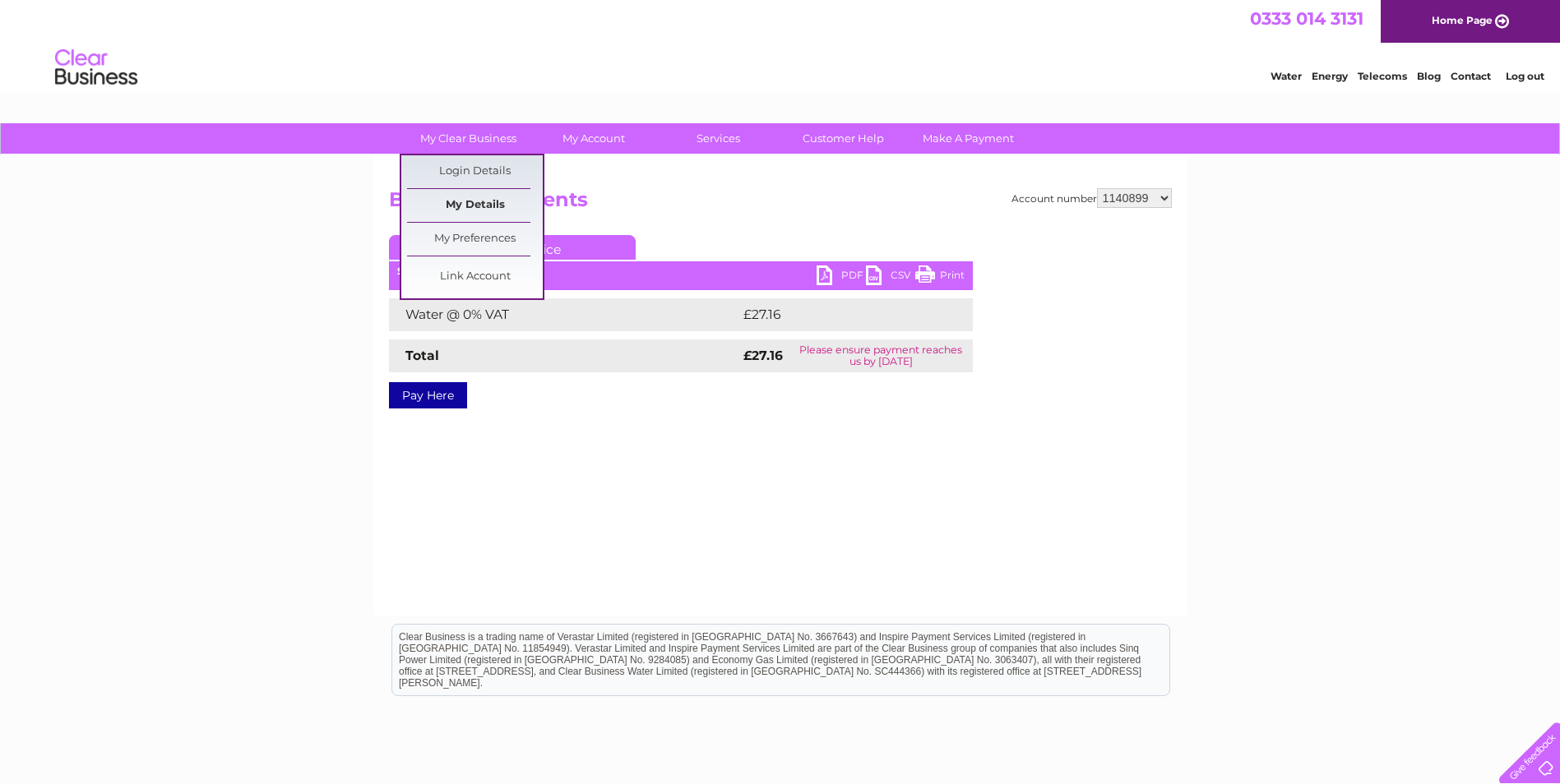
click at [481, 208] on link "My Details" at bounding box center [475, 205] width 136 height 33
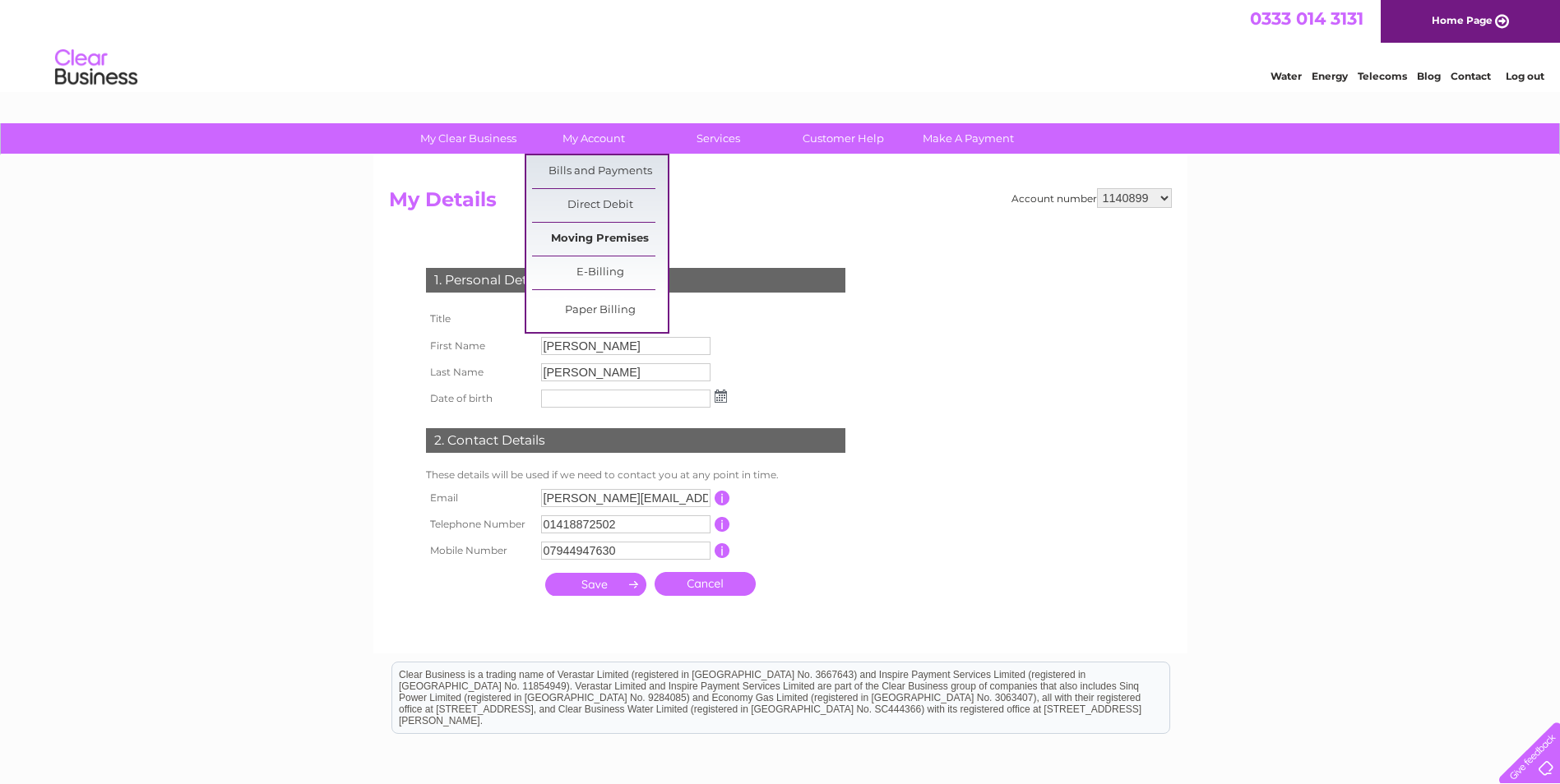
click at [588, 241] on link "Moving Premises" at bounding box center [600, 239] width 136 height 33
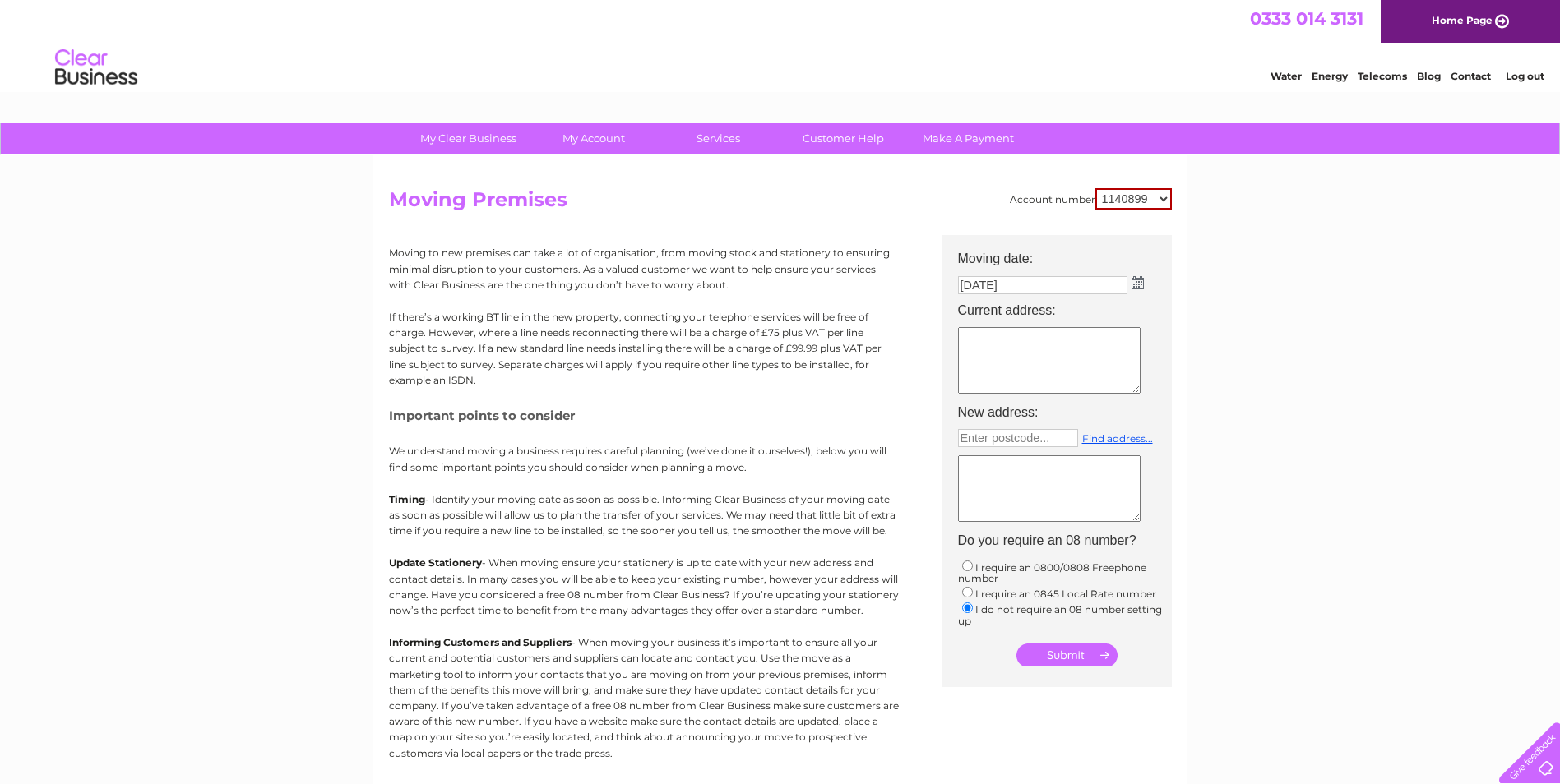
click at [981, 333] on textarea at bounding box center [1049, 360] width 182 height 67
type textarea "g"
type textarea "GROUND RIGHT, PHOENIX HOUSE, PHOENIX BUSINESS PARK, LINWOOD PA1 2BH"
click at [1016, 436] on input "text" at bounding box center [1018, 437] width 120 height 18
type input "G51 4RY"
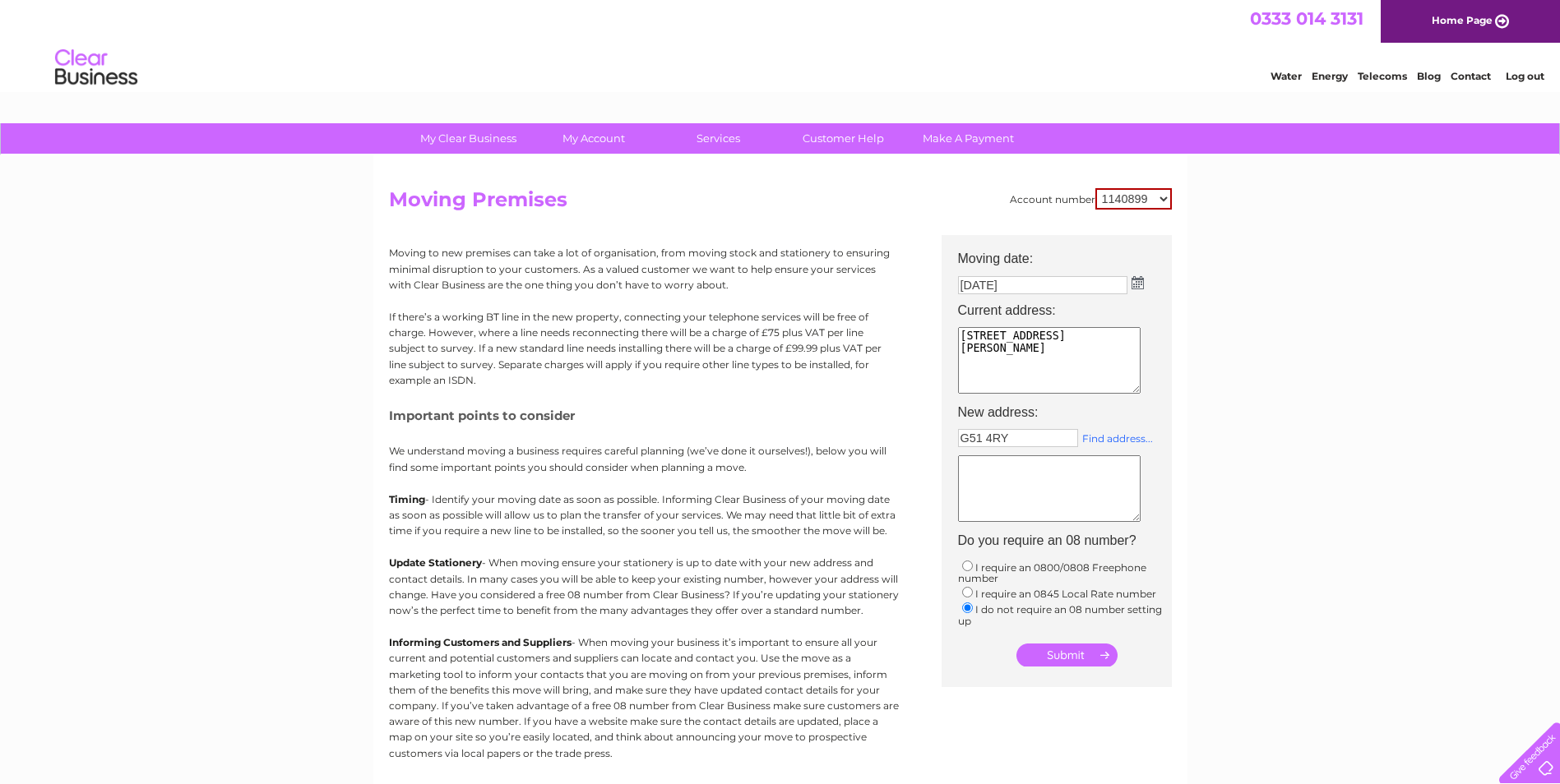
click at [1091, 435] on link "Find address..." at bounding box center [1117, 438] width 70 height 13
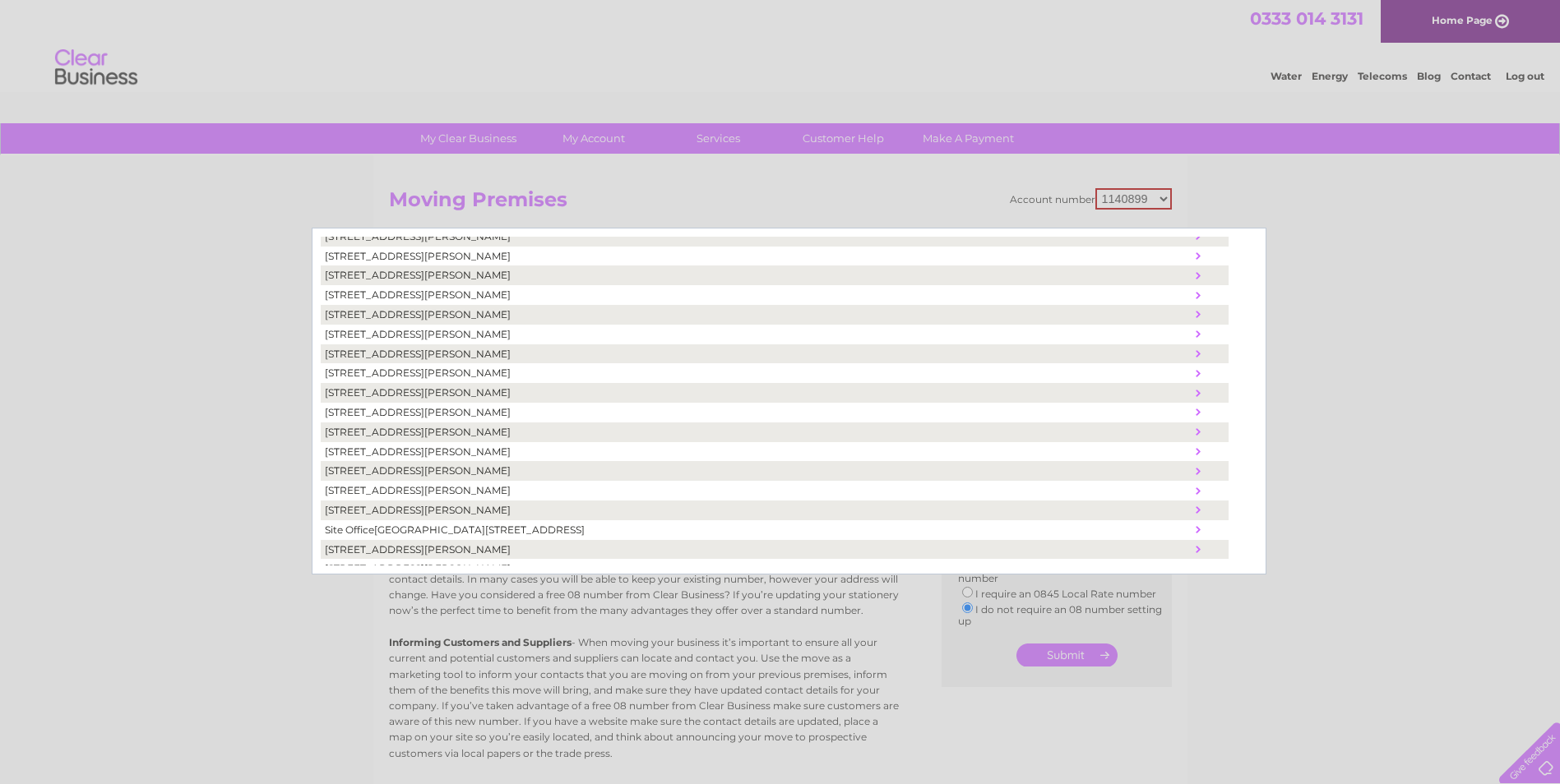
scroll to position [690, 0]
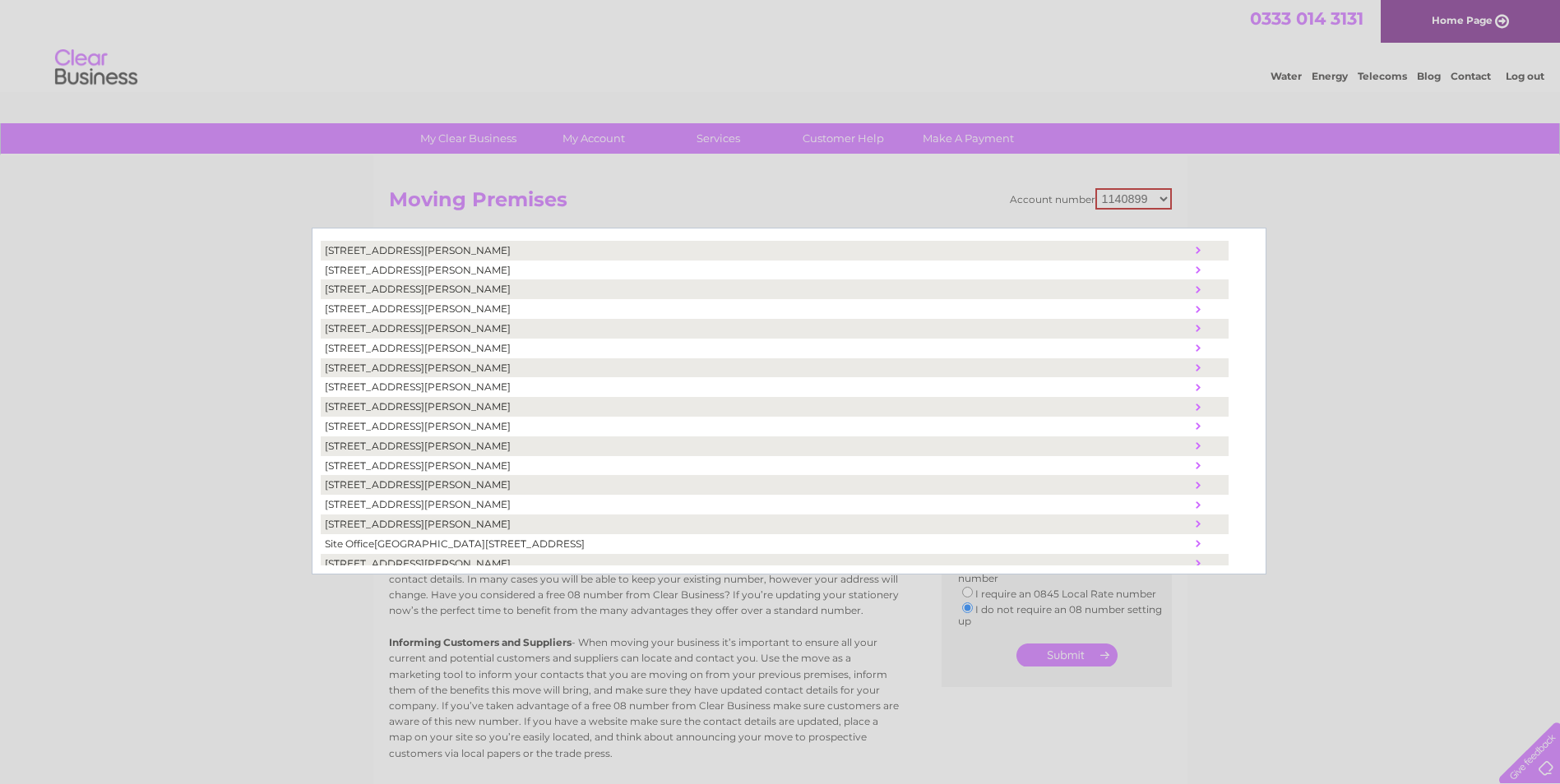
click at [376, 464] on td "Unit 7-8, Alexander Stephen House, 91, Holmfauld Road, Glasgow, United Kingdom,…" at bounding box center [755, 465] width 871 height 19
type textarea "Unit 7-8 Alexander Stephen House 91 Holmfauld Road Glasgow United Kingdom G51 4…"
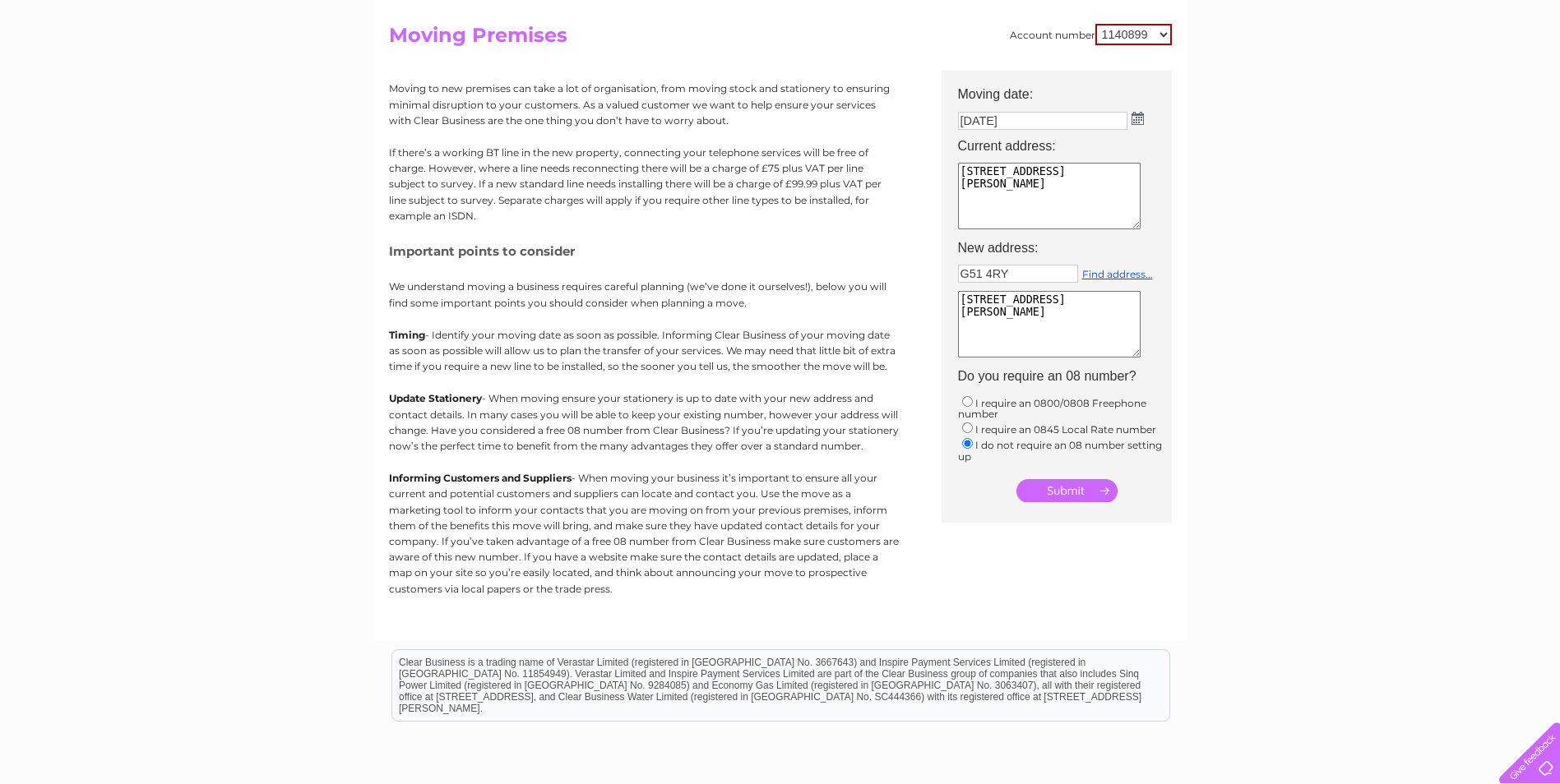
scroll to position [82, 0]
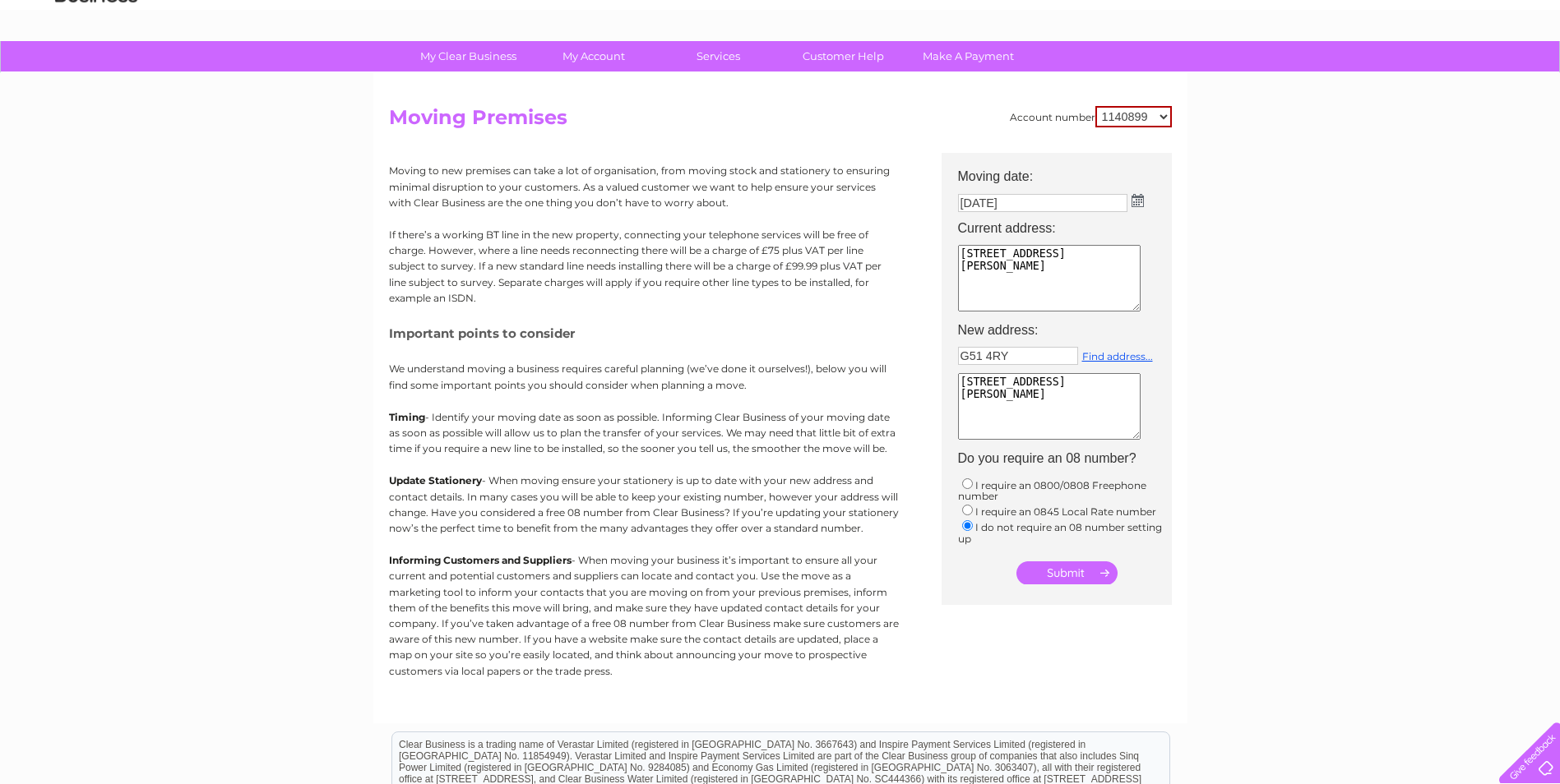
click at [1077, 572] on input "submit" at bounding box center [1067, 573] width 101 height 23
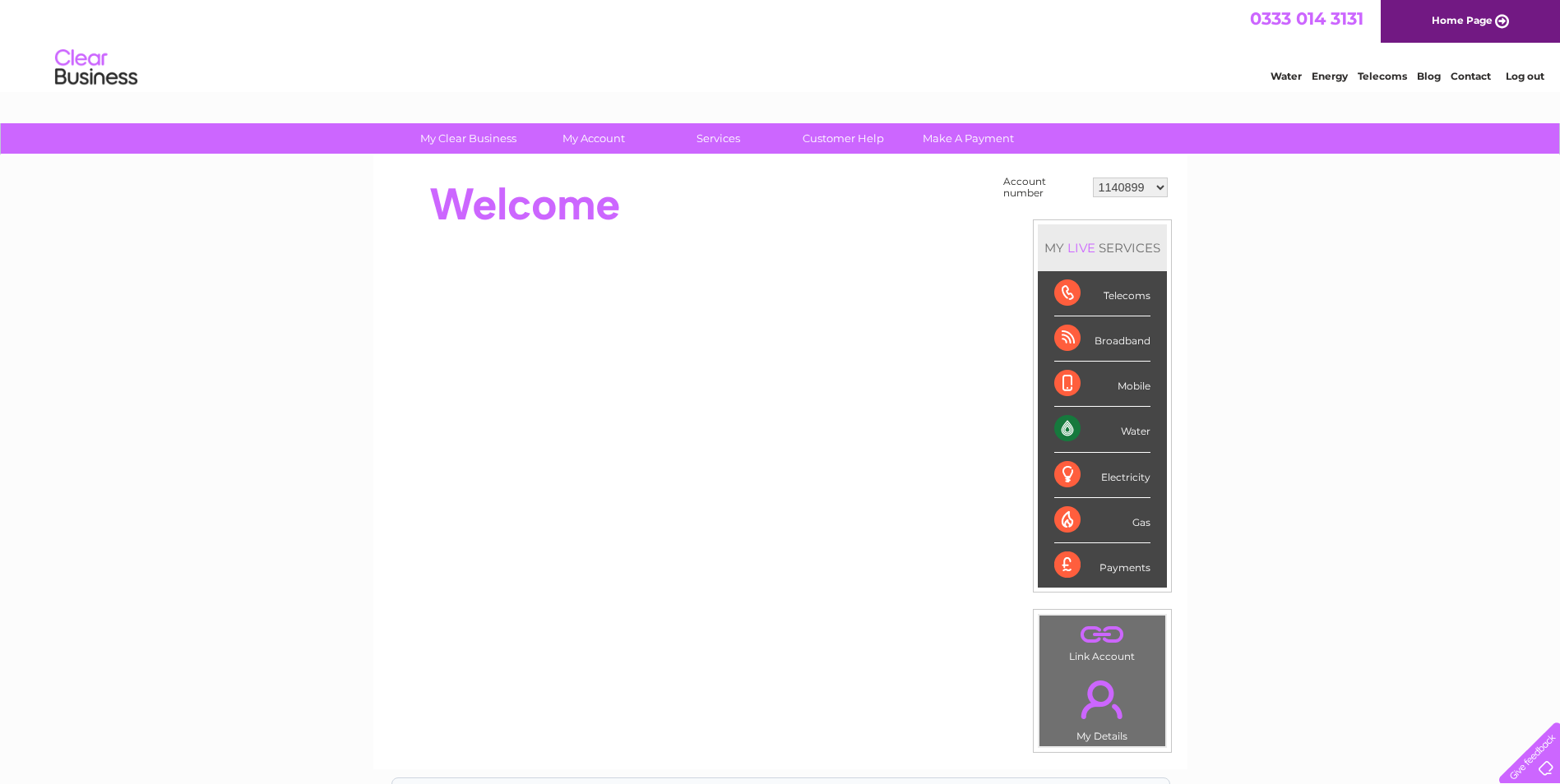
click at [1157, 186] on select "1140899 30321634 30321641" at bounding box center [1130, 187] width 75 height 19
select select "30321634"
click at [1093, 178] on select "1140899 30321634 30321641" at bounding box center [1130, 187] width 75 height 19
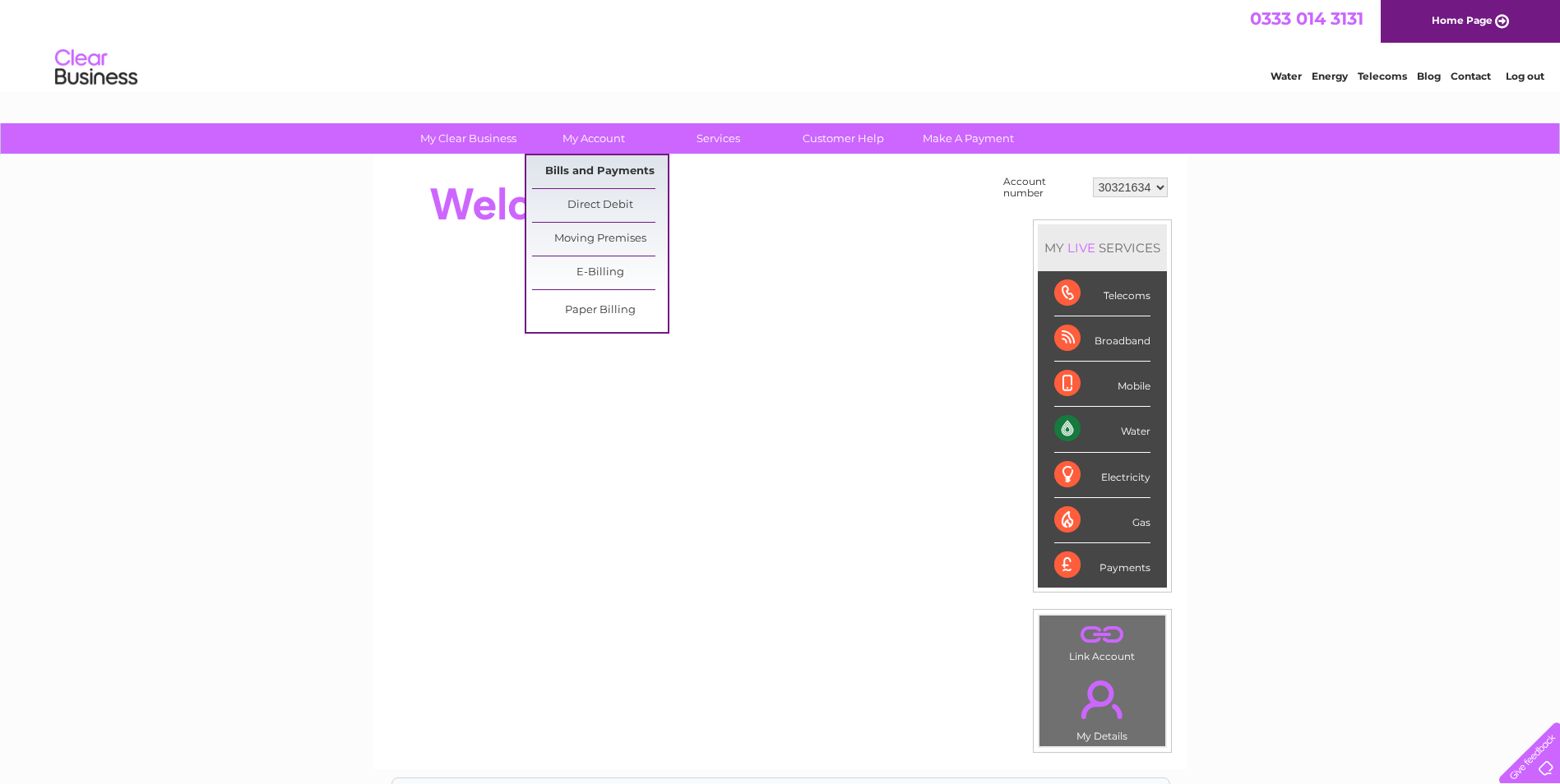
click at [580, 167] on link "Bills and Payments" at bounding box center [600, 171] width 136 height 33
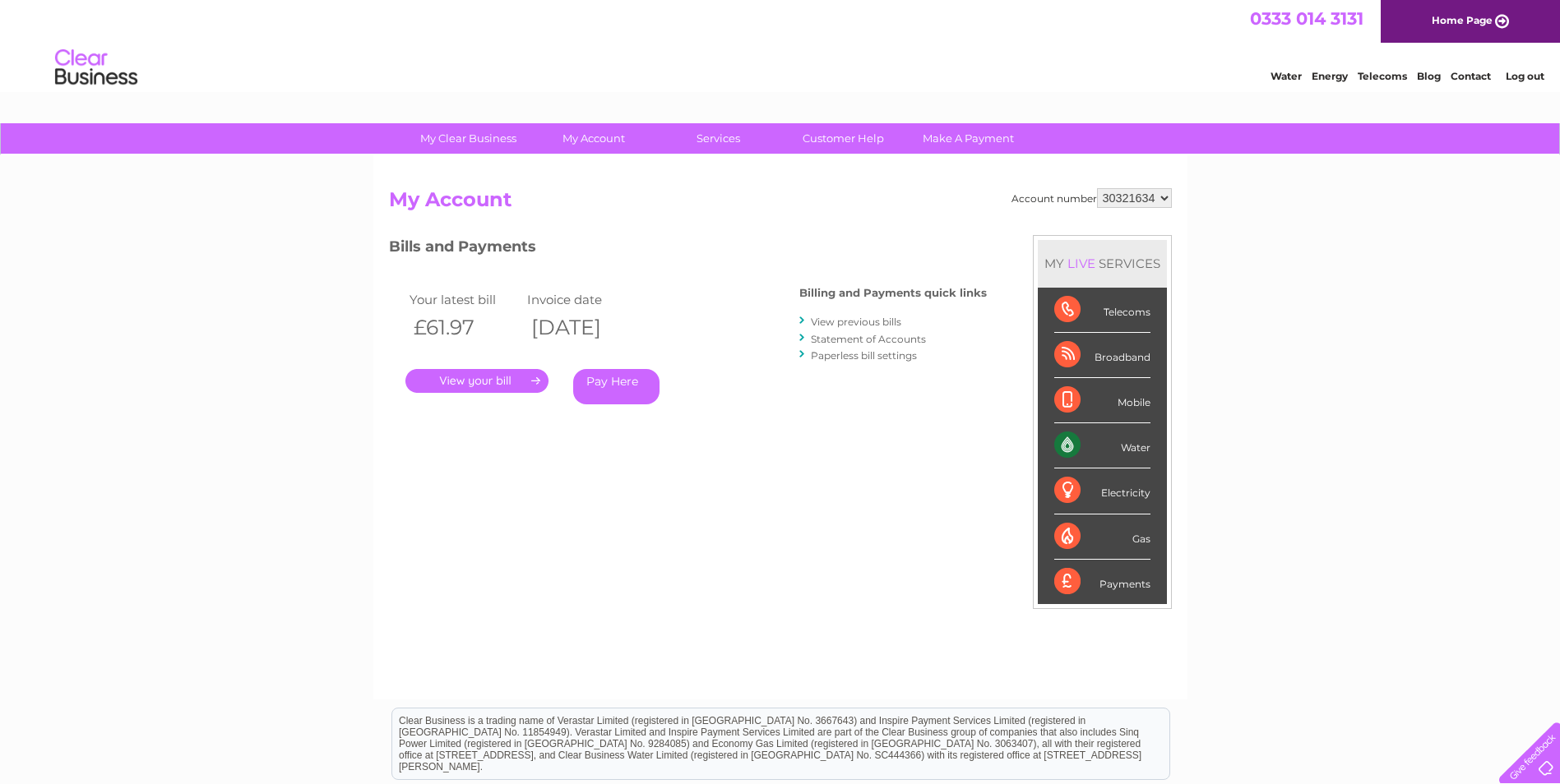
click at [504, 380] on link "." at bounding box center [476, 381] width 143 height 24
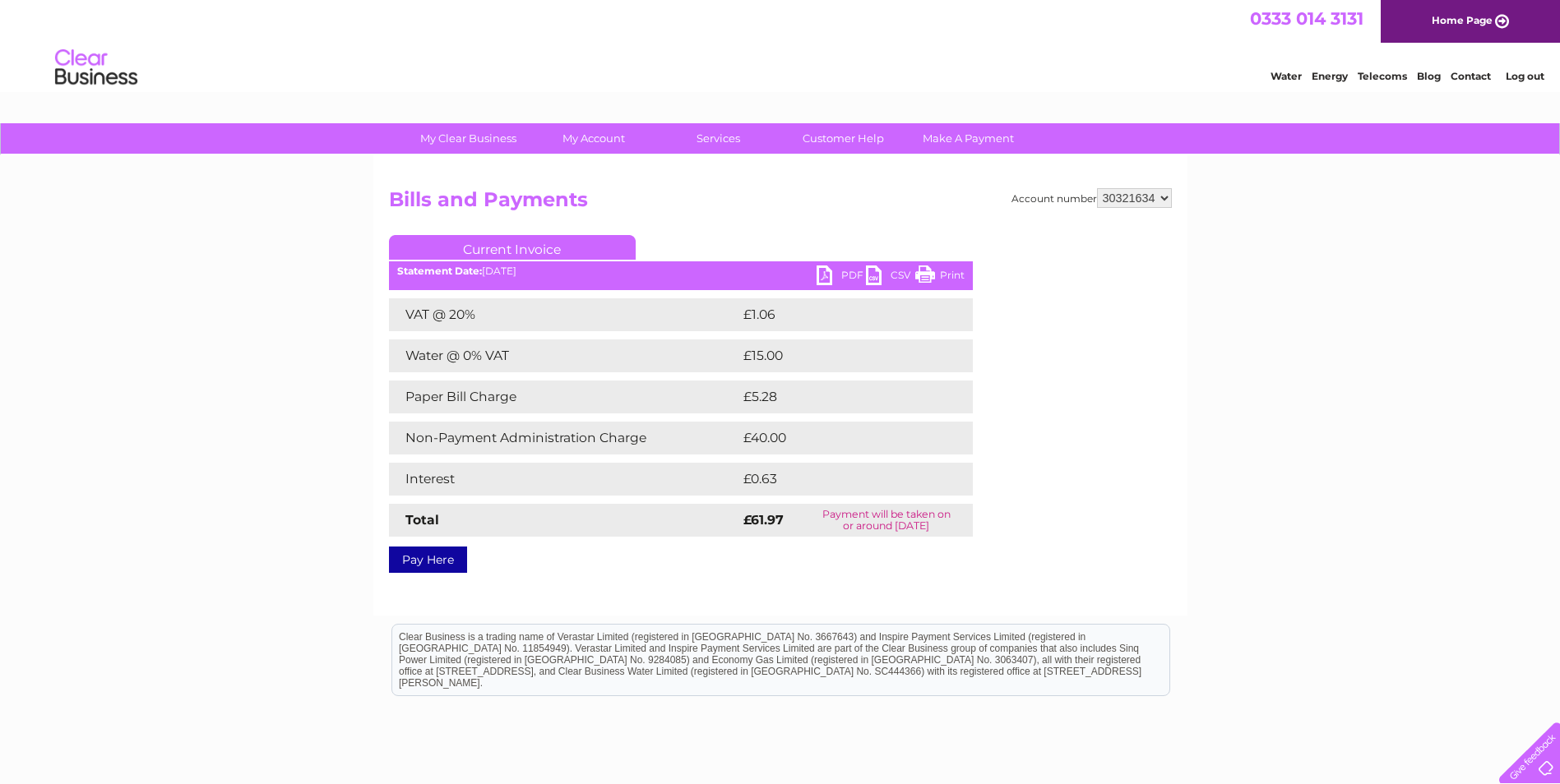
click at [822, 275] on link "PDF" at bounding box center [841, 277] width 49 height 24
click at [1167, 194] on select "1140899 30321634 30321641" at bounding box center [1134, 197] width 75 height 19
select select "30321641"
click at [1097, 188] on select "1140899 30321634 30321641" at bounding box center [1134, 197] width 75 height 19
click at [806, 214] on h2 "Bills and Payments" at bounding box center [780, 203] width 783 height 31
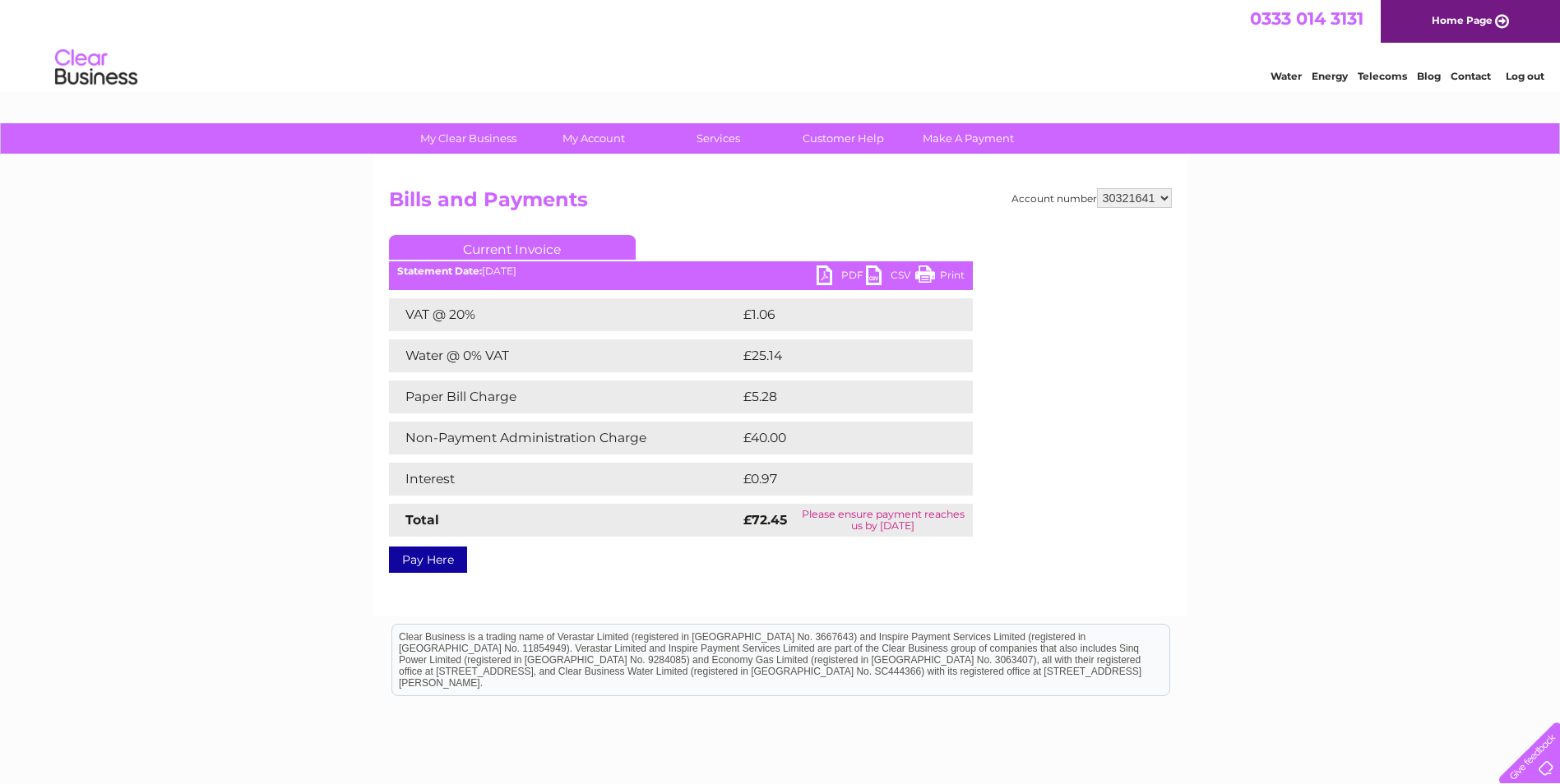
click at [823, 281] on link "PDF" at bounding box center [841, 277] width 49 height 24
click at [1162, 199] on select "1140899 30321634 30321641" at bounding box center [1134, 197] width 75 height 19
select select "1140899"
click at [1097, 188] on select "1140899 30321634 30321641" at bounding box center [1134, 197] width 75 height 19
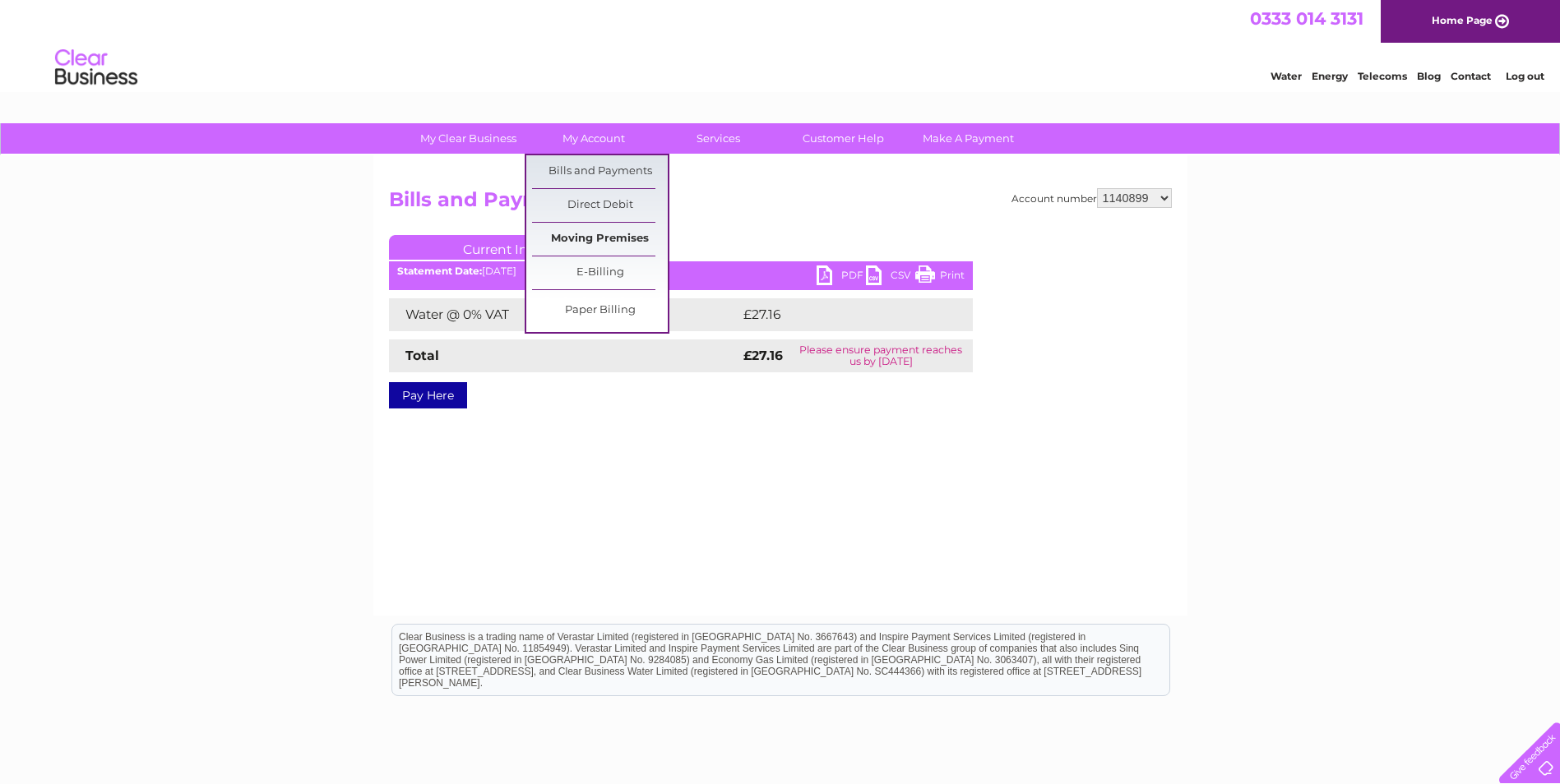
click at [610, 233] on link "Moving Premises" at bounding box center [600, 239] width 136 height 33
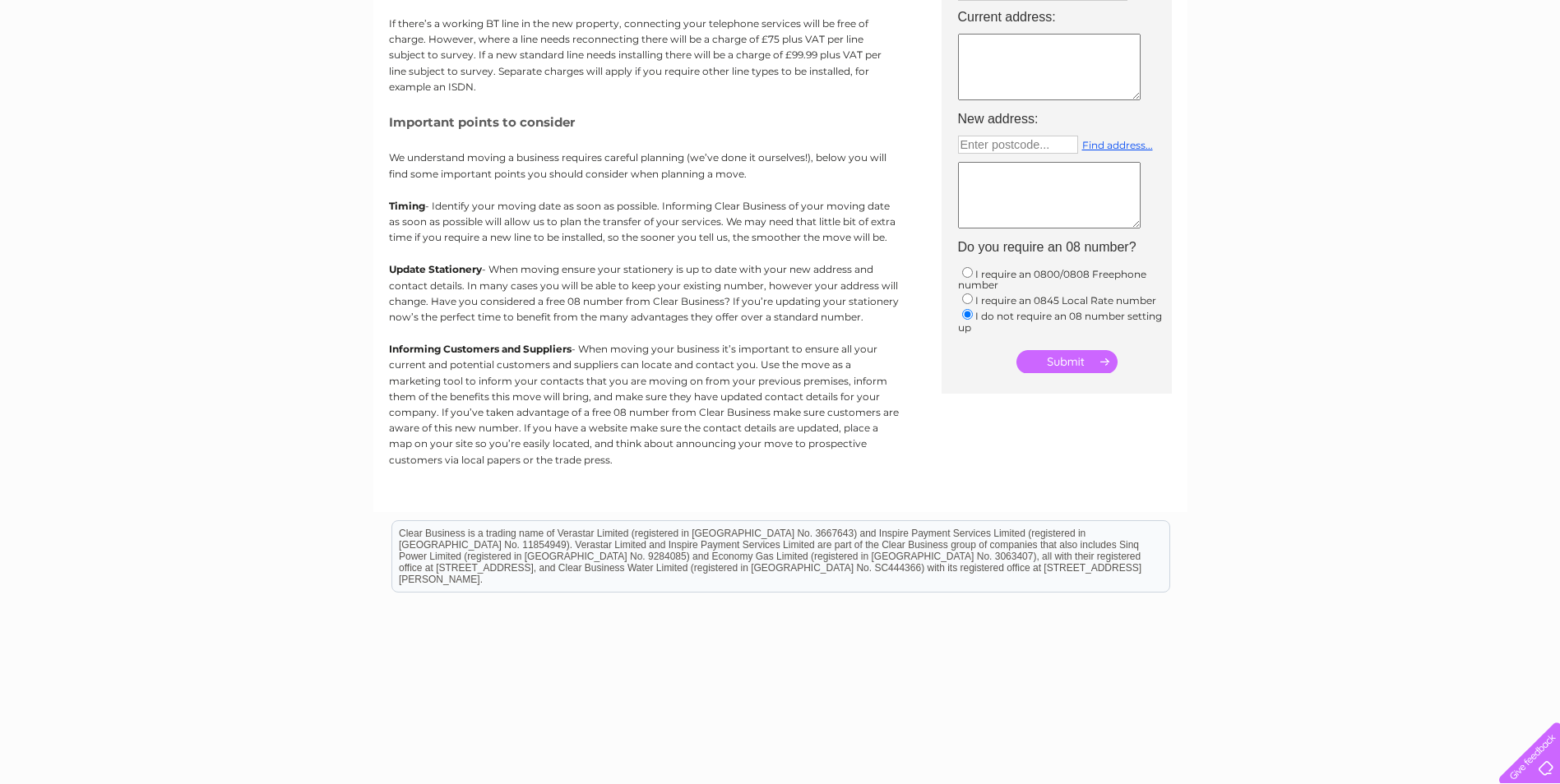
scroll to position [314, 0]
